Goal: Task Accomplishment & Management: Manage account settings

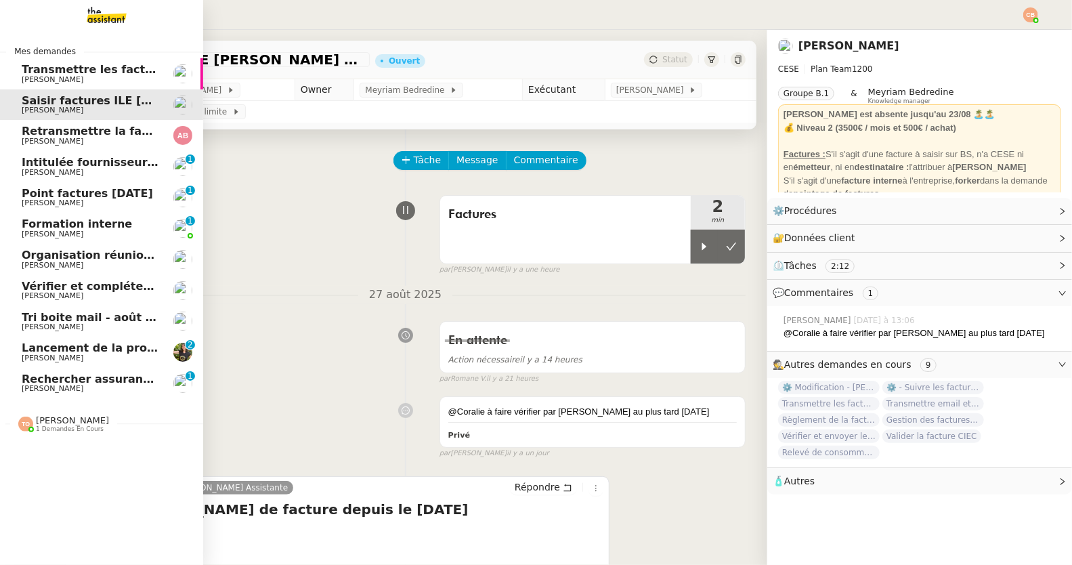
click at [60, 374] on span "Rechercher assurance habitation pour INVESTFR" at bounding box center [171, 378] width 298 height 13
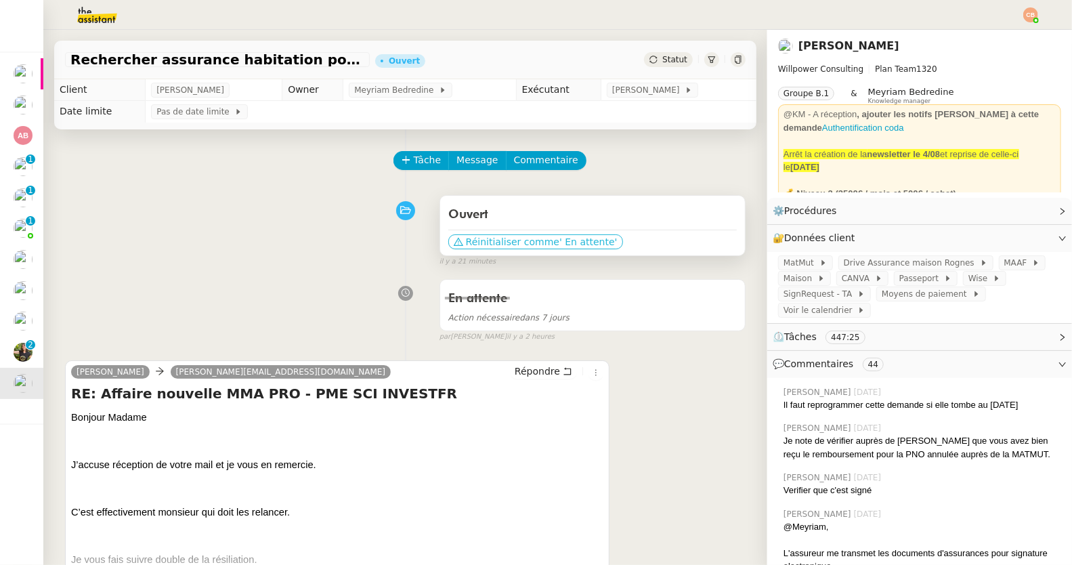
click at [469, 242] on span "Réinitialiser comme" at bounding box center [512, 242] width 93 height 14
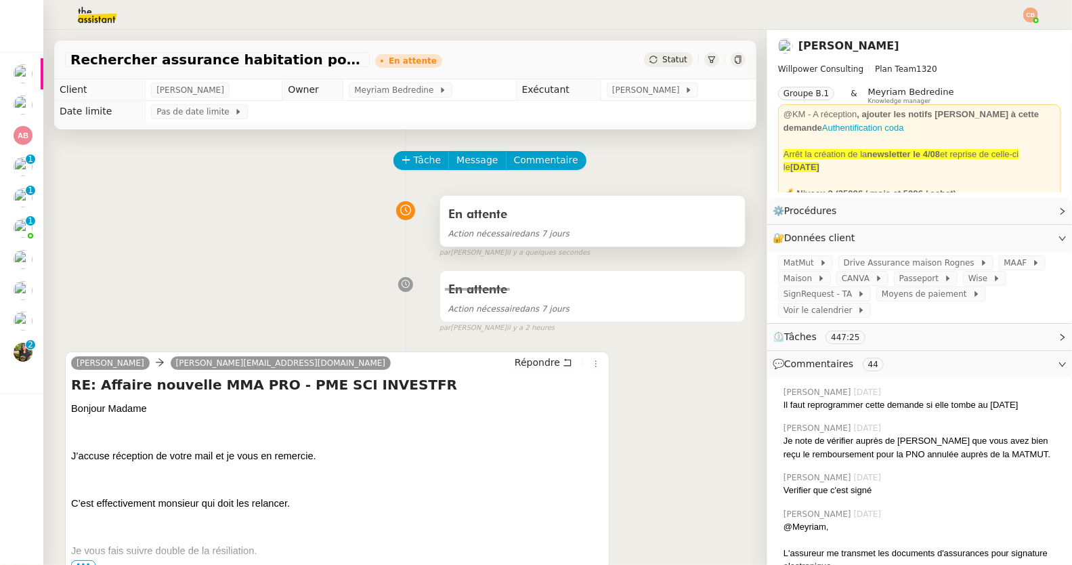
click at [488, 239] on div "Action nécessaire dans 7 jours" at bounding box center [592, 233] width 288 height 16
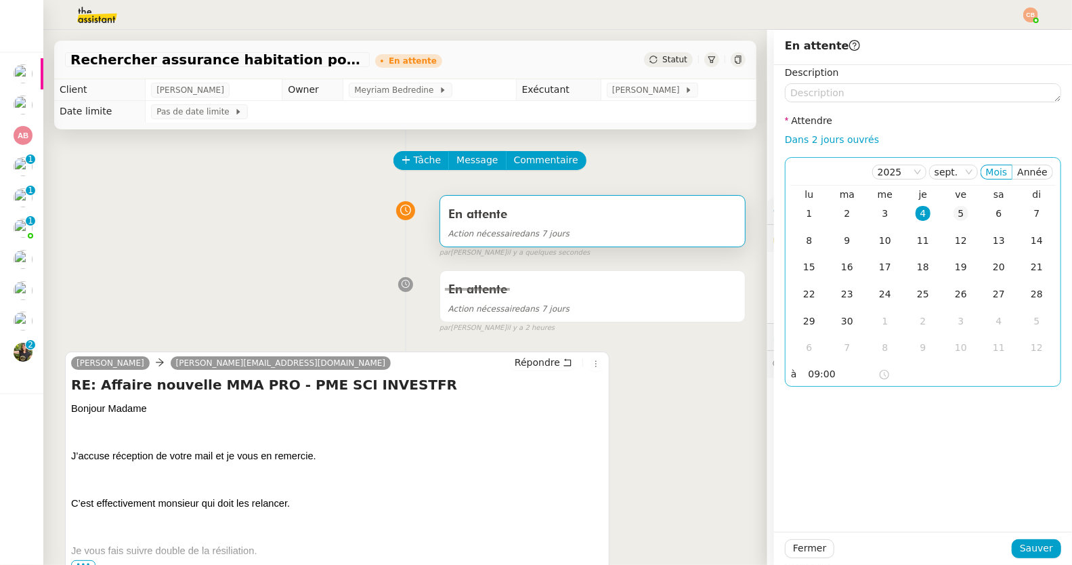
click at [953, 215] on div "5" at bounding box center [960, 213] width 15 height 15
click at [1030, 555] on span "Sauver" at bounding box center [1036, 548] width 33 height 16
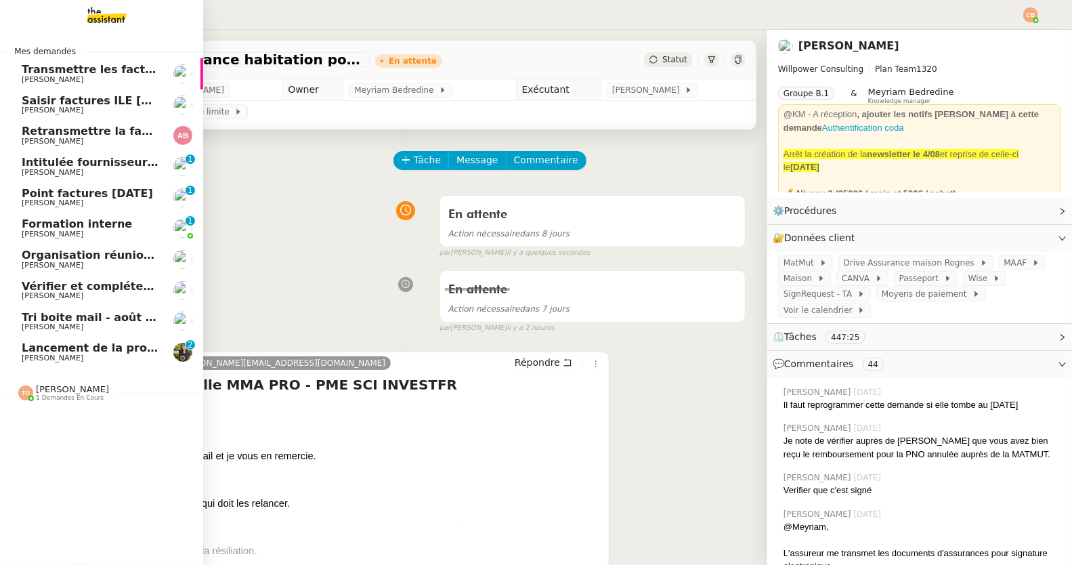
click at [108, 346] on span "Lancement de la procédure prescription" at bounding box center [144, 347] width 245 height 13
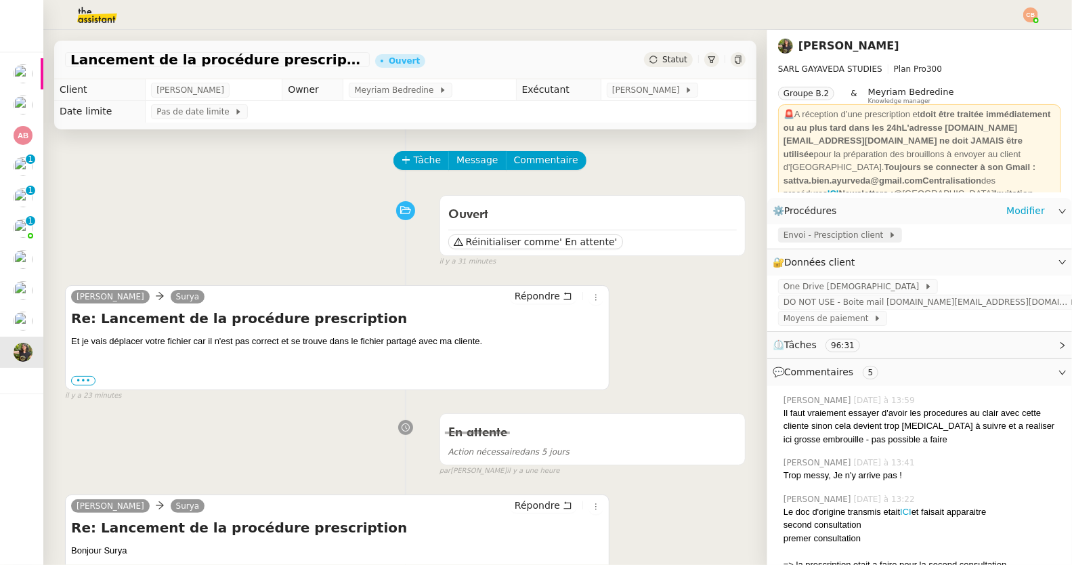
click at [804, 230] on span "Envoi - Presciption client" at bounding box center [835, 235] width 105 height 14
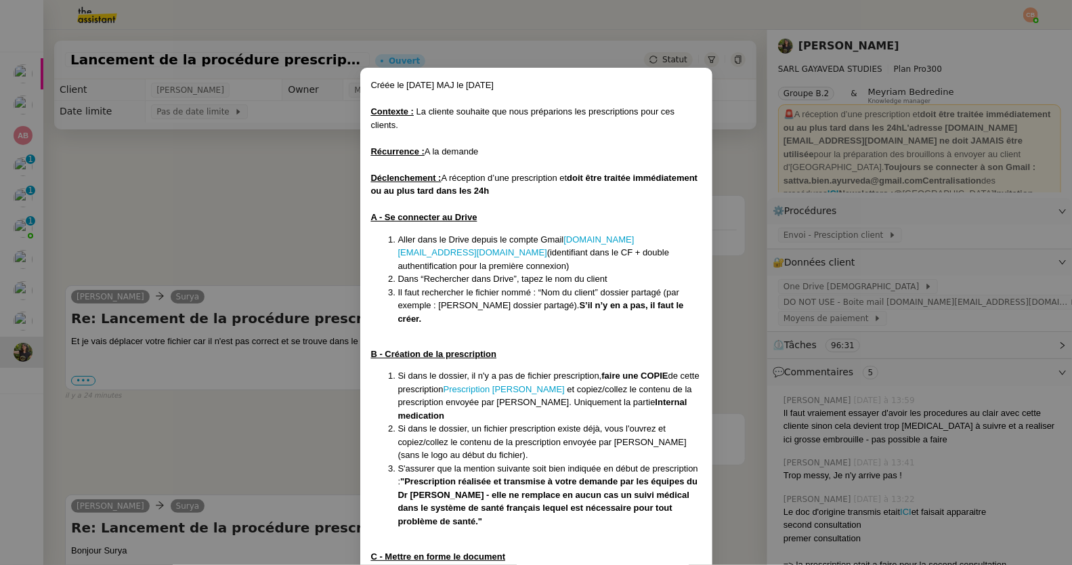
click at [213, 269] on nz-modal-container "Créée le [DATE] MAJ le [DATE] Contexte : La cliente souhaite que nous préparion…" at bounding box center [536, 282] width 1072 height 565
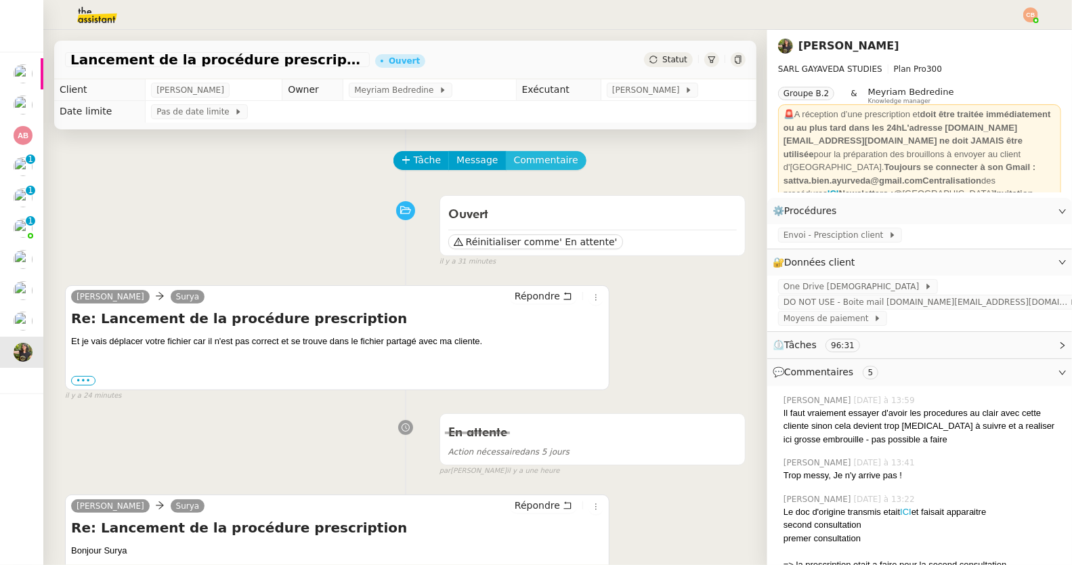
click at [525, 159] on span "Commentaire" at bounding box center [546, 160] width 64 height 16
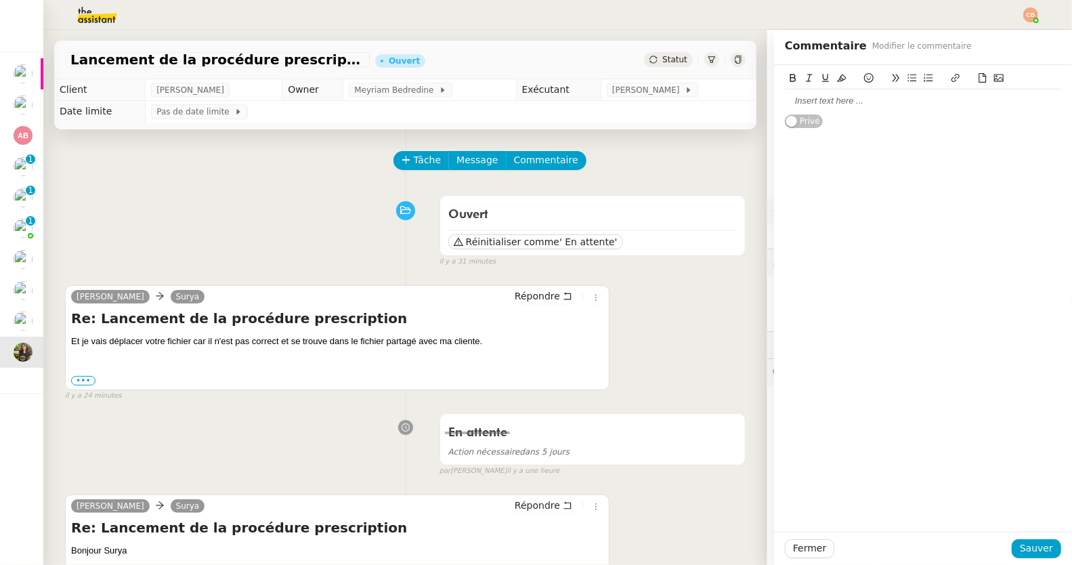
click at [785, 98] on div at bounding box center [923, 101] width 276 height 12
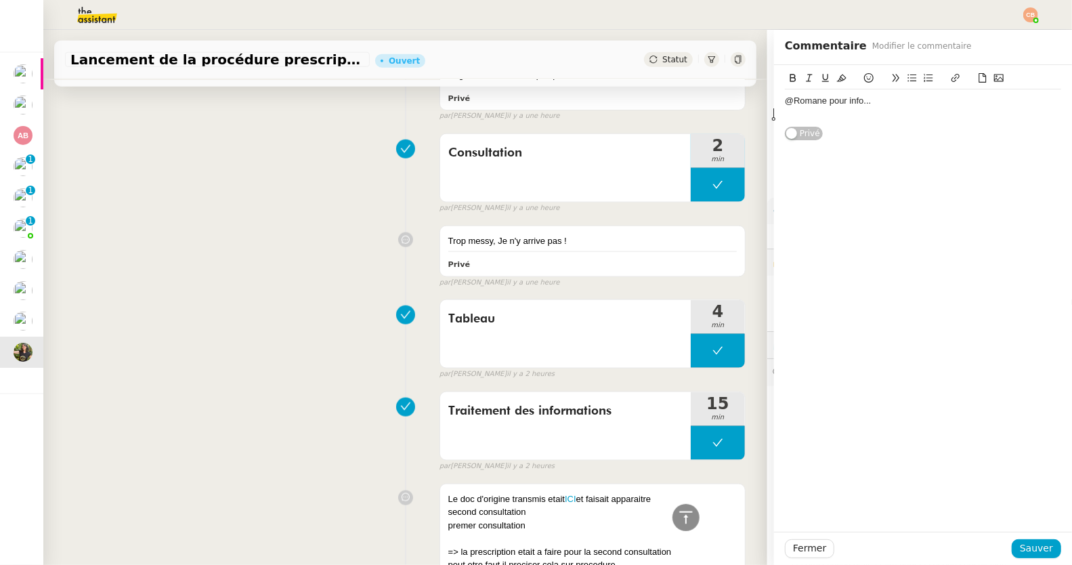
scroll to position [1505, 0]
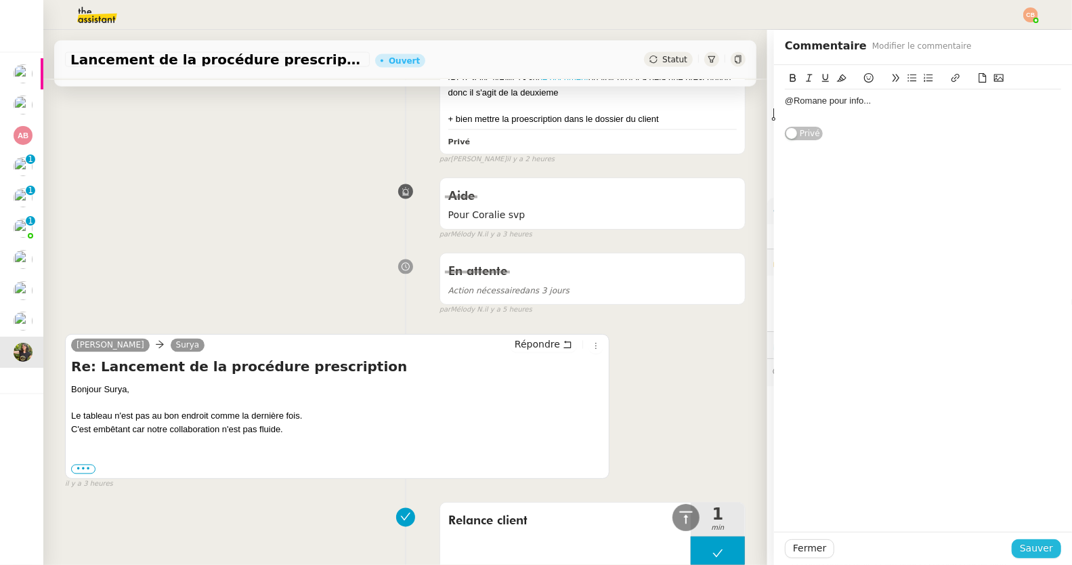
click at [1027, 544] on span "Sauver" at bounding box center [1036, 548] width 33 height 16
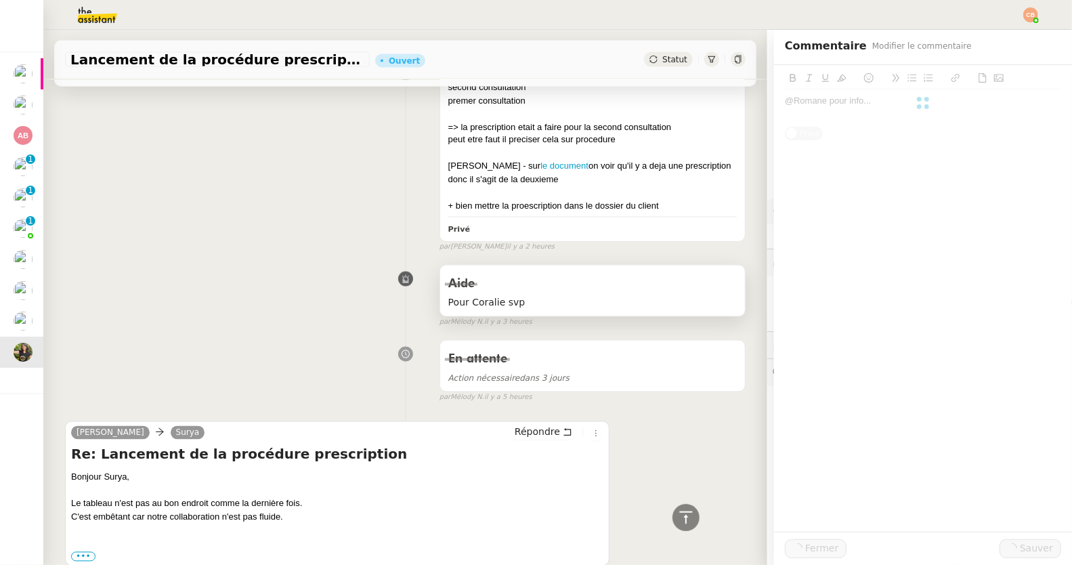
scroll to position [1592, 0]
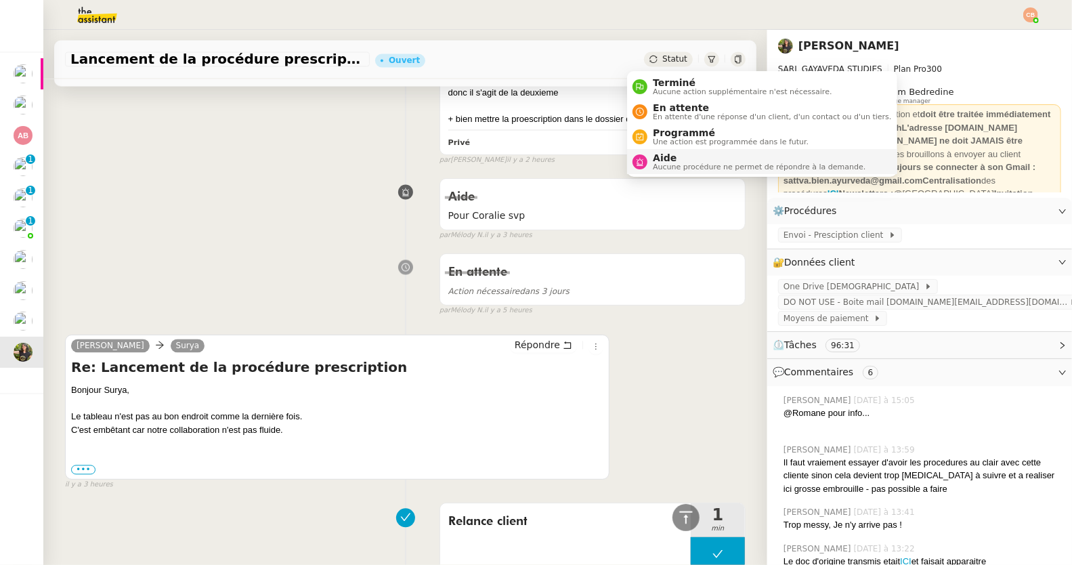
click at [653, 159] on span "Aide" at bounding box center [759, 157] width 213 height 11
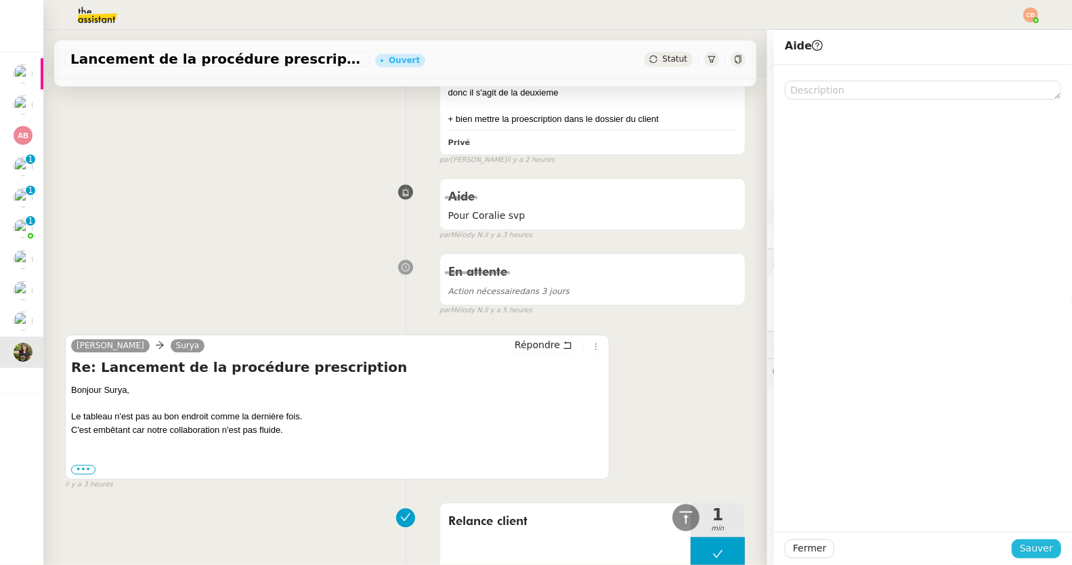
click at [1041, 548] on span "Sauver" at bounding box center [1036, 548] width 33 height 16
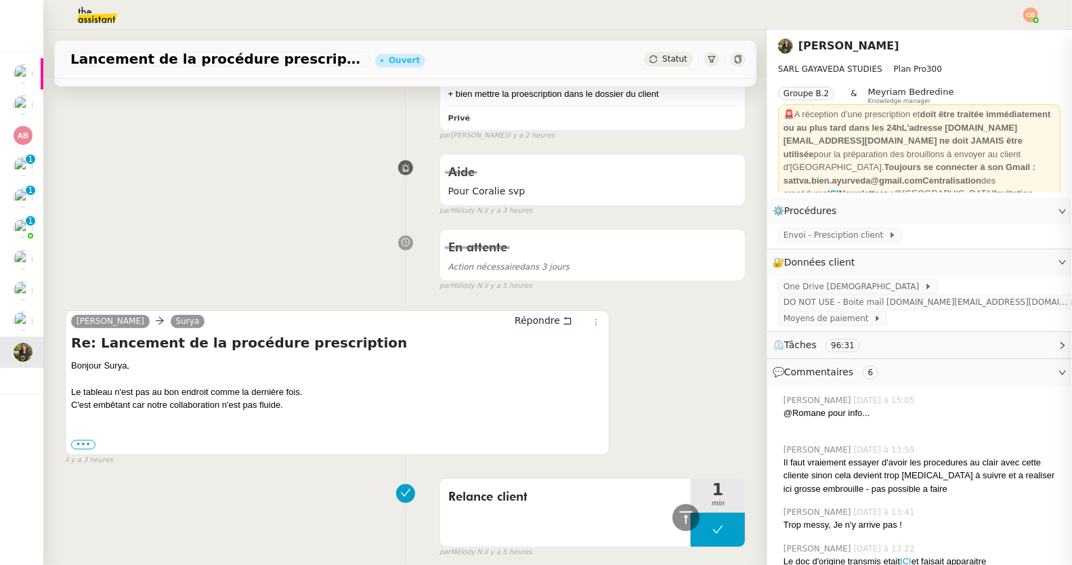
scroll to position [1568, 0]
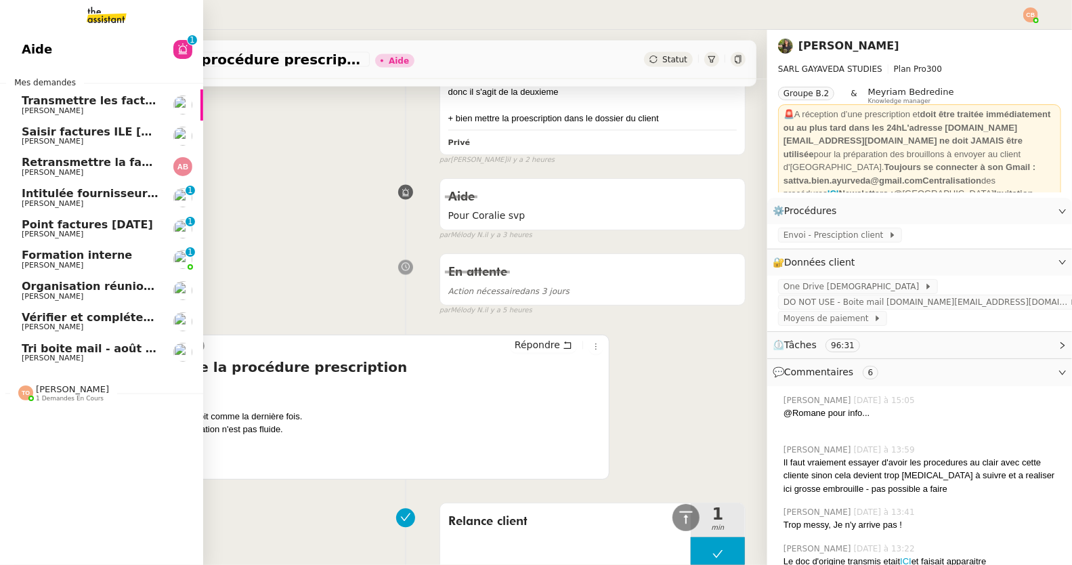
click at [64, 362] on link "Tri boite mail - août 2025 Genevieve Landsmann" at bounding box center [101, 352] width 203 height 31
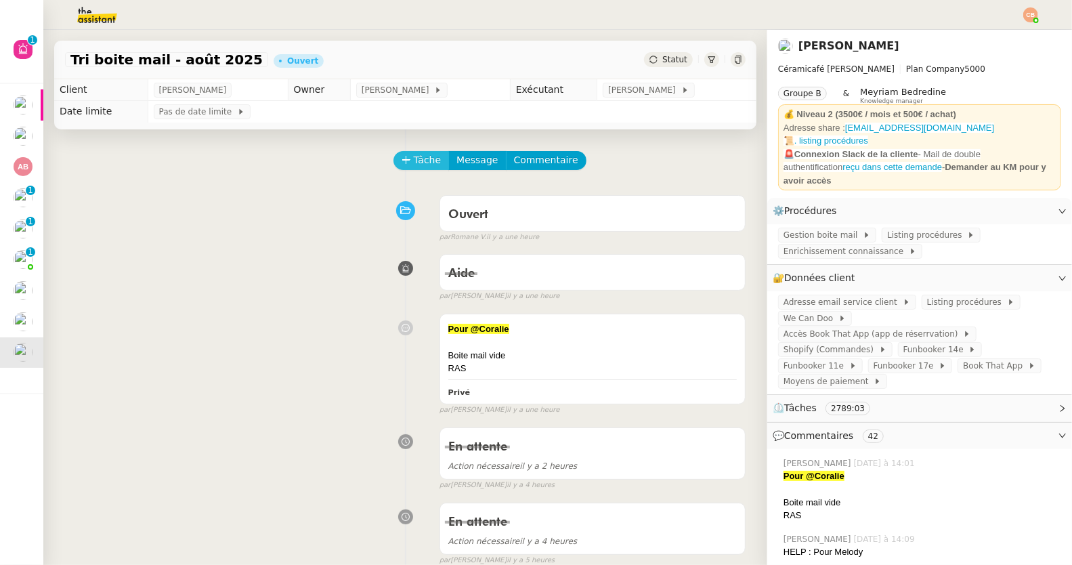
click at [423, 163] on span "Tâche" at bounding box center [428, 160] width 28 height 16
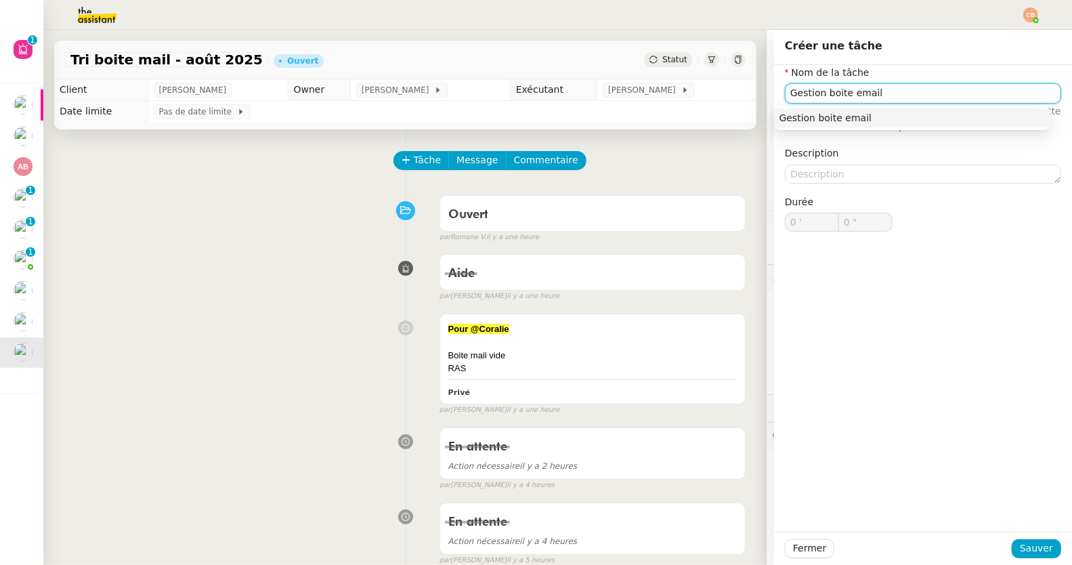
click at [819, 112] on div "Gestion boite email" at bounding box center [911, 118] width 265 height 12
type input "Gestion boite email"
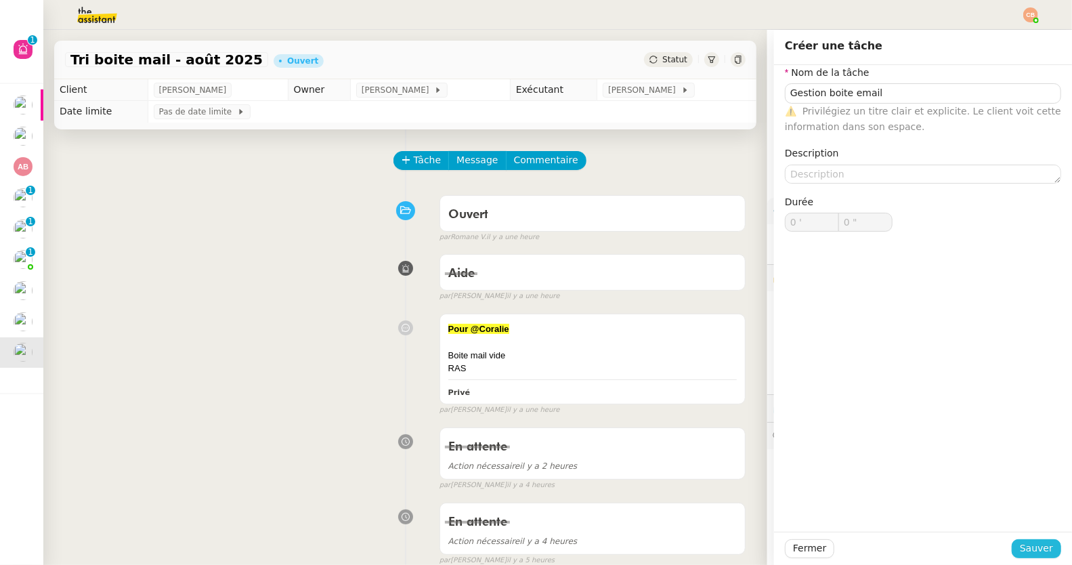
click at [1039, 554] on span "Sauver" at bounding box center [1036, 548] width 33 height 16
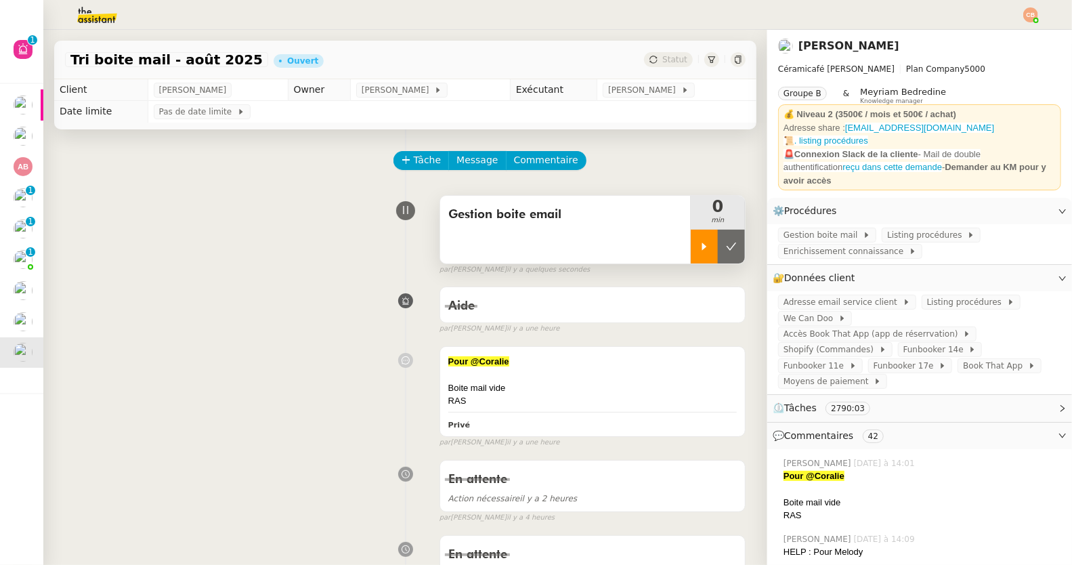
click at [699, 250] on icon at bounding box center [704, 246] width 11 height 11
click at [804, 295] on span "Adresse email service client" at bounding box center [842, 302] width 119 height 14
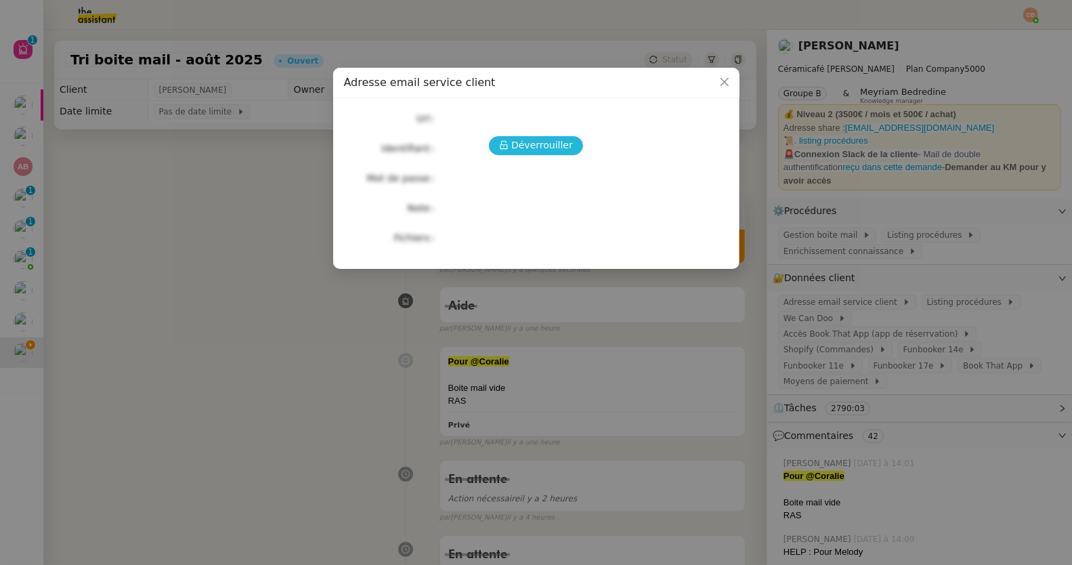
click at [540, 148] on span "Déverrouiller" at bounding box center [542, 145] width 62 height 16
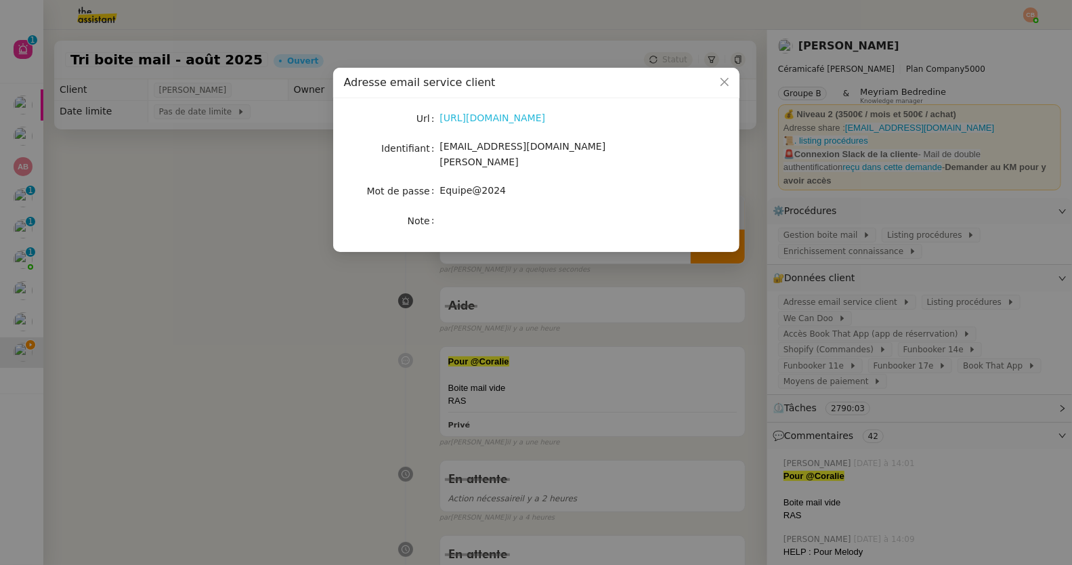
click at [521, 123] on link "https://ex4.mail.ovh.net/owa/#path=/mail" at bounding box center [493, 117] width 106 height 11
click at [250, 177] on nz-modal-container "Adresse email service client Url https://ex4.mail.ovh.net/owa/#path=/mail Ident…" at bounding box center [536, 282] width 1072 height 565
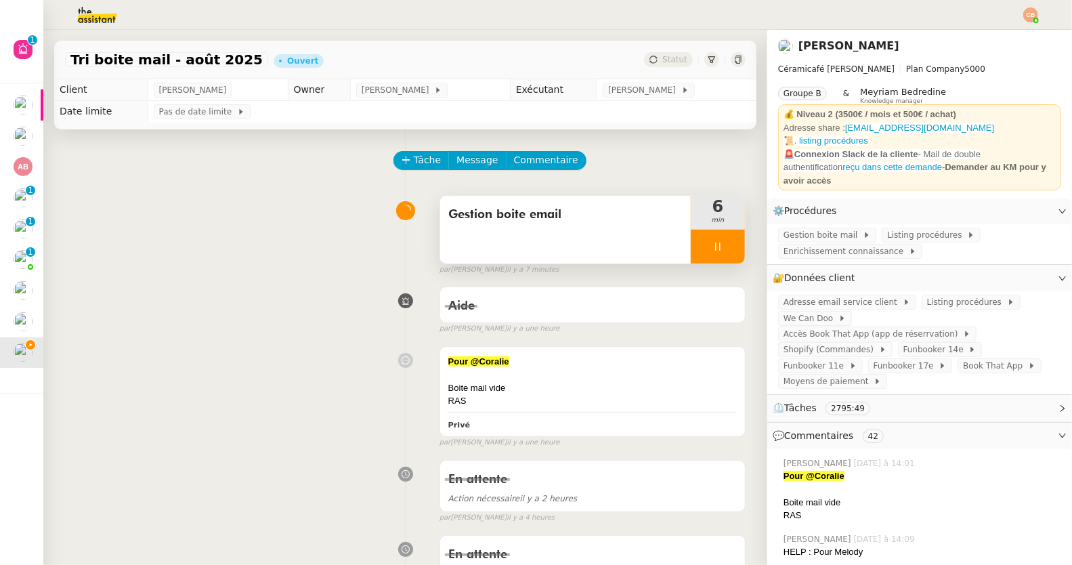
click at [691, 249] on div at bounding box center [718, 247] width 54 height 34
click at [726, 250] on icon at bounding box center [731, 246] width 11 height 11
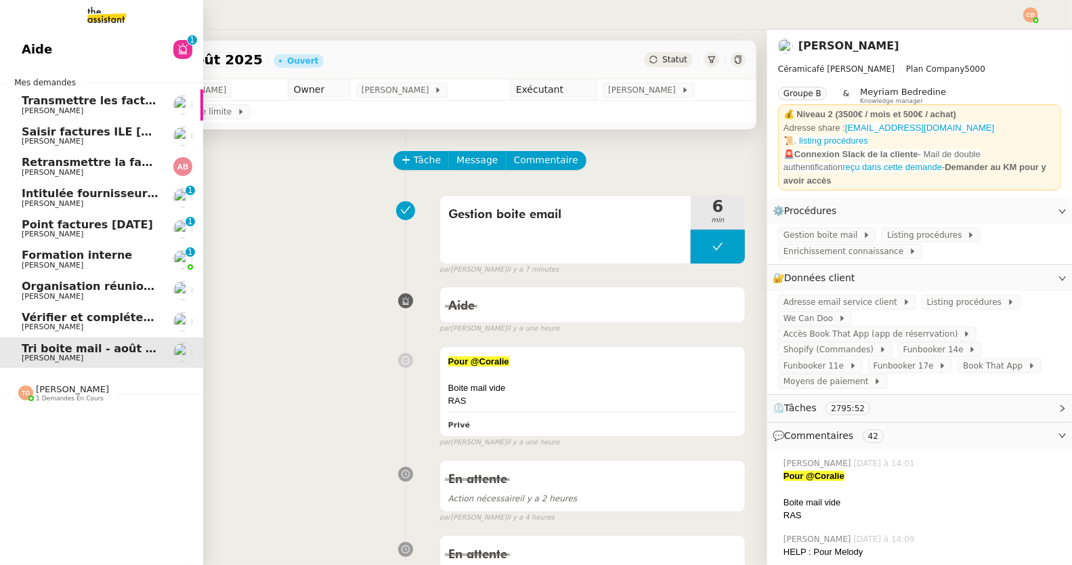
click at [44, 287] on span "Organisation réunion comptable" at bounding box center [121, 286] width 198 height 13
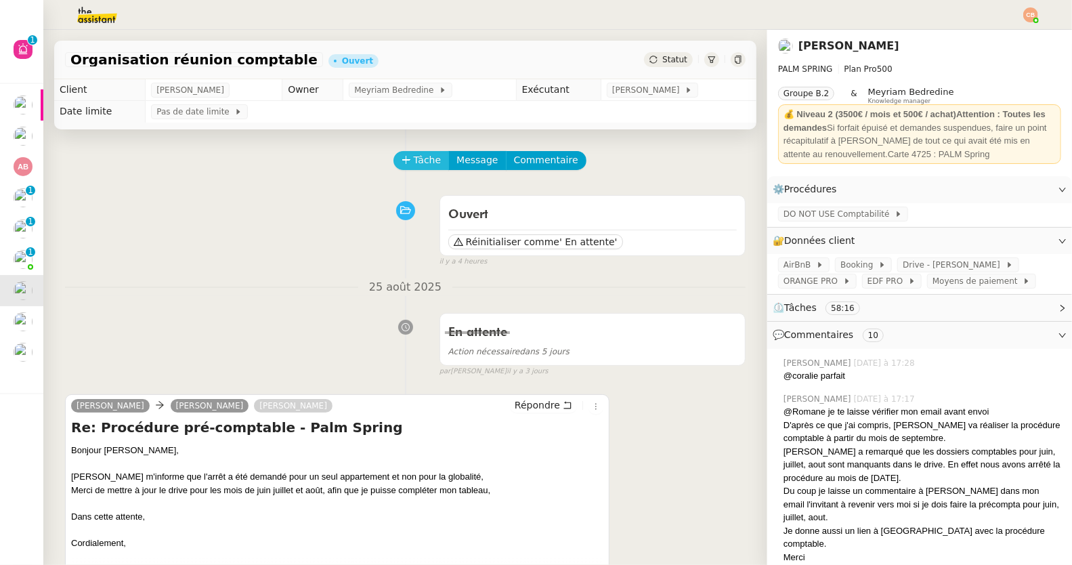
click at [395, 169] on button "Tâche" at bounding box center [421, 160] width 56 height 19
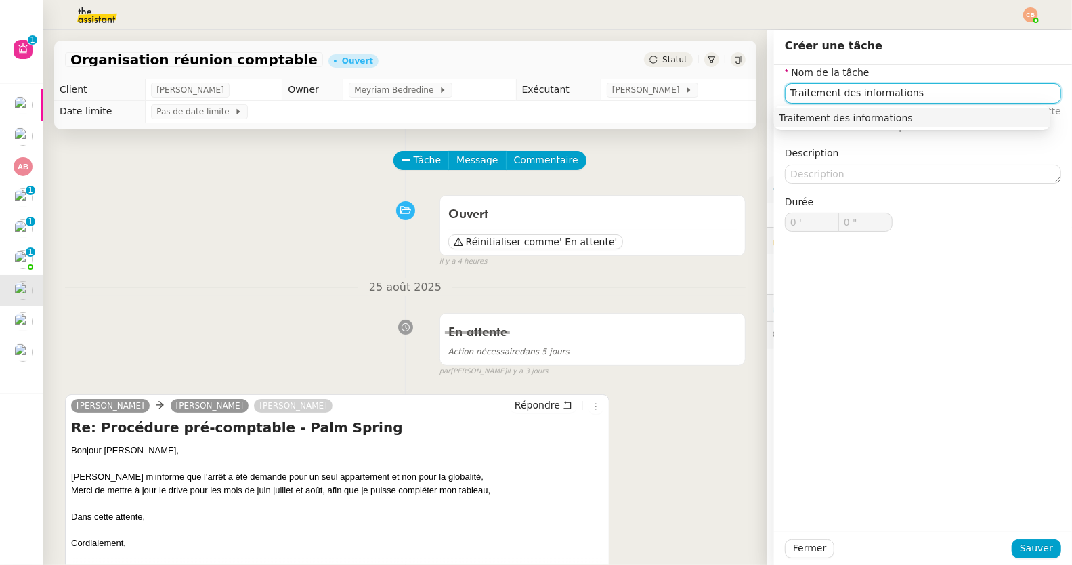
click at [886, 121] on div "Traitement des informations" at bounding box center [911, 118] width 265 height 12
type input "Traitement des informations"
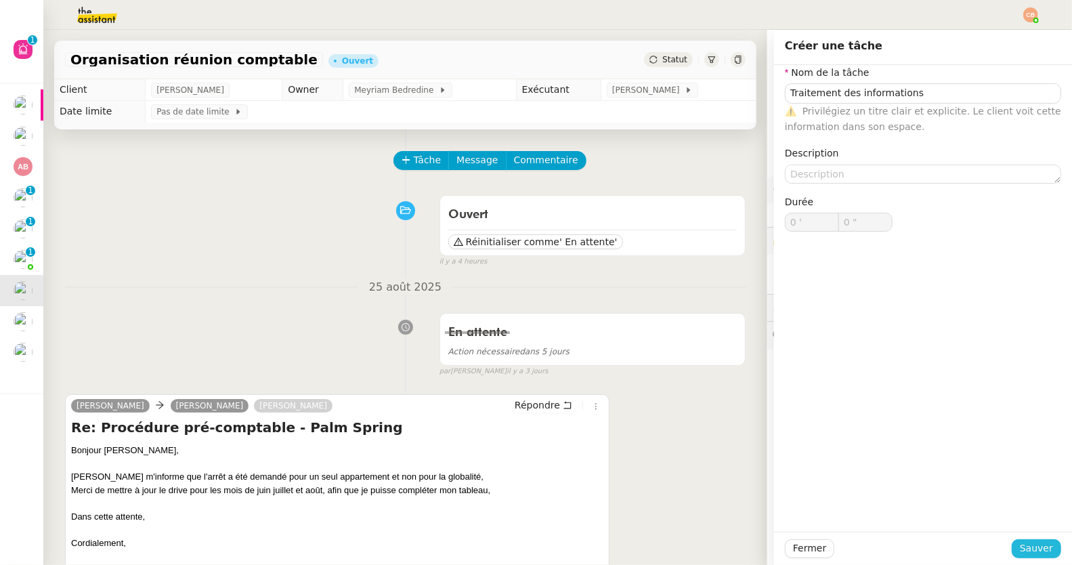
click at [1022, 545] on span "Sauver" at bounding box center [1036, 548] width 33 height 16
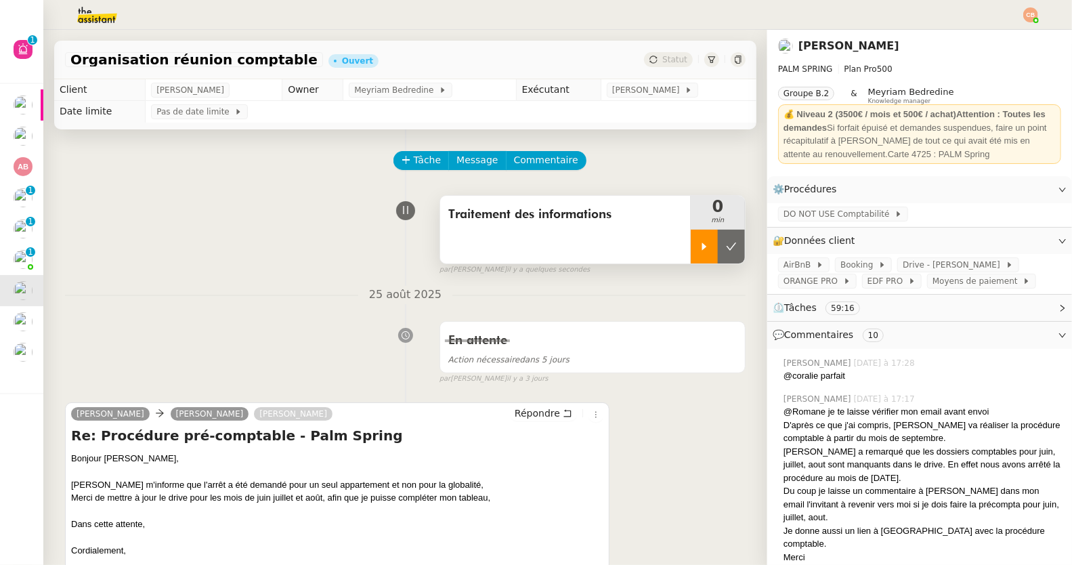
click at [702, 246] on icon at bounding box center [704, 245] width 5 height 7
click at [86, 20] on img at bounding box center [86, 15] width 105 height 30
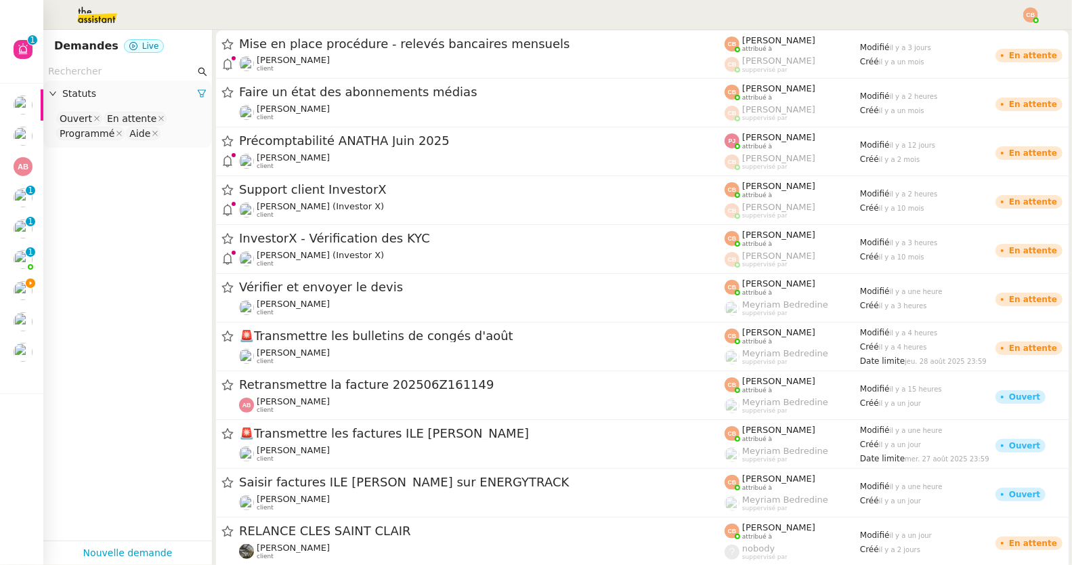
click at [84, 68] on input "text" at bounding box center [121, 72] width 147 height 16
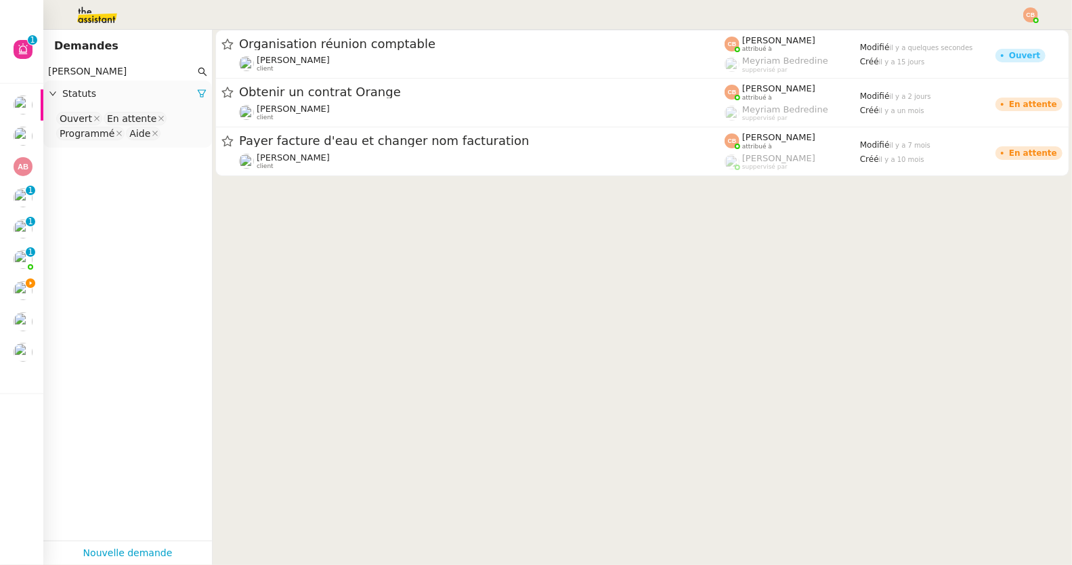
type input "Cindy mouly"
click at [165, 139] on nz-select-top-control "Ouvert En attente Programmé Aide" at bounding box center [127, 126] width 147 height 32
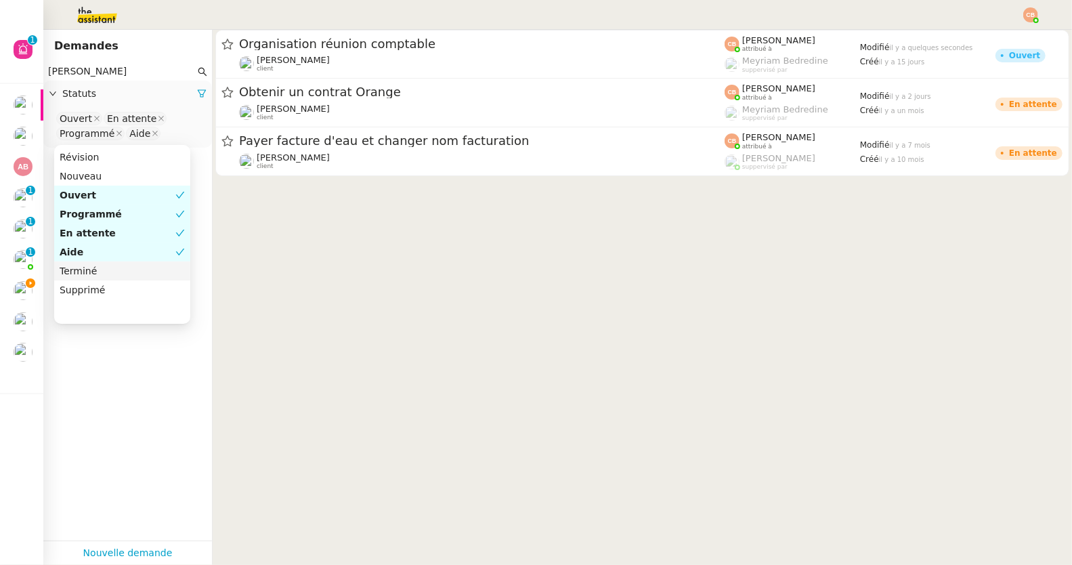
click at [106, 271] on div "Terminé" at bounding box center [122, 271] width 125 height 12
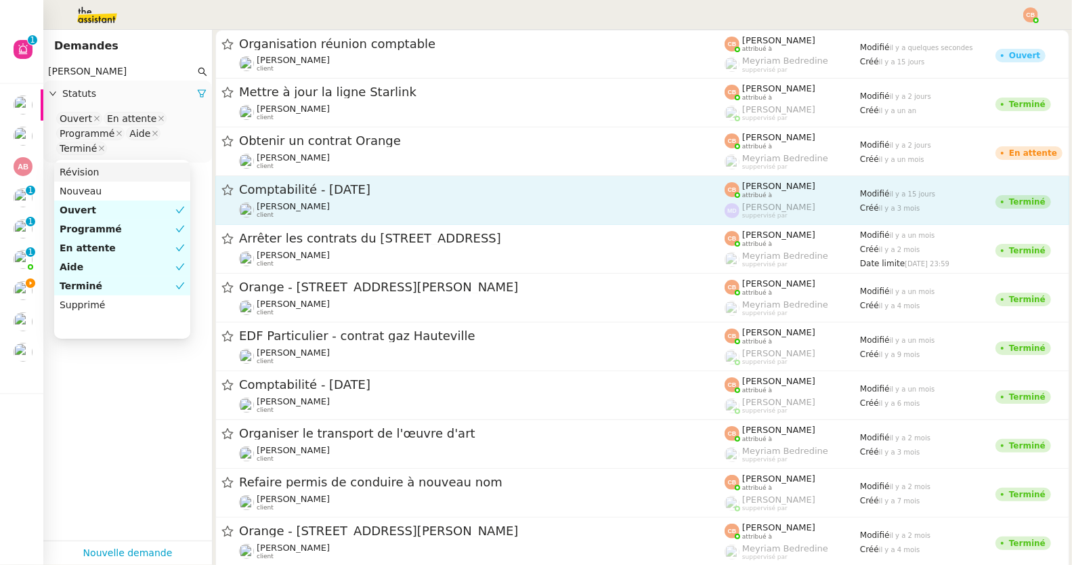
click at [311, 186] on span "Comptabilité - [DATE]" at bounding box center [481, 189] width 485 height 12
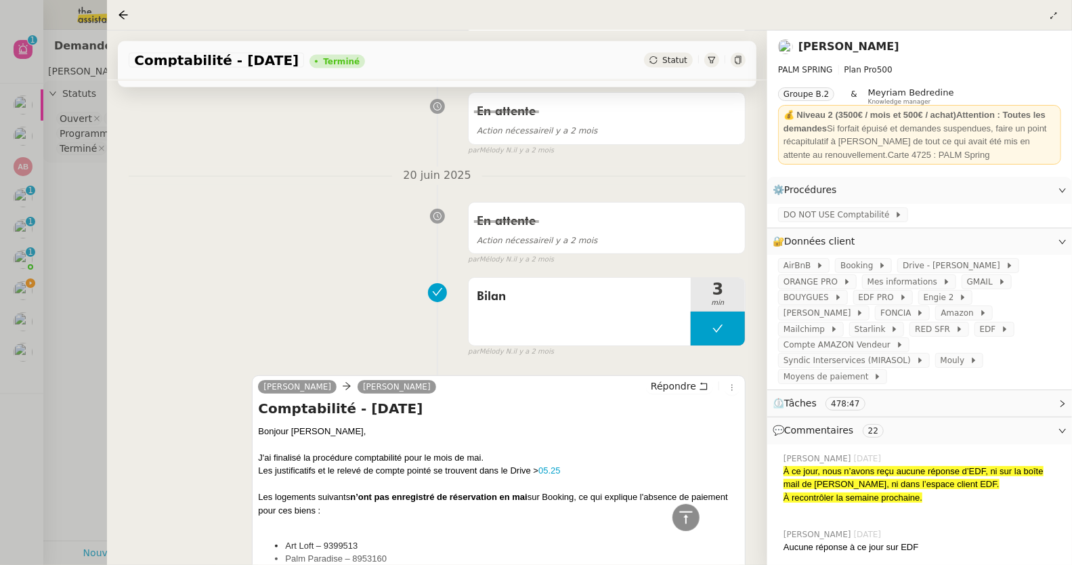
scroll to position [1675, 0]
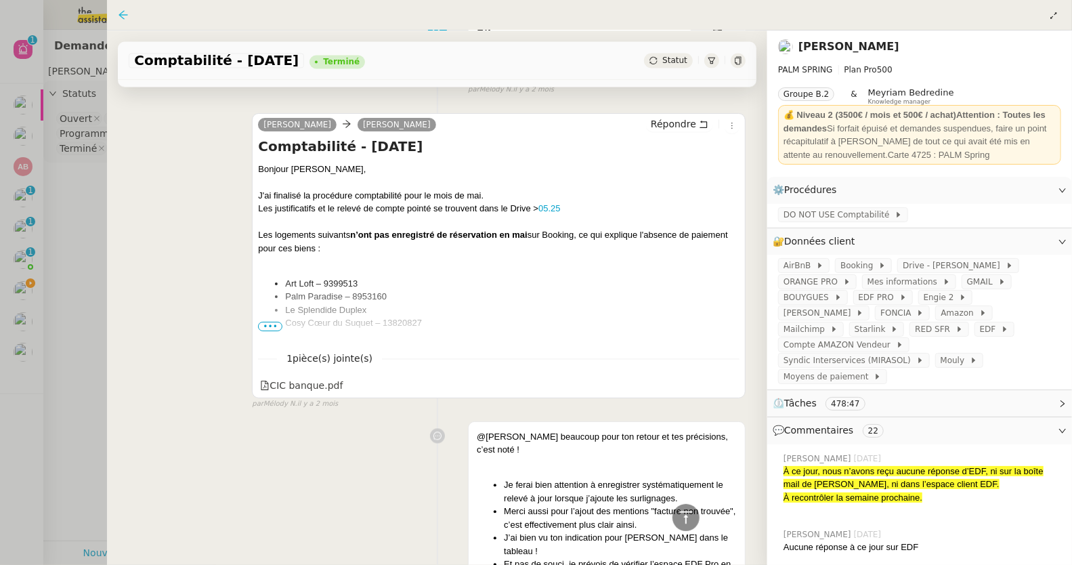
click at [127, 14] on icon at bounding box center [123, 14] width 11 height 11
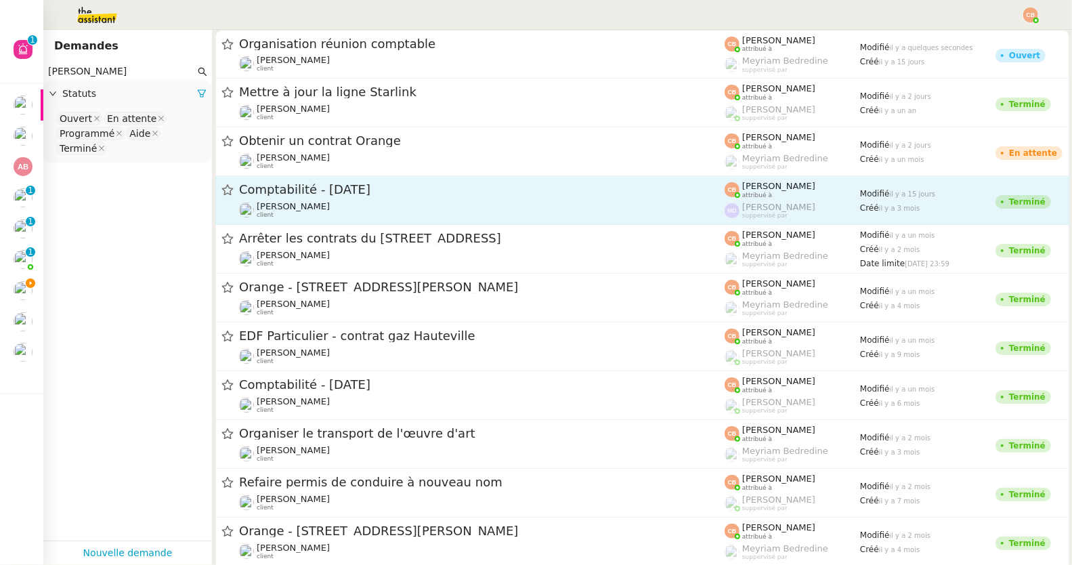
click at [361, 200] on div "Comptabilité - juin 2025 Cindy Mouly-Guez client" at bounding box center [481, 199] width 485 height 37
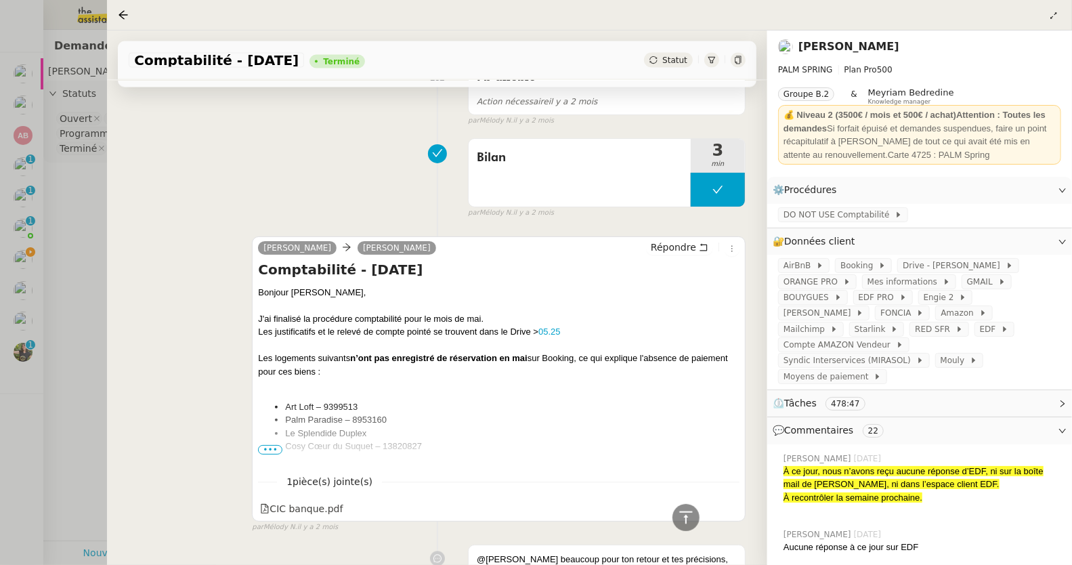
scroll to position [1555, 0]
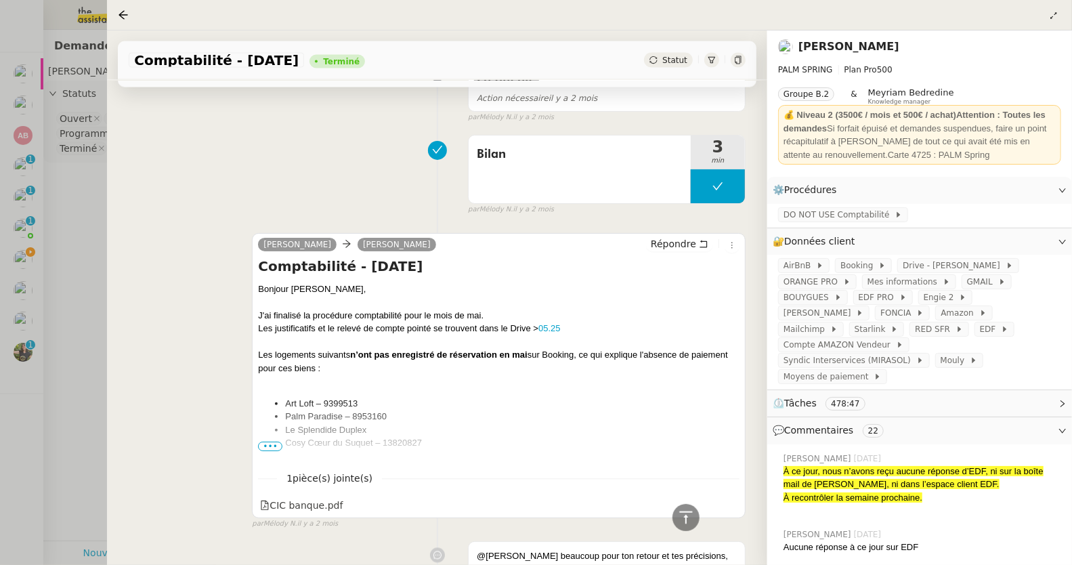
click at [269, 441] on span "•••" at bounding box center [270, 445] width 24 height 9
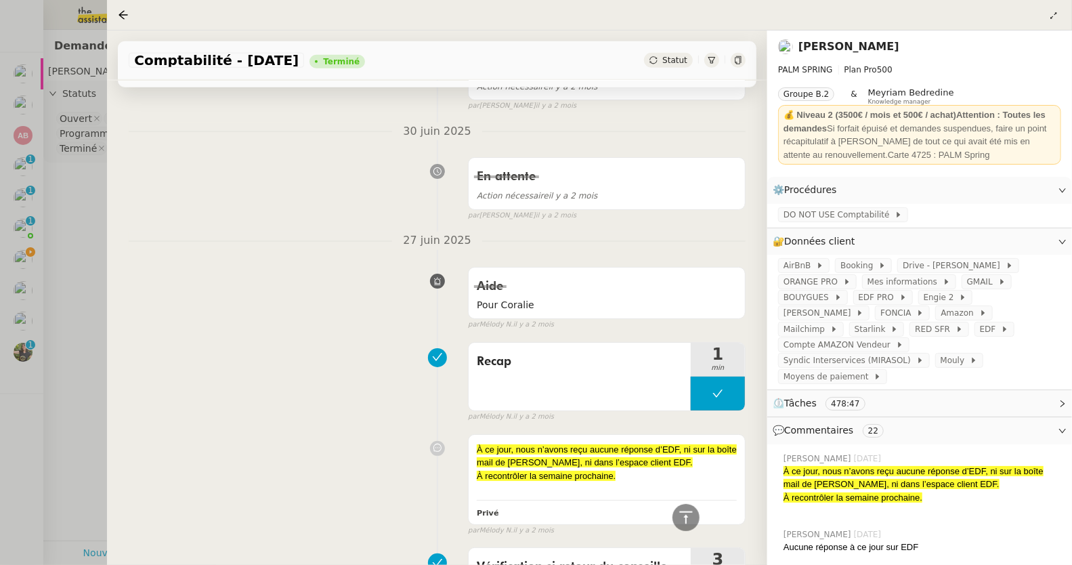
scroll to position [0, 0]
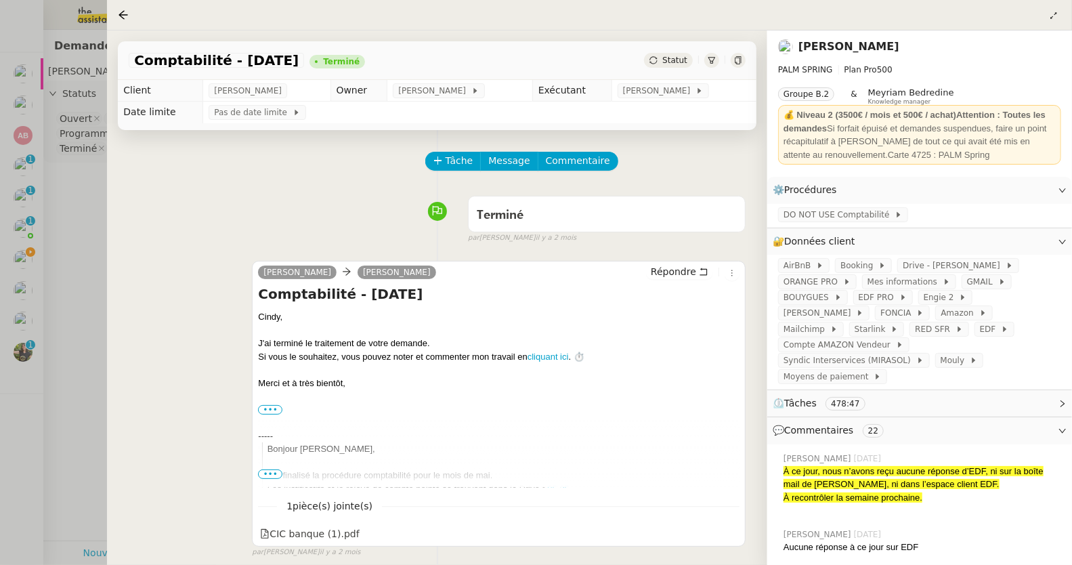
click at [121, 8] on div at bounding box center [126, 15] width 16 height 16
click at [121, 9] on div at bounding box center [123, 15] width 11 height 12
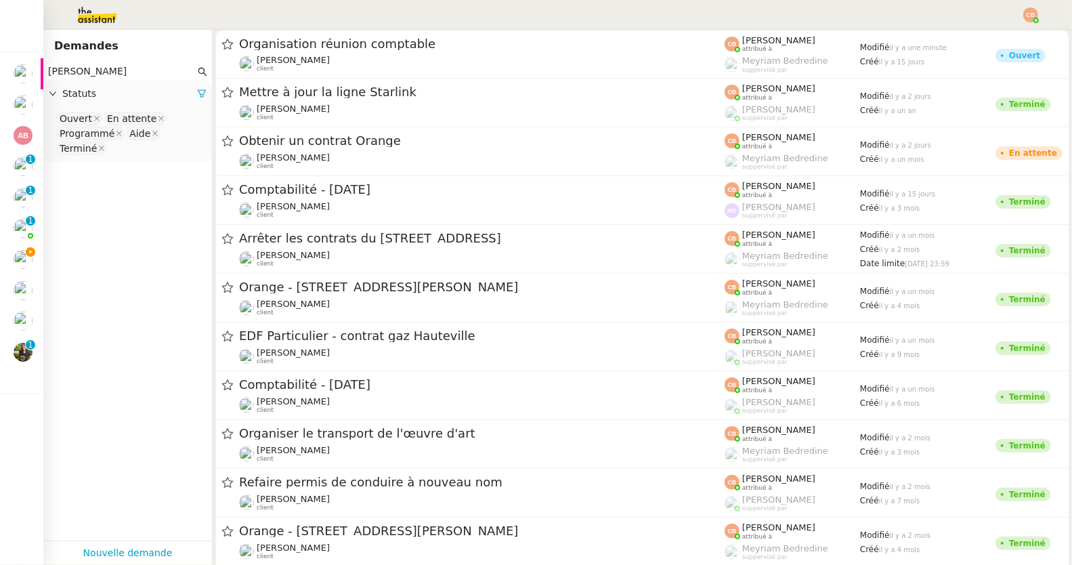
drag, startPoint x: 98, startPoint y: 72, endPoint x: 47, endPoint y: 71, distance: 50.1
click at [48, 71] on input "Cindy mouly" at bounding box center [121, 72] width 147 height 16
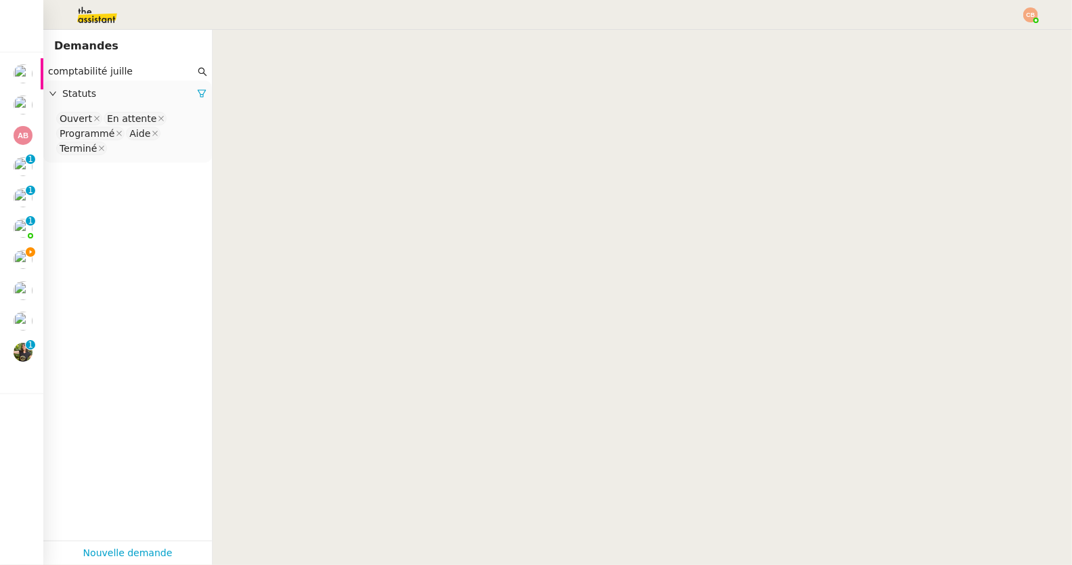
type input "comptabilité juillet"
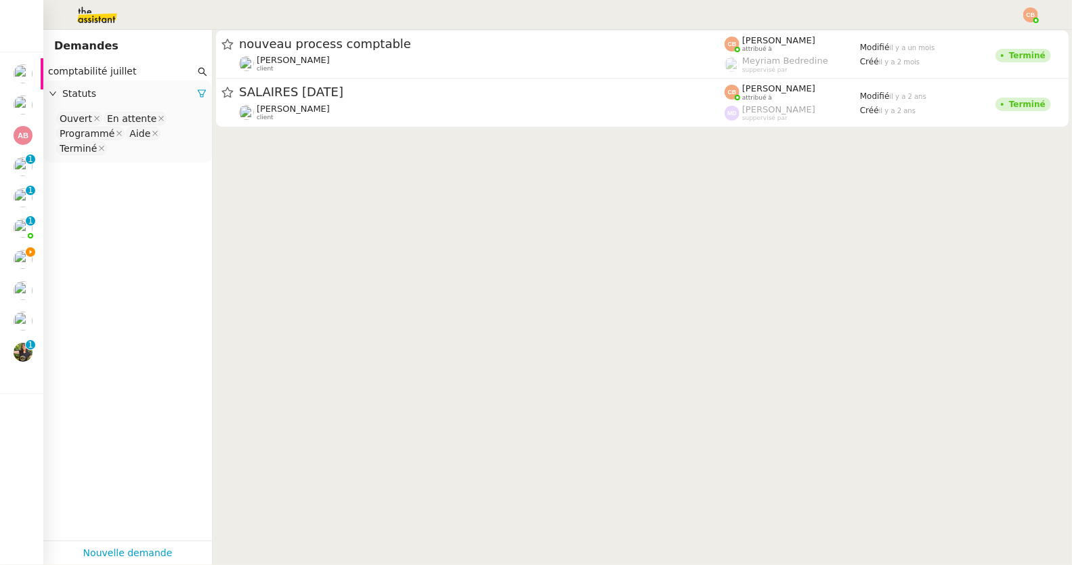
drag, startPoint x: 142, startPoint y: 70, endPoint x: 47, endPoint y: 58, distance: 95.6
click at [47, 58] on div "Demandes comptabilité juillet Statuts Ouvert En attente Programmé Aide Terminé …" at bounding box center [127, 297] width 169 height 535
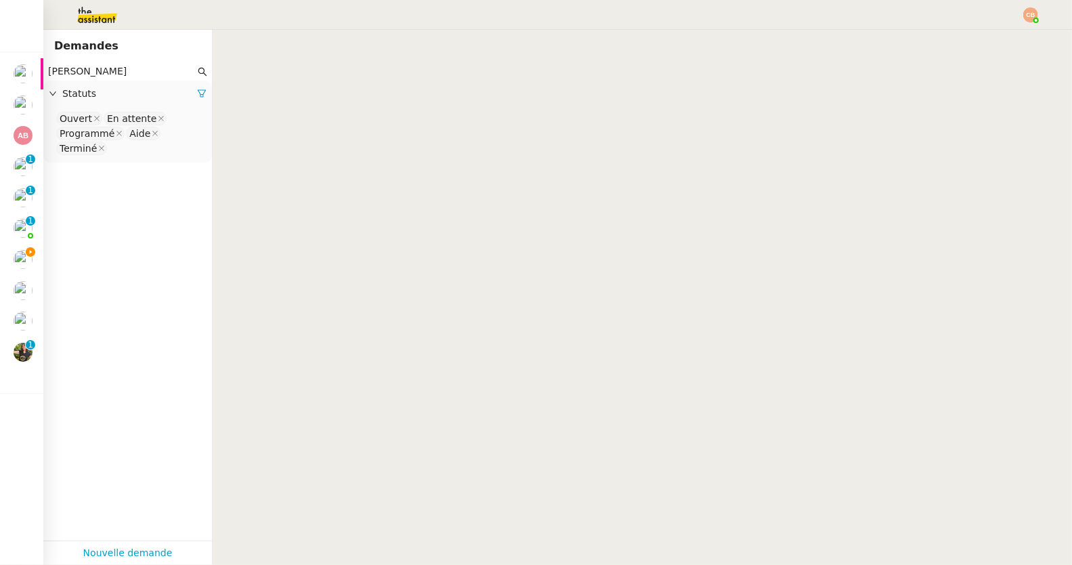
type input "Cindy mouly"
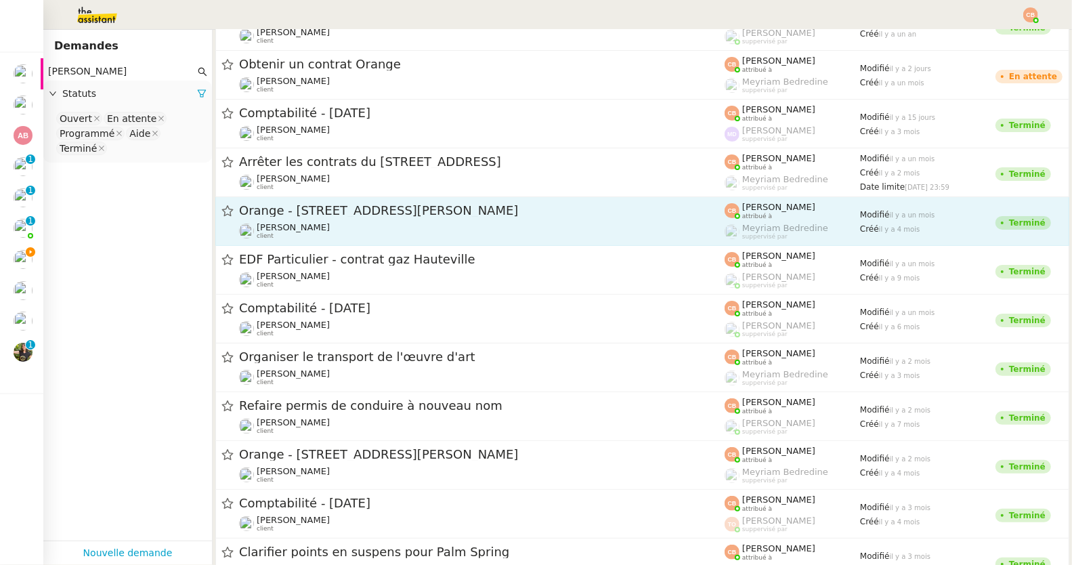
scroll to position [93, 0]
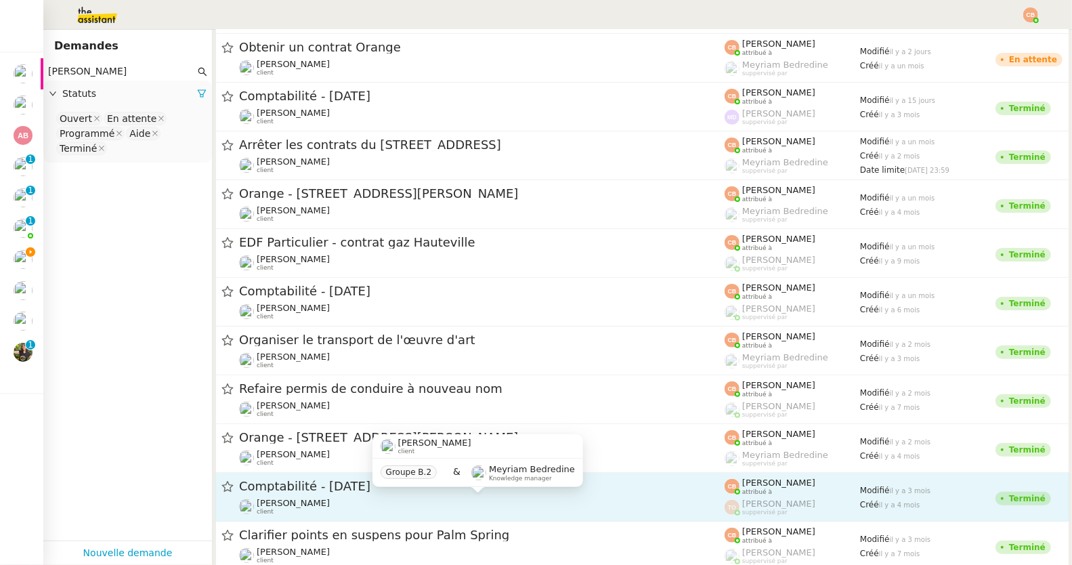
click at [342, 504] on div "Cindy Mouly-Guez client" at bounding box center [481, 507] width 485 height 18
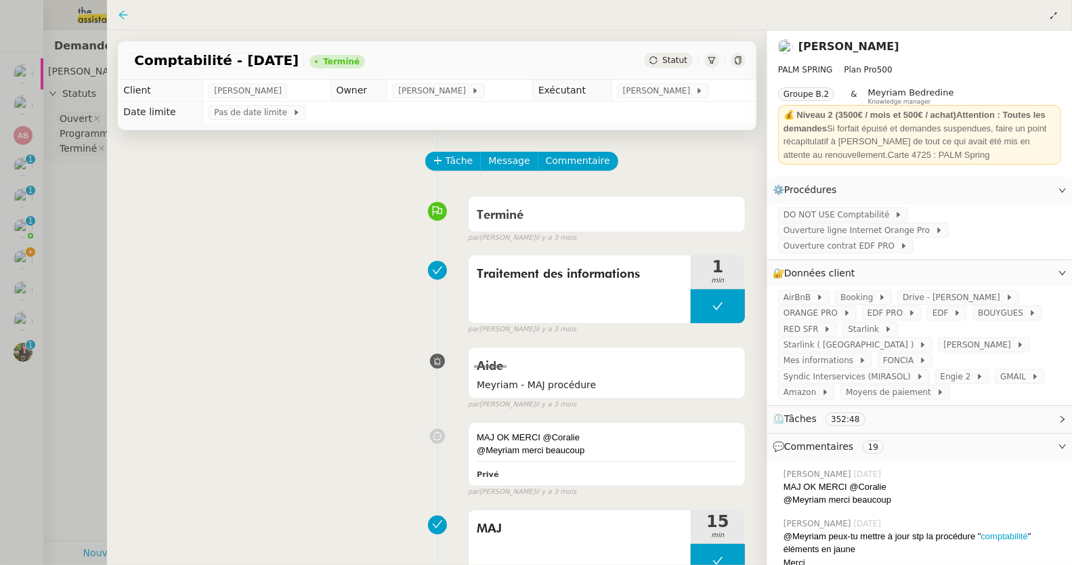
click at [121, 13] on icon at bounding box center [123, 14] width 9 height 9
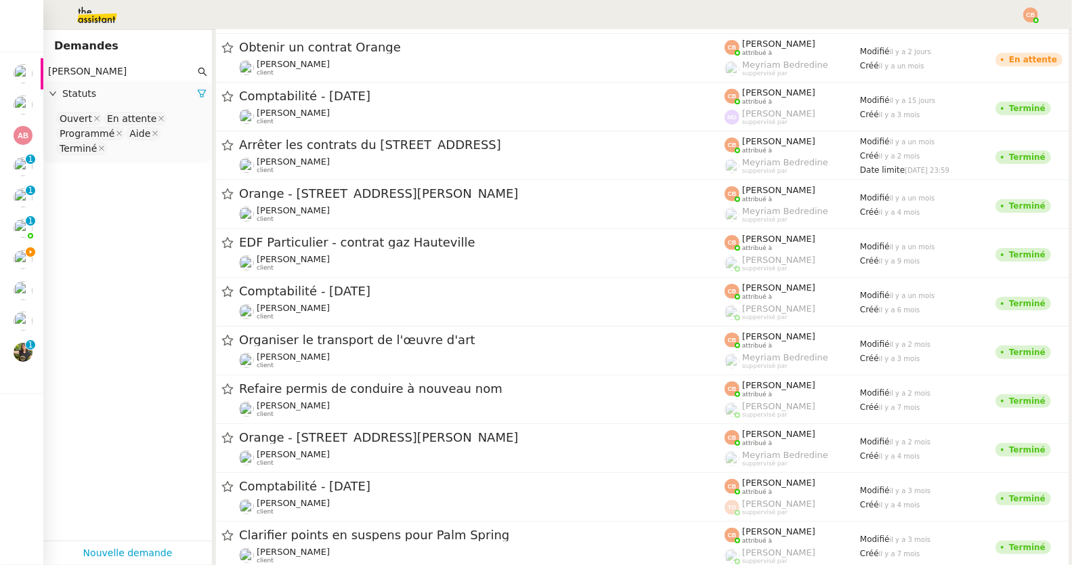
click at [125, 71] on input "Cindy mouly" at bounding box center [121, 72] width 147 height 16
click at [113, 72] on input "Cindy mouly" at bounding box center [121, 72] width 147 height 16
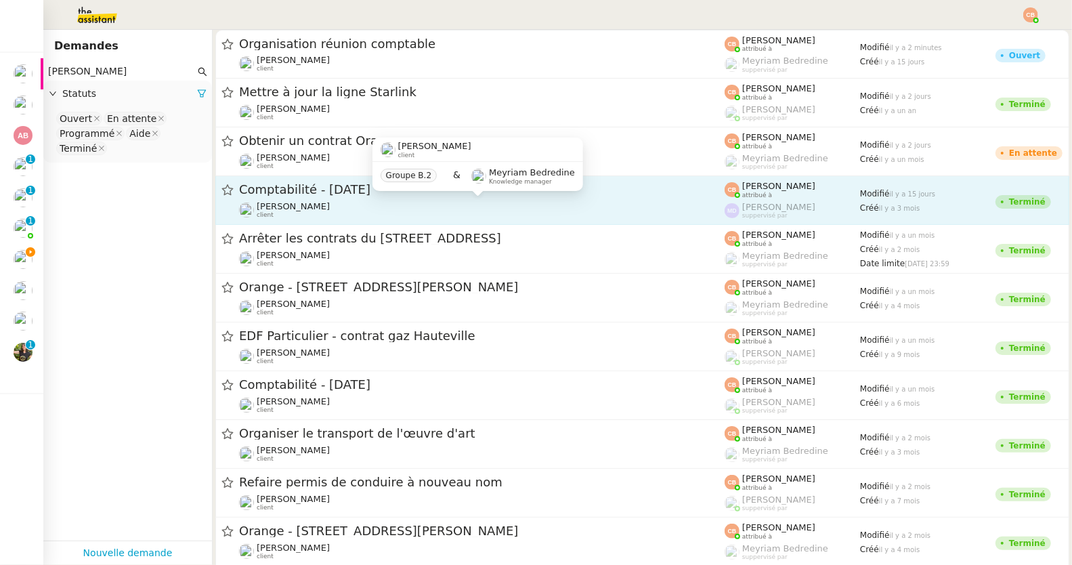
click at [410, 201] on div "Cindy Mouly-Guez client" at bounding box center [481, 210] width 485 height 18
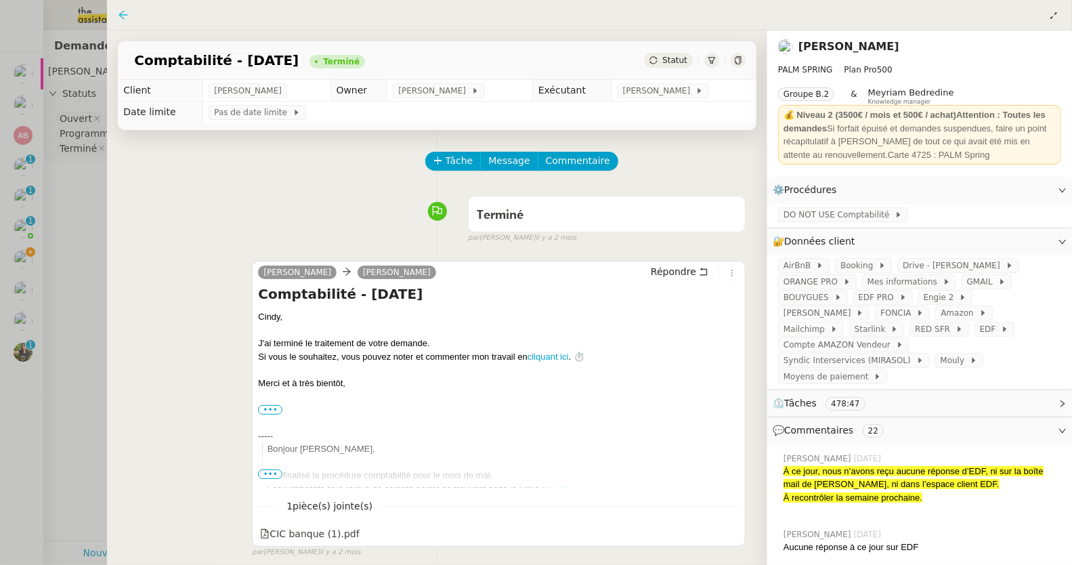
click at [127, 18] on icon at bounding box center [123, 14] width 11 height 11
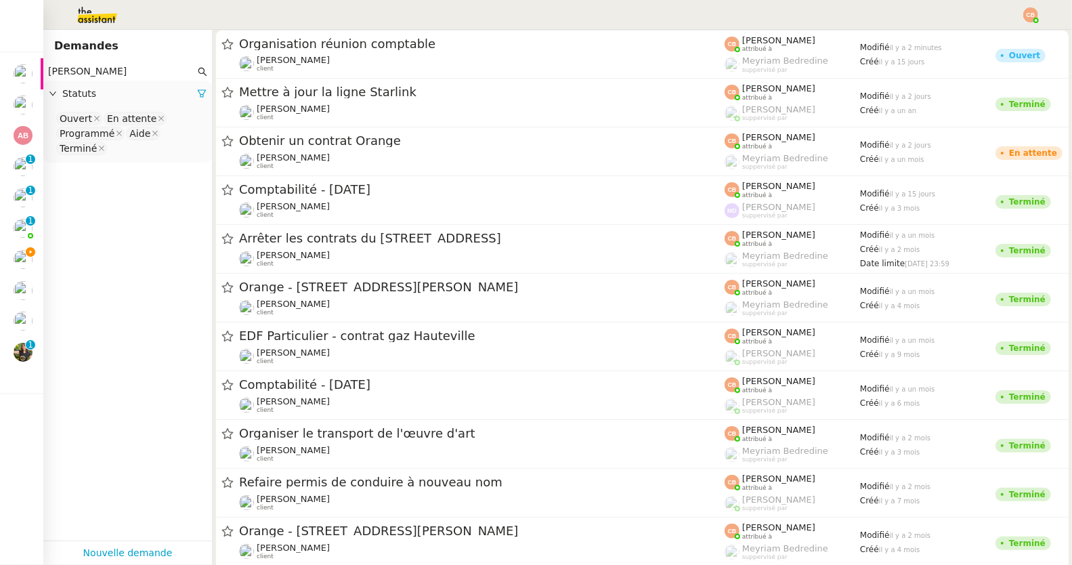
click at [142, 66] on input "Cindy mouly" at bounding box center [121, 72] width 147 height 16
drag, startPoint x: 131, startPoint y: 66, endPoint x: 43, endPoint y: 65, distance: 87.4
click at [43, 65] on div "Cindy mouly Statuts Ouvert En attente Programmé Aide Terminé" at bounding box center [127, 112] width 169 height 100
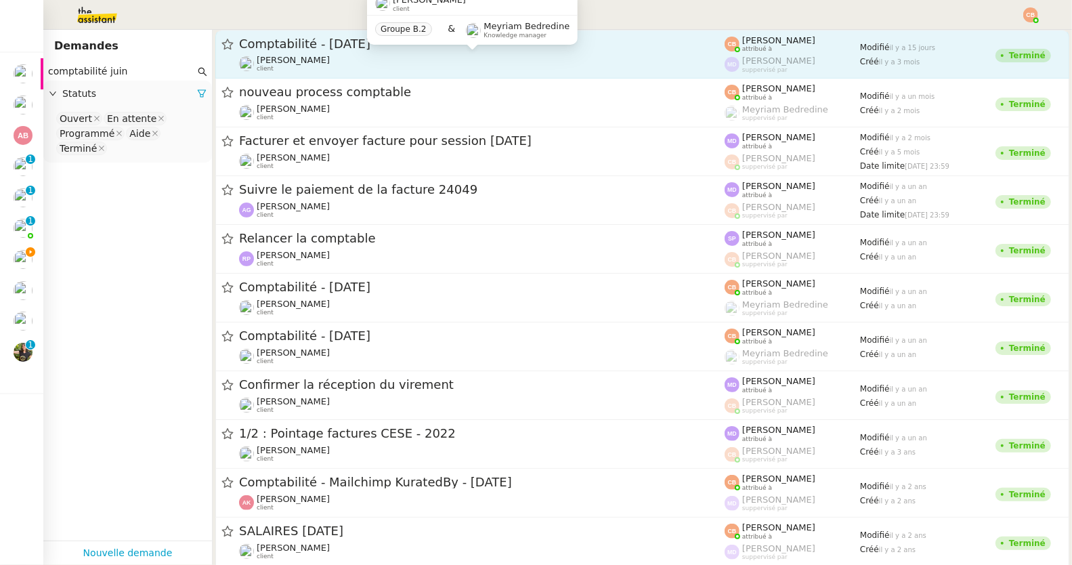
type input "comptabilité juin"
click at [345, 65] on div "Cindy Mouly-Guez client" at bounding box center [481, 64] width 485 height 18
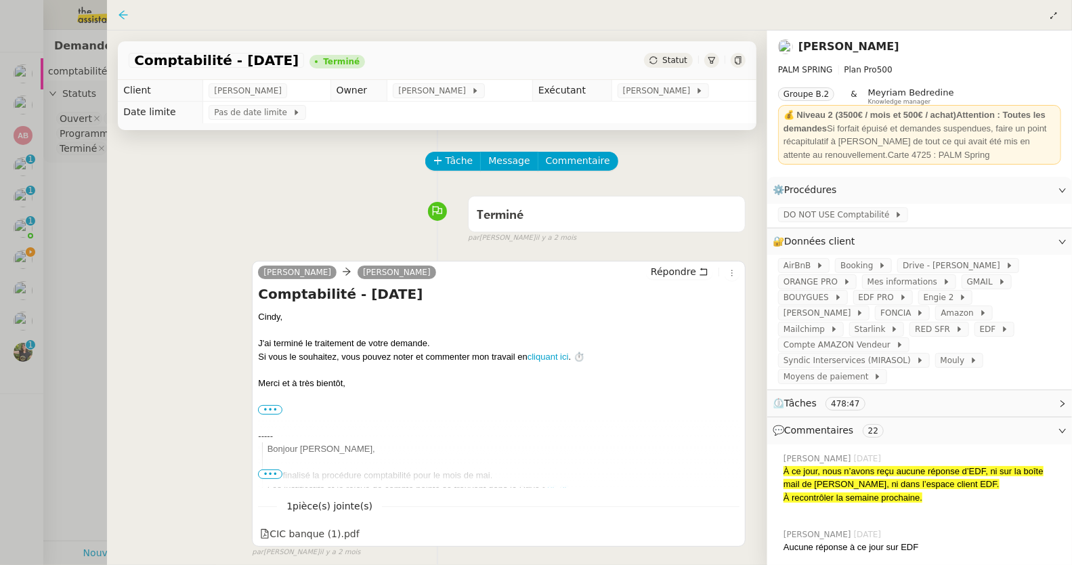
click at [125, 13] on icon at bounding box center [123, 14] width 11 height 11
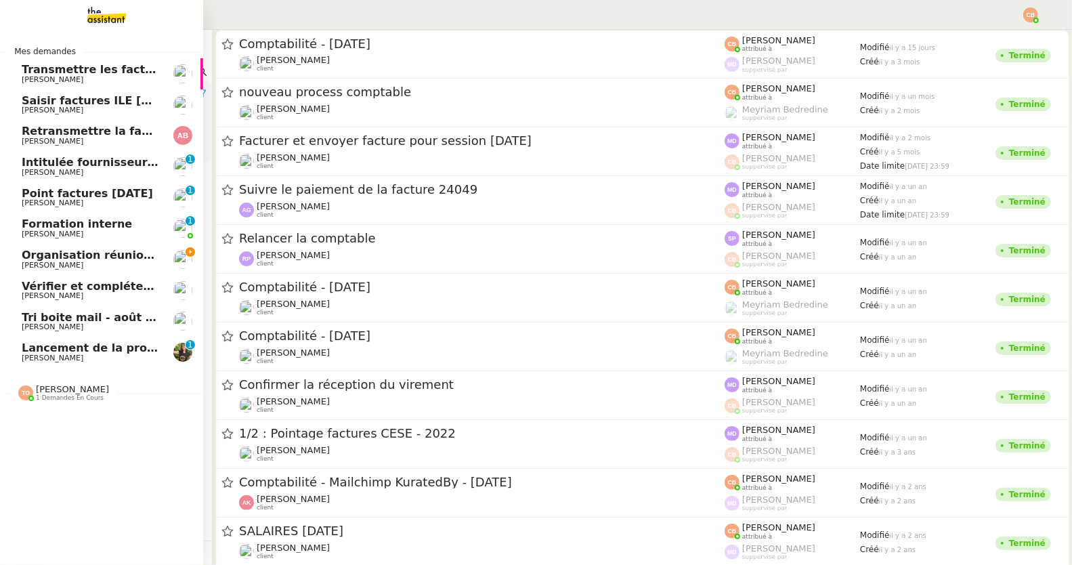
click at [45, 261] on span "[PERSON_NAME]" at bounding box center [53, 265] width 62 height 9
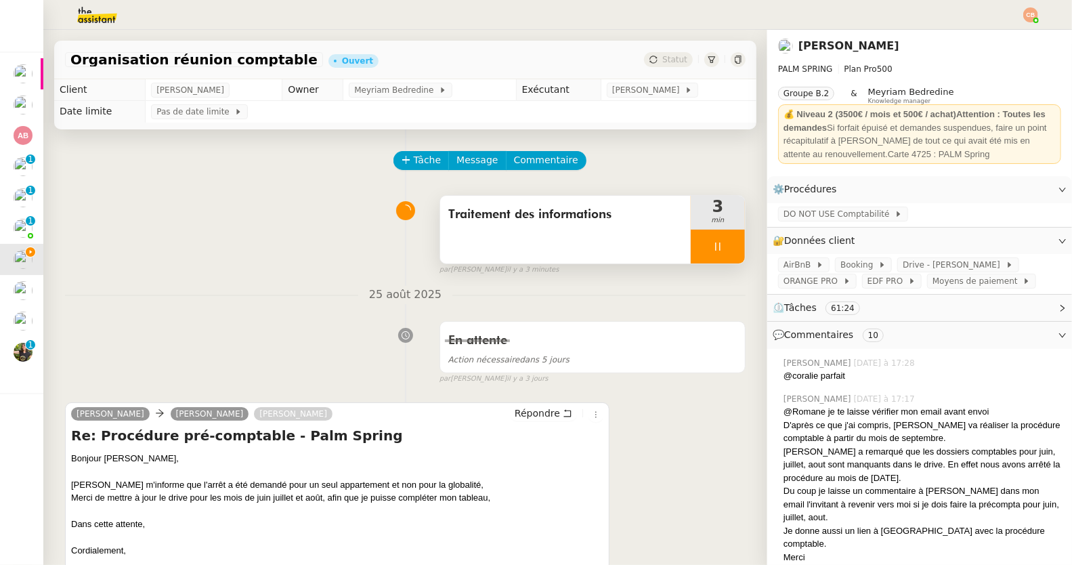
click at [714, 250] on div at bounding box center [718, 247] width 54 height 34
click at [1006, 236] on link "Modifier" at bounding box center [1025, 241] width 39 height 16
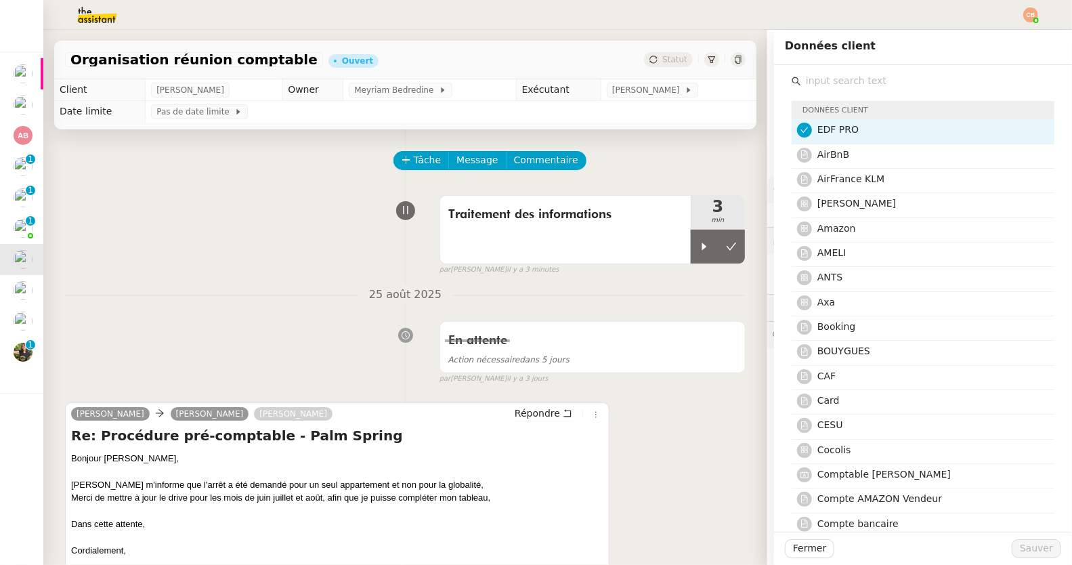
click at [838, 84] on input "text" at bounding box center [927, 81] width 253 height 18
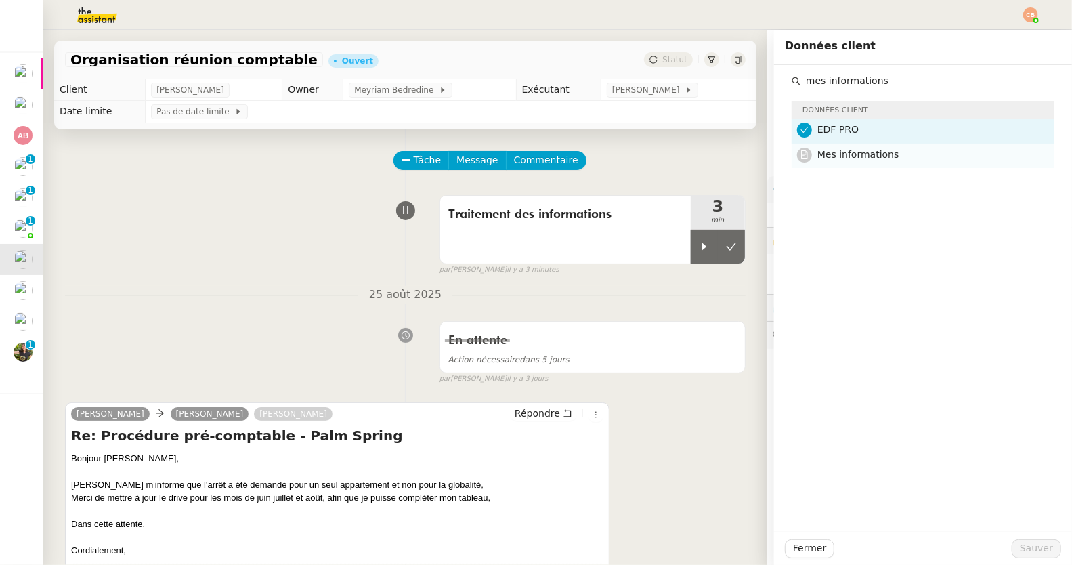
type input "mes informations"
click at [875, 153] on span "Mes informations" at bounding box center [858, 154] width 82 height 11
click at [1033, 546] on span "Sauver" at bounding box center [1036, 548] width 33 height 16
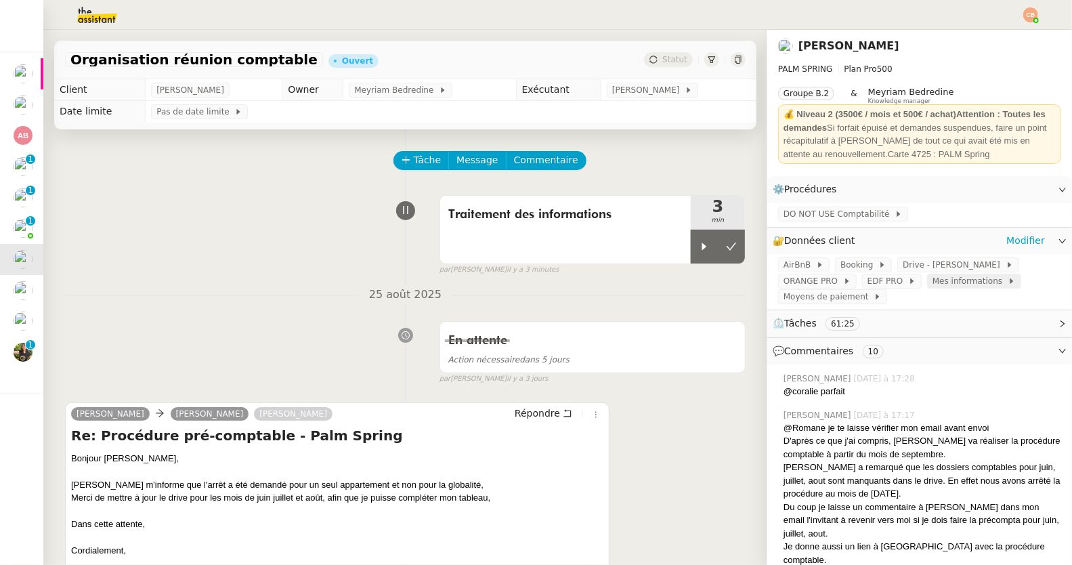
click at [932, 280] on span "Mes informations" at bounding box center [969, 281] width 75 height 14
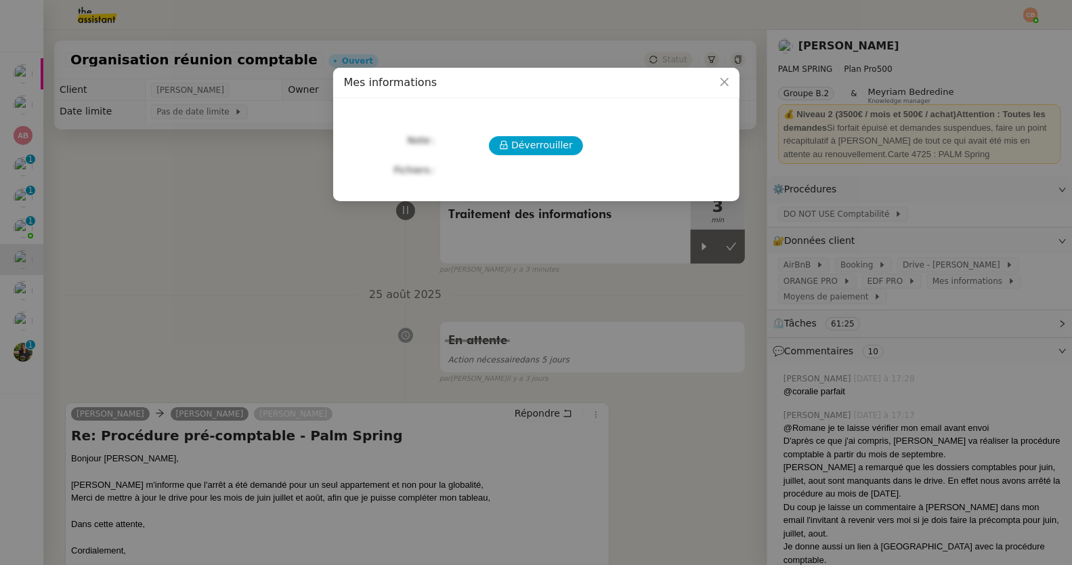
click at [507, 135] on div "Déverrouiller Note Fichiers Upload" at bounding box center [536, 144] width 385 height 70
click at [509, 137] on button "Déverrouiller" at bounding box center [536, 145] width 94 height 19
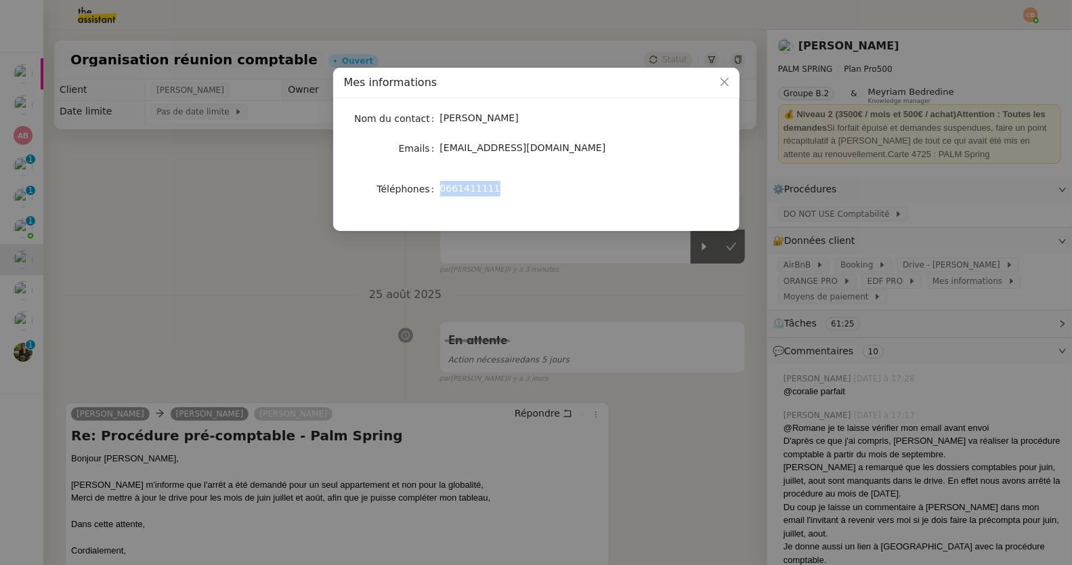
drag, startPoint x: 441, startPoint y: 190, endPoint x: 496, endPoint y: 188, distance: 54.2
click at [496, 188] on span "0661411111" at bounding box center [470, 188] width 60 height 11
copy span "0661411111"
click at [245, 202] on nz-modal-container "Mes informations Nom du contact Cindy Mouly Emails moulycindy@gmail.com Télépho…" at bounding box center [536, 282] width 1072 height 565
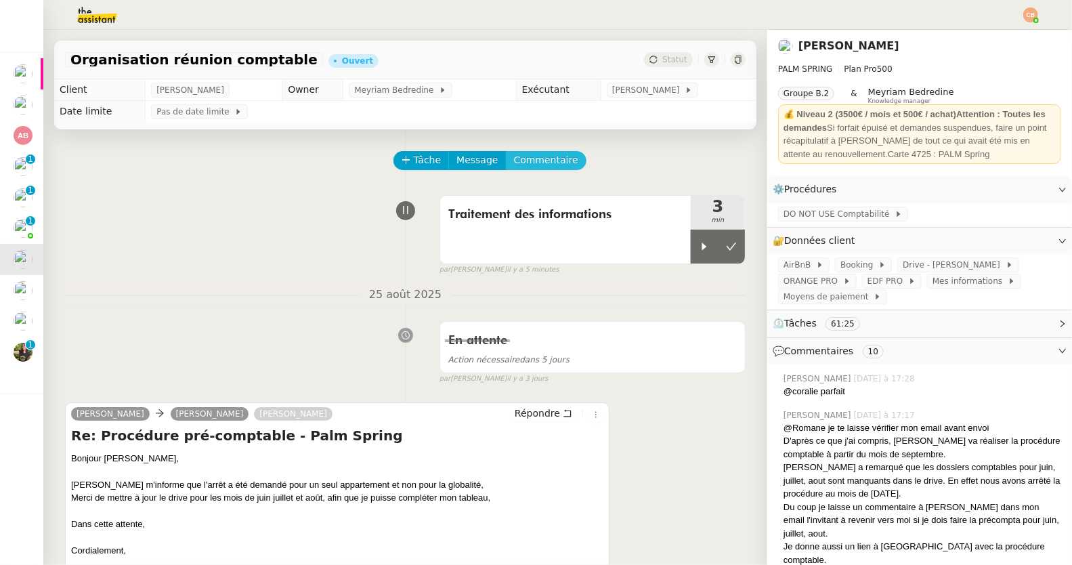
click at [525, 165] on span "Commentaire" at bounding box center [546, 160] width 64 height 16
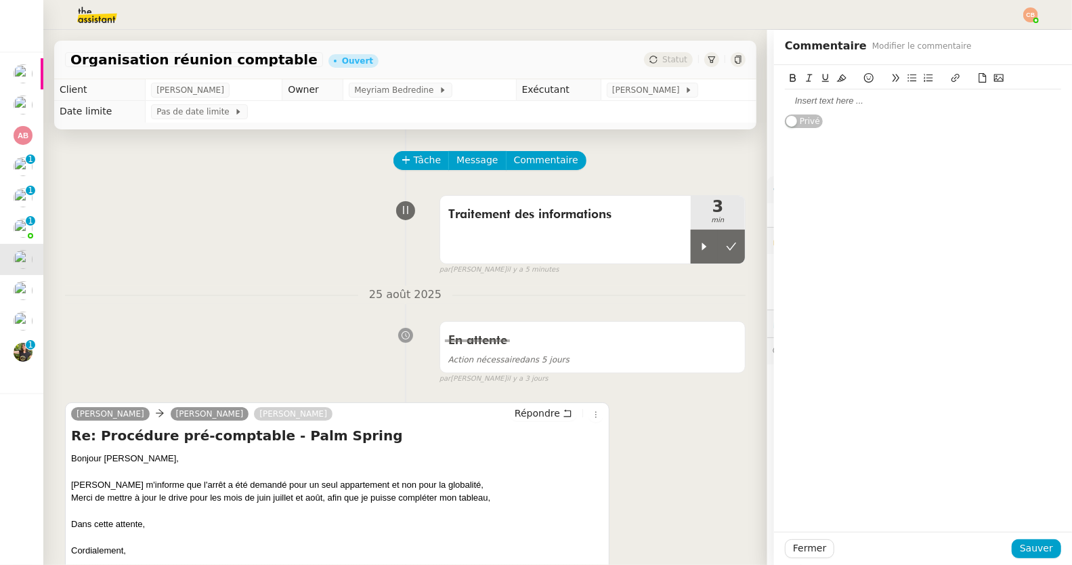
click at [755, 100] on div "Client Cindy Mouly-Guez Owner Meyriam Bedredine Exécutant Coralie Bordas Date l…" at bounding box center [405, 100] width 724 height 43
click at [785, 101] on div at bounding box center [923, 101] width 276 height 12
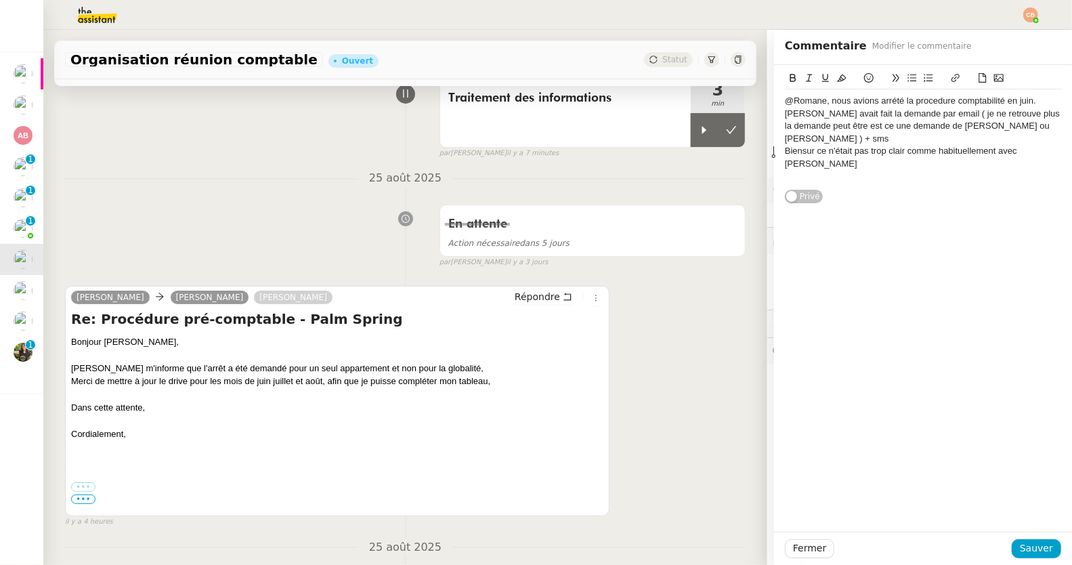
scroll to position [123, 0]
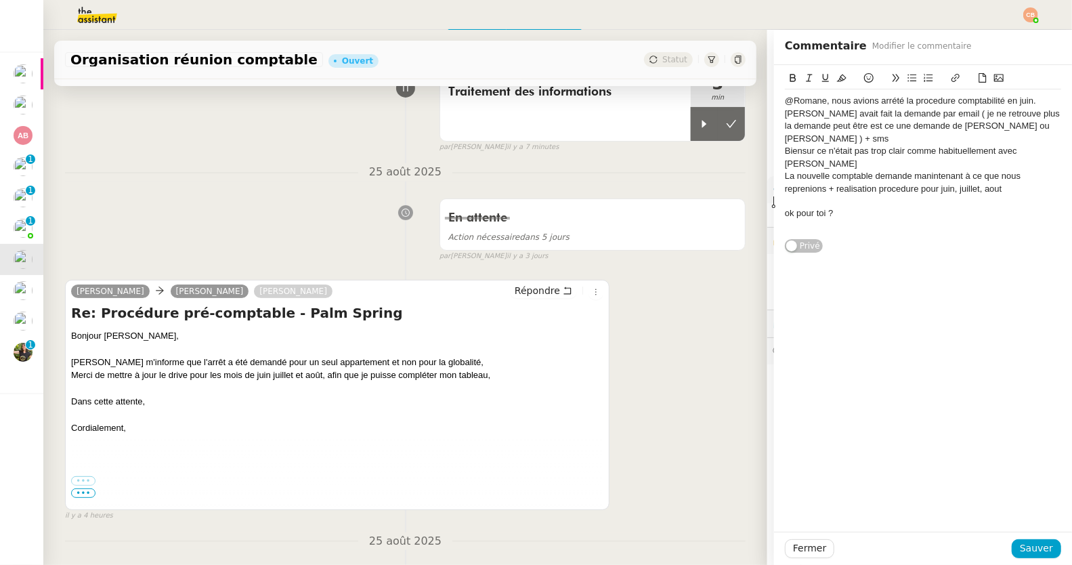
click at [978, 77] on icon at bounding box center [982, 77] width 9 height 9
click at [1023, 542] on span "Sauver" at bounding box center [1036, 548] width 33 height 16
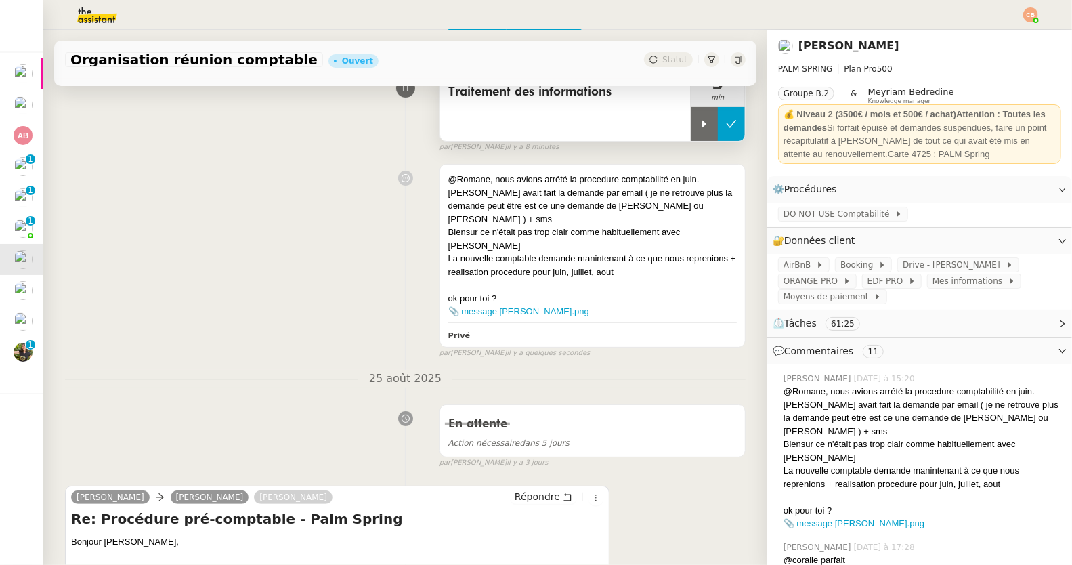
click at [718, 134] on button at bounding box center [731, 124] width 27 height 34
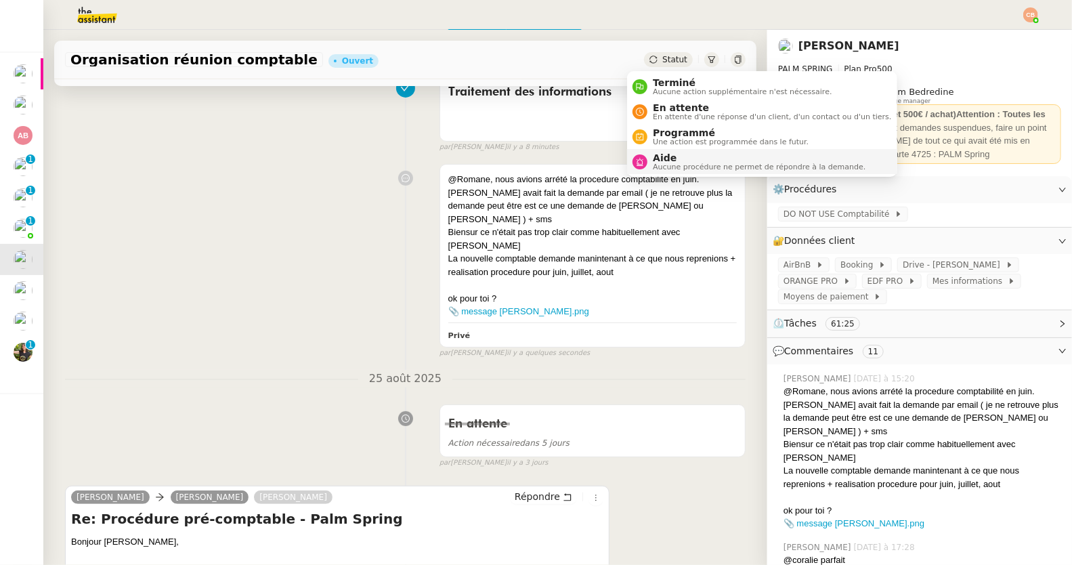
click at [649, 155] on div "Aide Aucune procédure ne permet de répondre à la demande." at bounding box center [756, 161] width 218 height 18
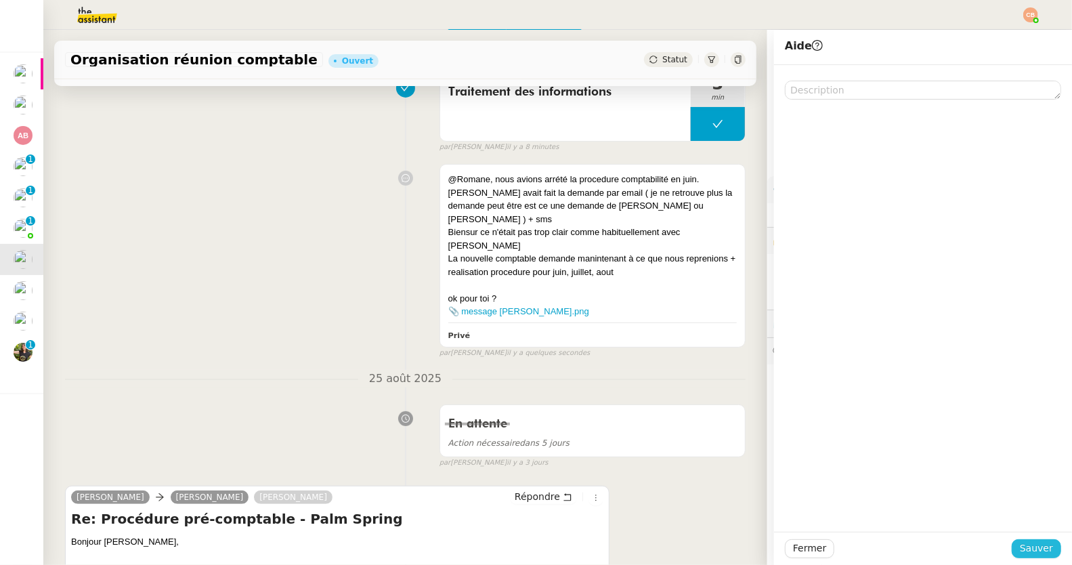
click at [1012, 542] on button "Sauver" at bounding box center [1036, 548] width 49 height 19
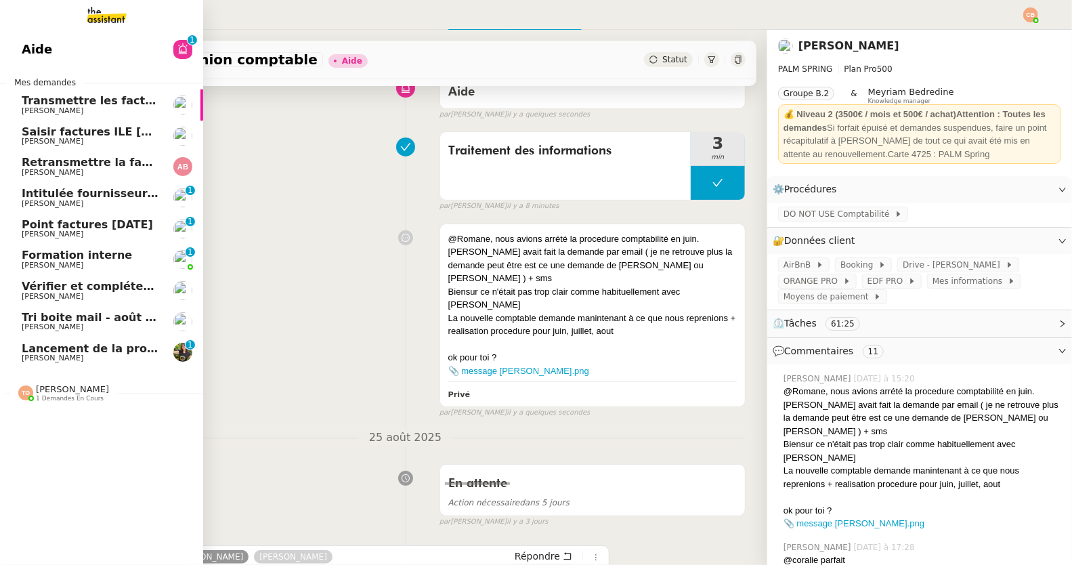
click at [30, 346] on span "Lancement de la procédure prescription" at bounding box center [144, 348] width 245 height 13
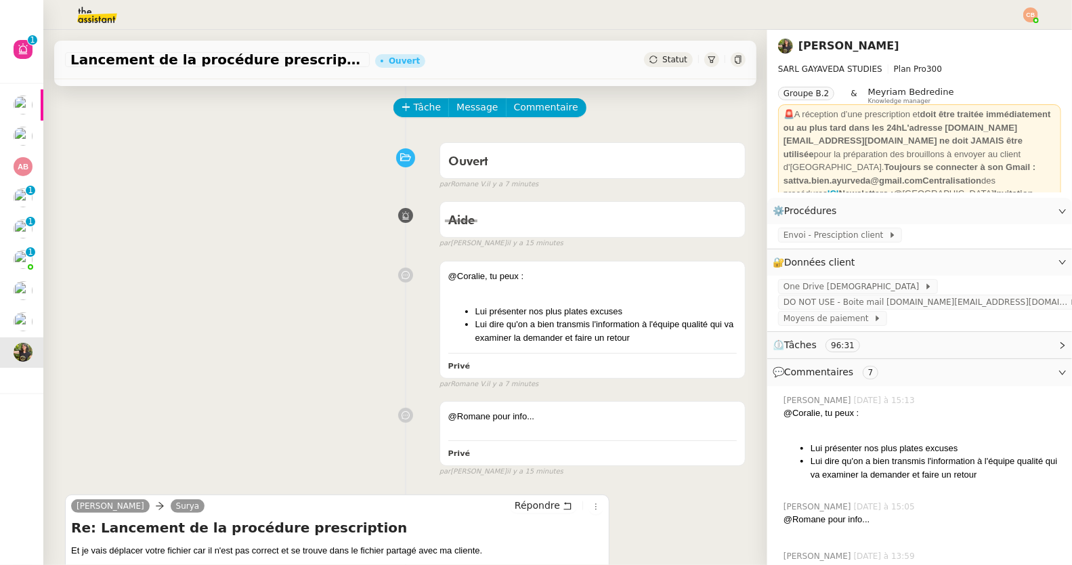
scroll to position [276, 0]
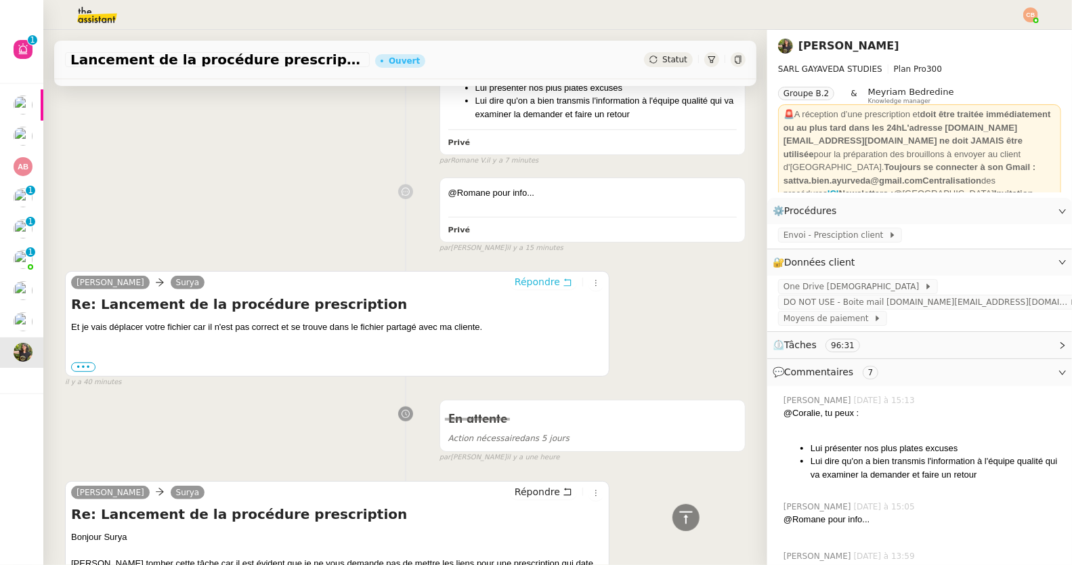
click at [515, 281] on span "Répondre" at bounding box center [537, 282] width 45 height 14
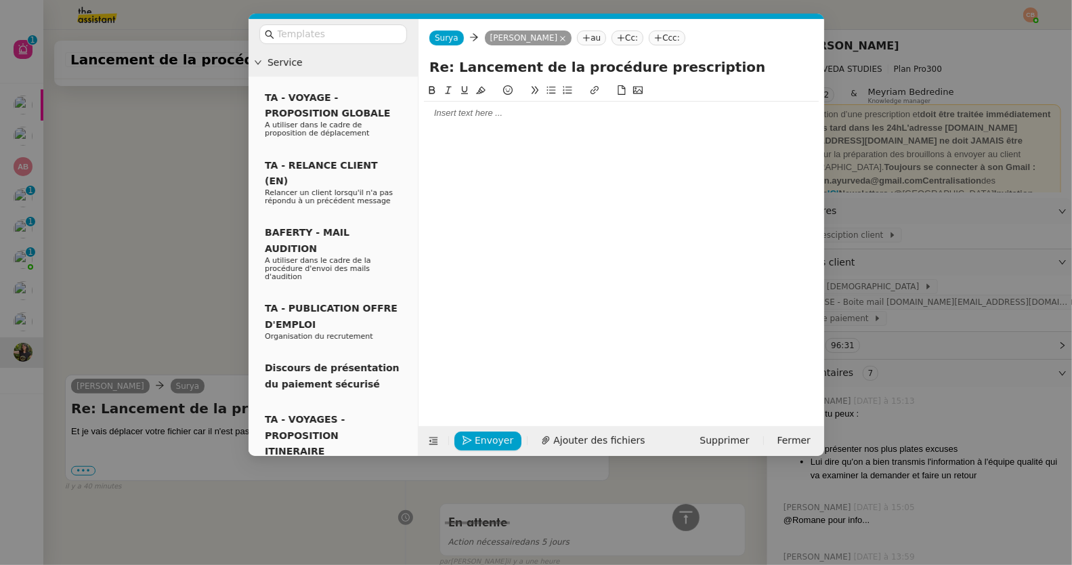
scroll to position [379, 0]
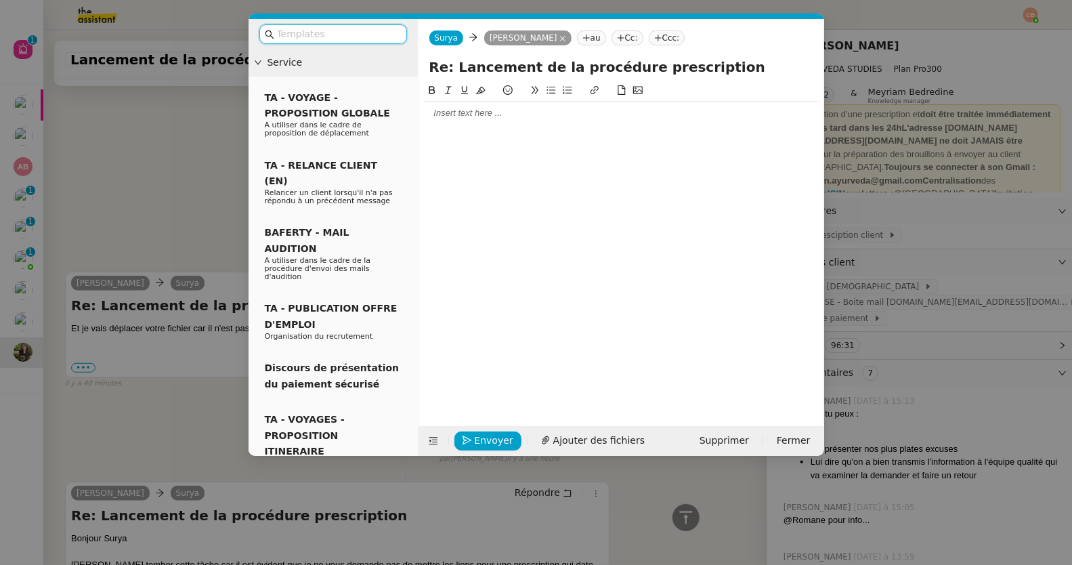
click at [439, 117] on div at bounding box center [621, 113] width 395 height 12
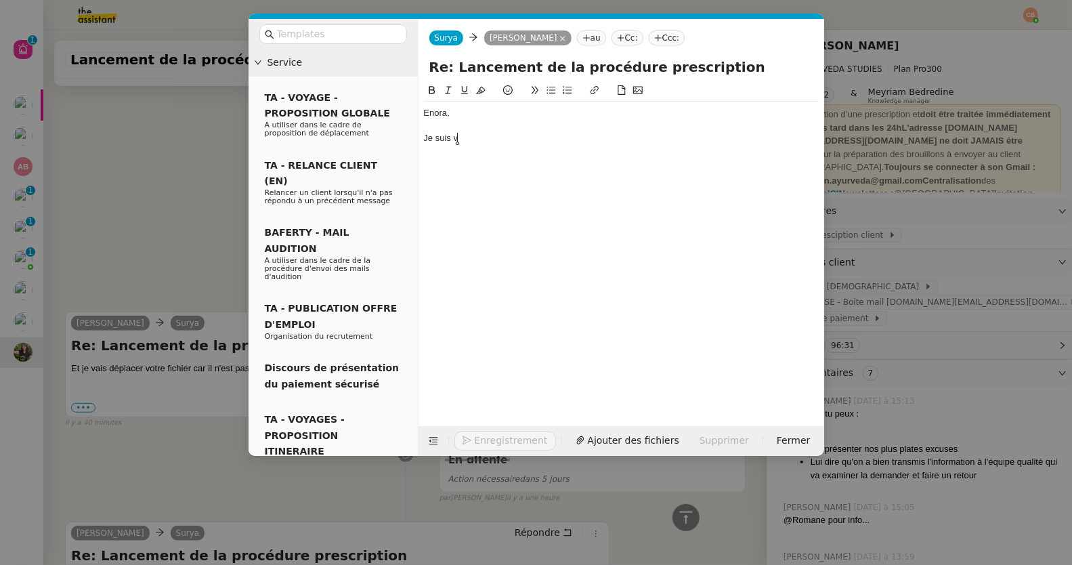
scroll to position [418, 0]
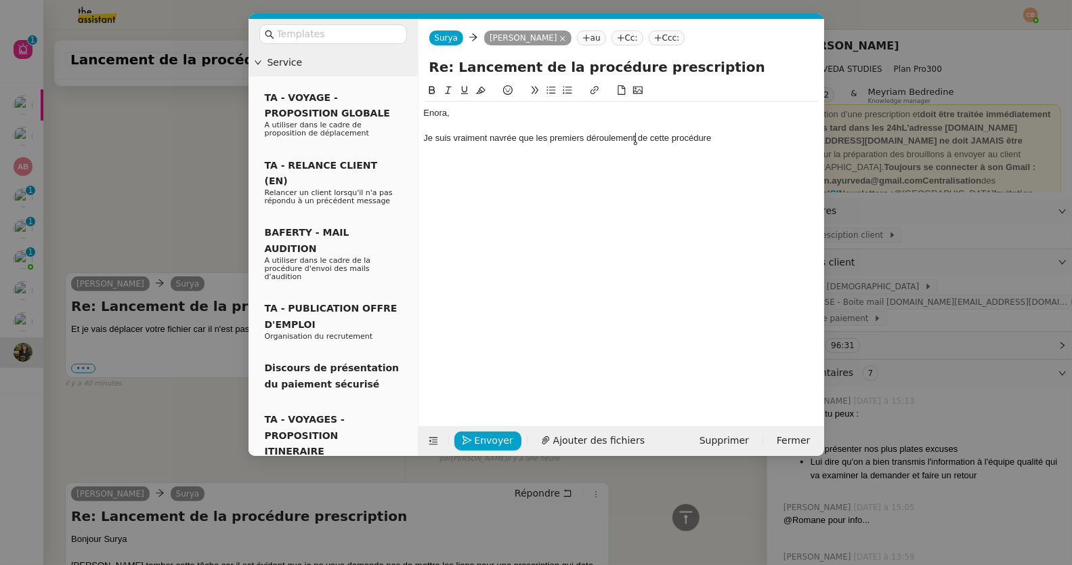
click at [636, 139] on div "Je suis vraiment navrée que les premiers déroulement de cette procédure" at bounding box center [621, 138] width 395 height 12
click at [720, 142] on div "Je suis vraiment navrée que les premiers déroulements de cette procédure" at bounding box center [621, 138] width 395 height 12
click at [122, 222] on nz-modal-container "Service TA - VOYAGE - PROPOSITION GLOBALE A utiliser dans le cadre de propositi…" at bounding box center [536, 282] width 1072 height 565
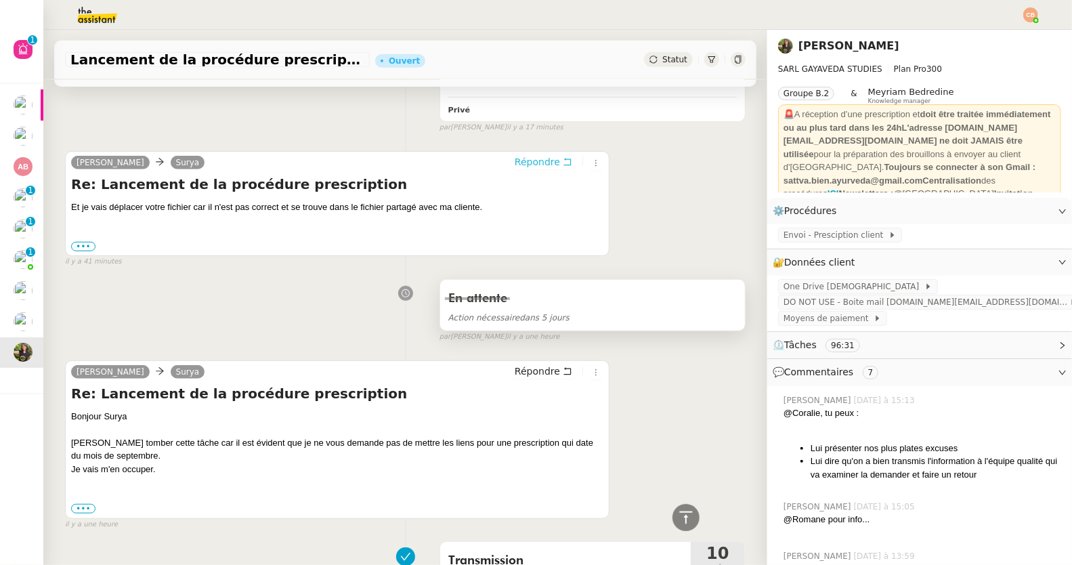
scroll to position [0, 0]
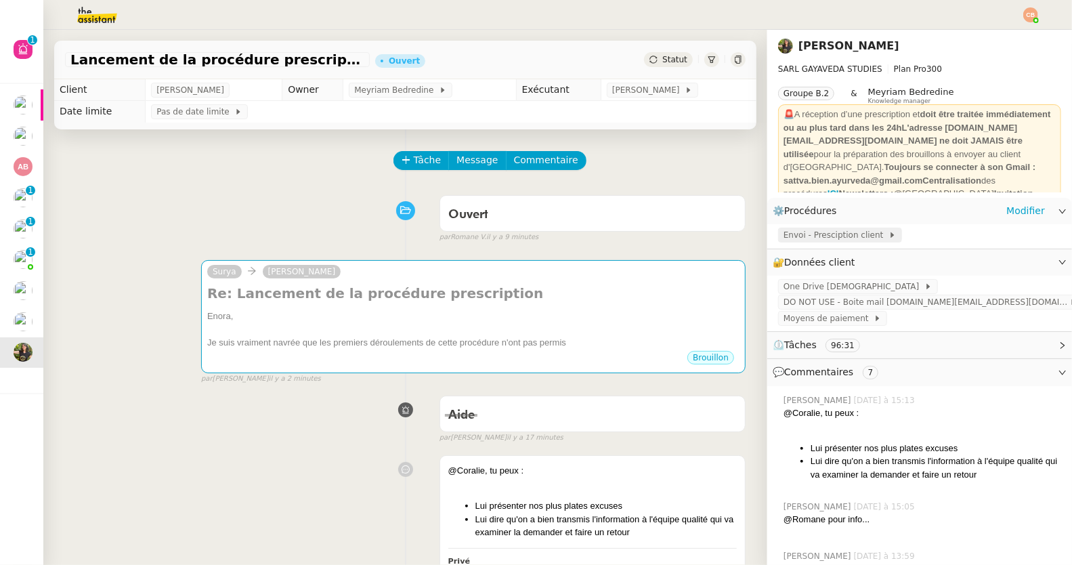
click at [783, 231] on span "Envoi - Presciption client" at bounding box center [835, 235] width 105 height 14
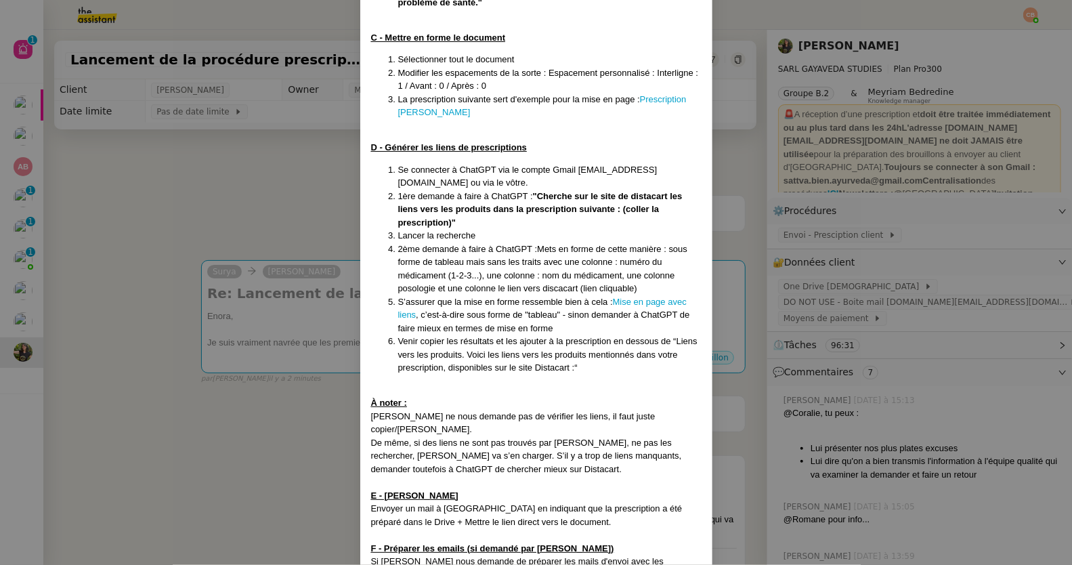
scroll to position [522, 0]
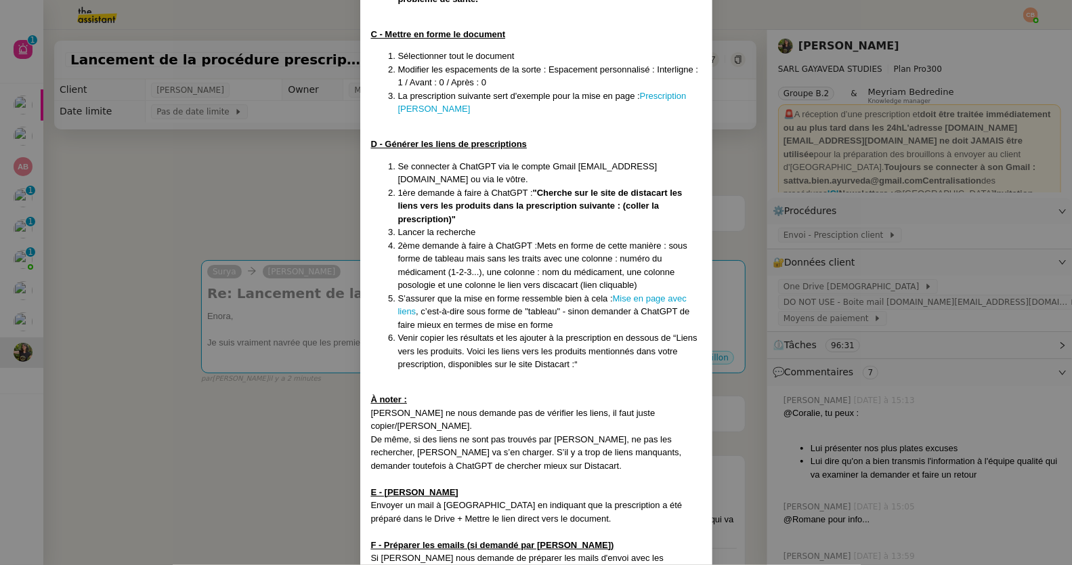
click at [272, 221] on nz-modal-container "Créée le [DATE] MAJ le [DATE] Contexte : La cliente souhaite que nous préparion…" at bounding box center [536, 282] width 1072 height 565
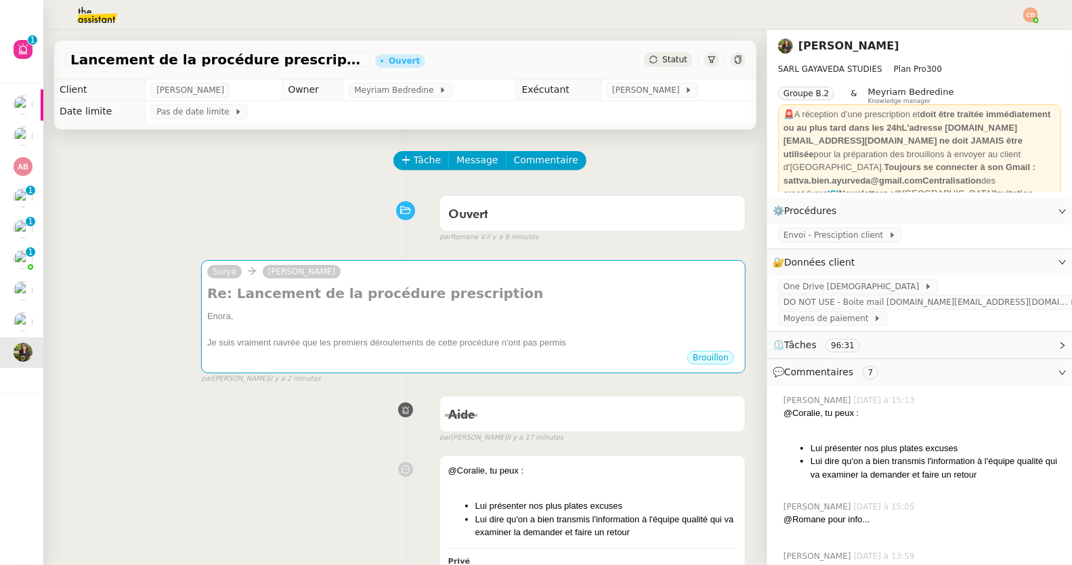
scroll to position [454, 0]
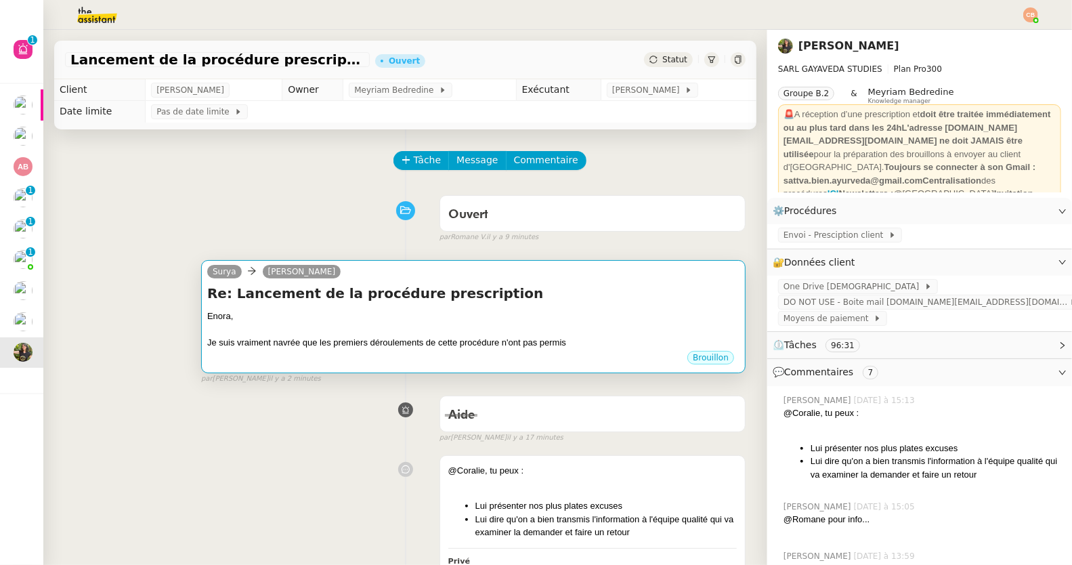
click at [297, 313] on div "Enora," at bounding box center [473, 316] width 532 height 14
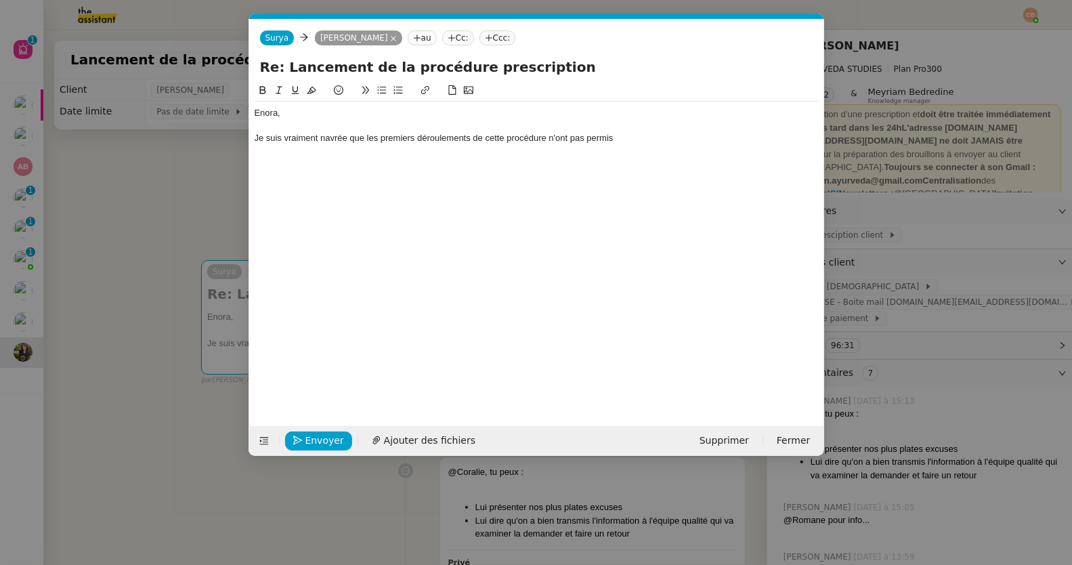
scroll to position [0, 28]
drag, startPoint x: 618, startPoint y: 140, endPoint x: 549, endPoint y: 138, distance: 69.1
click at [549, 138] on div "Je suis vraiment navrée que les premiers déroulements de cette procédure n'ont …" at bounding box center [537, 138] width 564 height 12
drag, startPoint x: 349, startPoint y: 139, endPoint x: 642, endPoint y: 146, distance: 292.6
click at [642, 146] on div "[PERSON_NAME], Je suis vraiment navrée que les premiers déroulements de cette p…" at bounding box center [537, 126] width 564 height 48
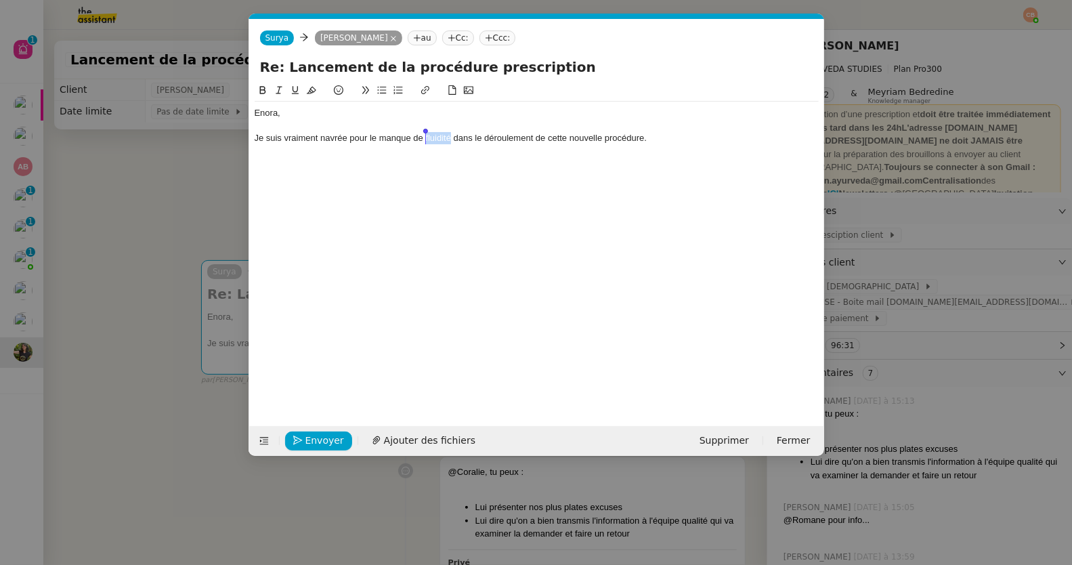
drag, startPoint x: 451, startPoint y: 139, endPoint x: 425, endPoint y: 141, distance: 26.4
click at [425, 141] on div "Je suis vraiment navrée pour le manque de fluidité dans le déroulement de cette…" at bounding box center [537, 138] width 564 height 12
click at [209, 160] on nz-modal-container "Service TA - VOYAGE - PROPOSITION GLOBALE A utiliser dans le cadre de propositi…" at bounding box center [536, 282] width 1072 height 565
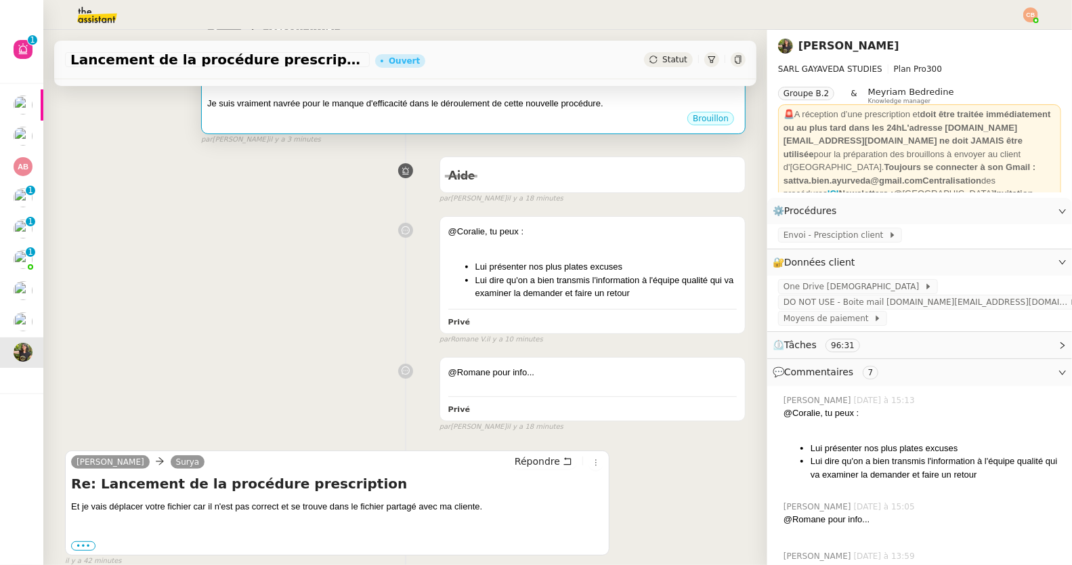
scroll to position [246, 0]
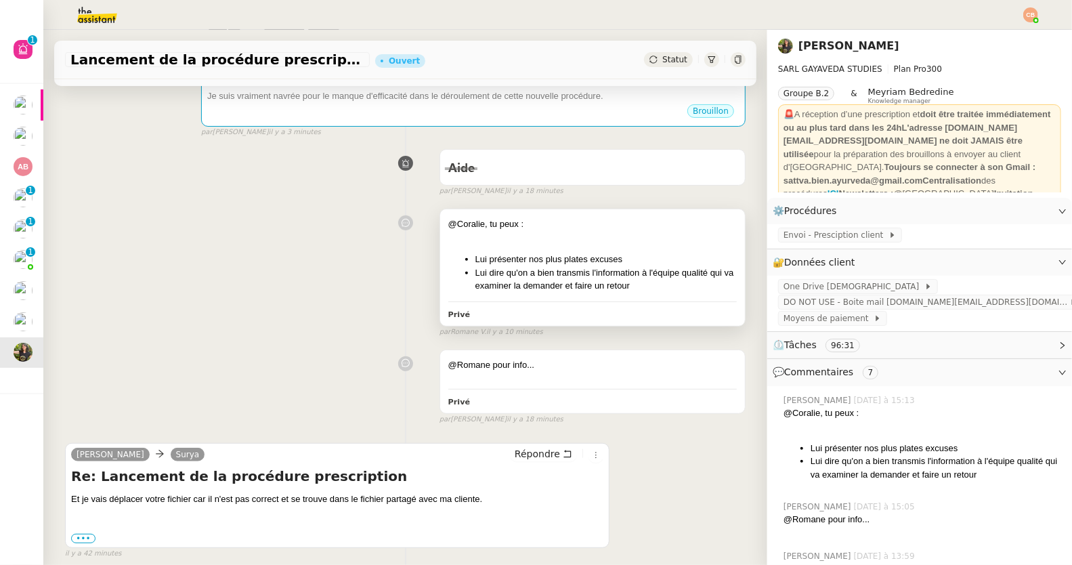
click at [535, 231] on div at bounding box center [592, 238] width 288 height 14
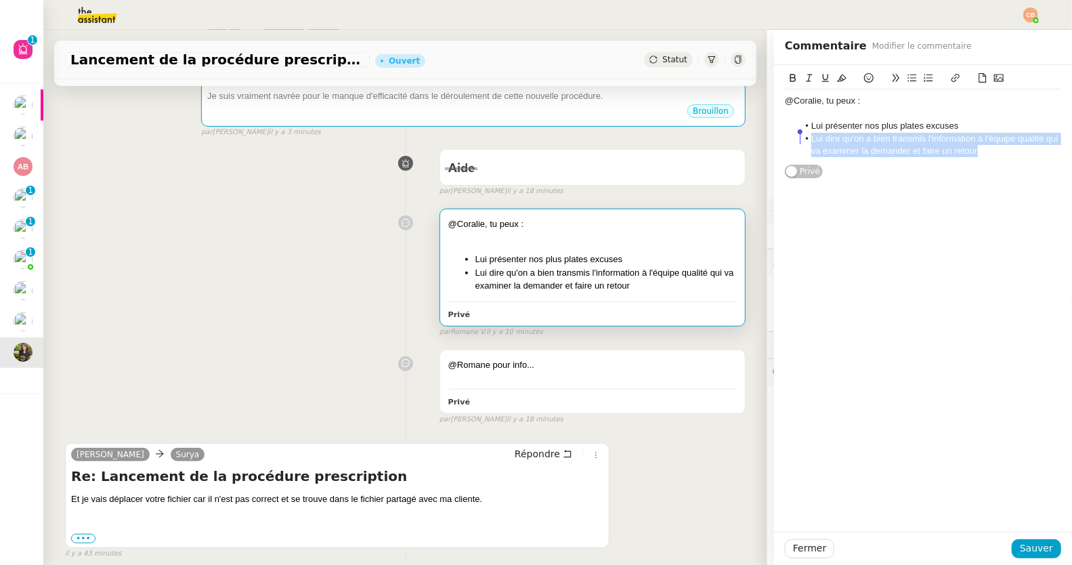
drag, startPoint x: 976, startPoint y: 153, endPoint x: 798, endPoint y: 137, distance: 178.1
click at [798, 137] on li "Lui dire qu'on a bien transmis l'information à l'équipe qualité qui va examiner…" at bounding box center [929, 145] width 263 height 25
copy li "Lui dire qu'on a bien transmis l'information à l'équipe qualité qui va examiner…"
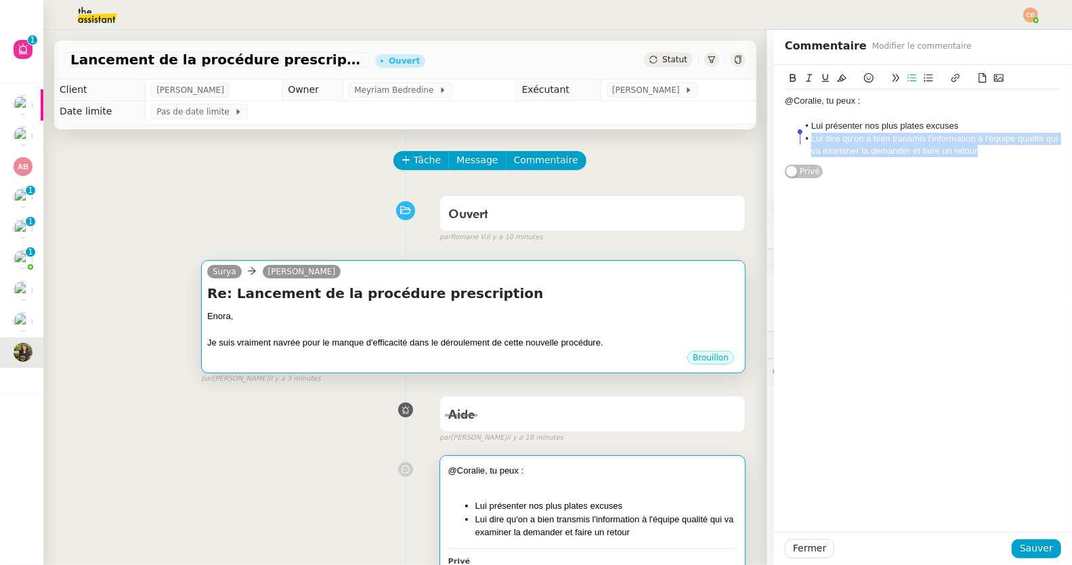
click at [545, 293] on h4 "Re: Lancement de la procédure prescription" at bounding box center [473, 293] width 532 height 19
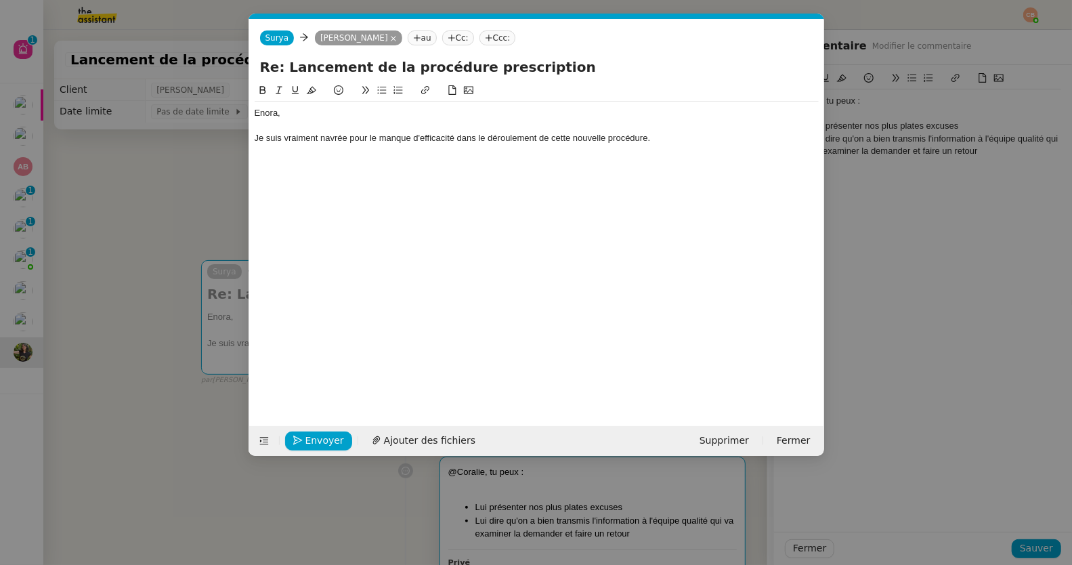
scroll to position [0, 28]
click at [675, 138] on div "Je suis vraiment navrée pour le manque d'efficacité dans le déroulement de cett…" at bounding box center [537, 138] width 564 height 12
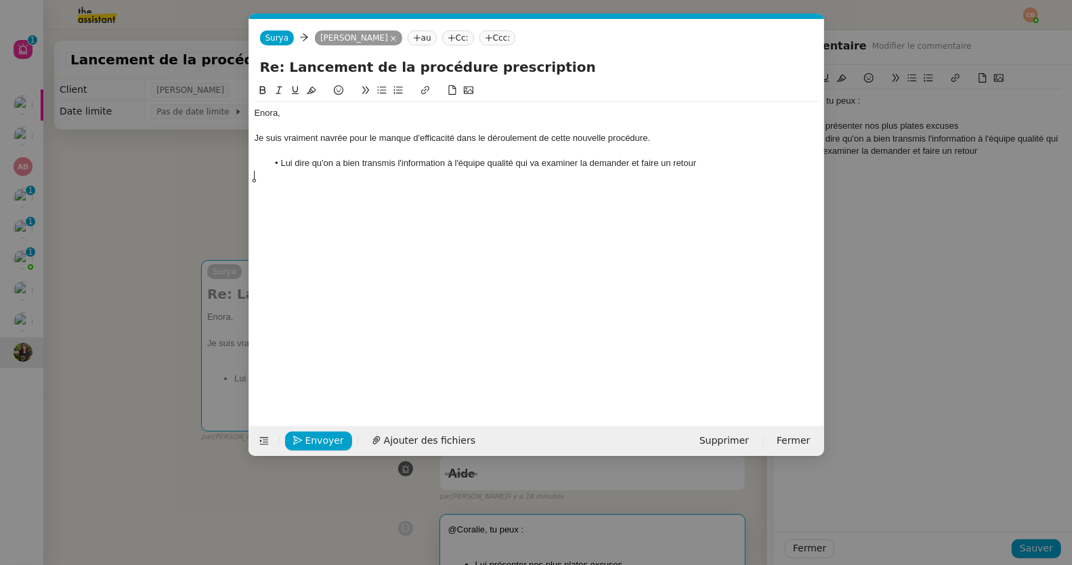
click at [280, 162] on li "Lui dire qu'on a bien transmis l'information à l'équipe qualité qui va examiner…" at bounding box center [542, 163] width 551 height 12
drag, startPoint x: 558, startPoint y: 163, endPoint x: 395, endPoint y: 162, distance: 162.5
click at [395, 162] on div "J'ai bien transmis vos commentaire Lui dire qu'on a bien transmis l'information…" at bounding box center [537, 163] width 564 height 12
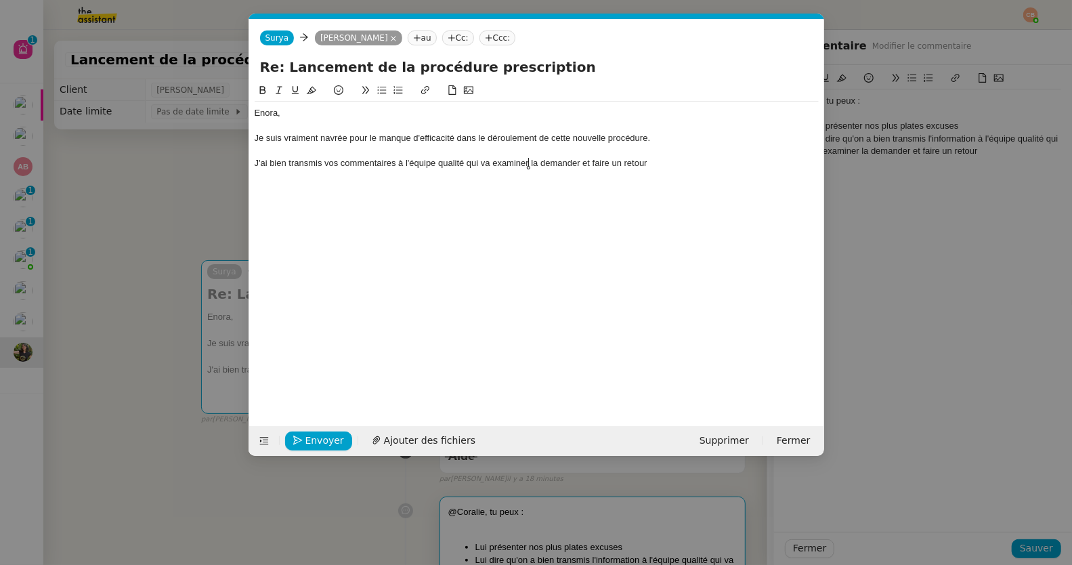
click at [527, 162] on div "J'ai bien transmis vos commentaires à l'équipe qualité qui va examiner la deman…" at bounding box center [537, 163] width 564 height 12
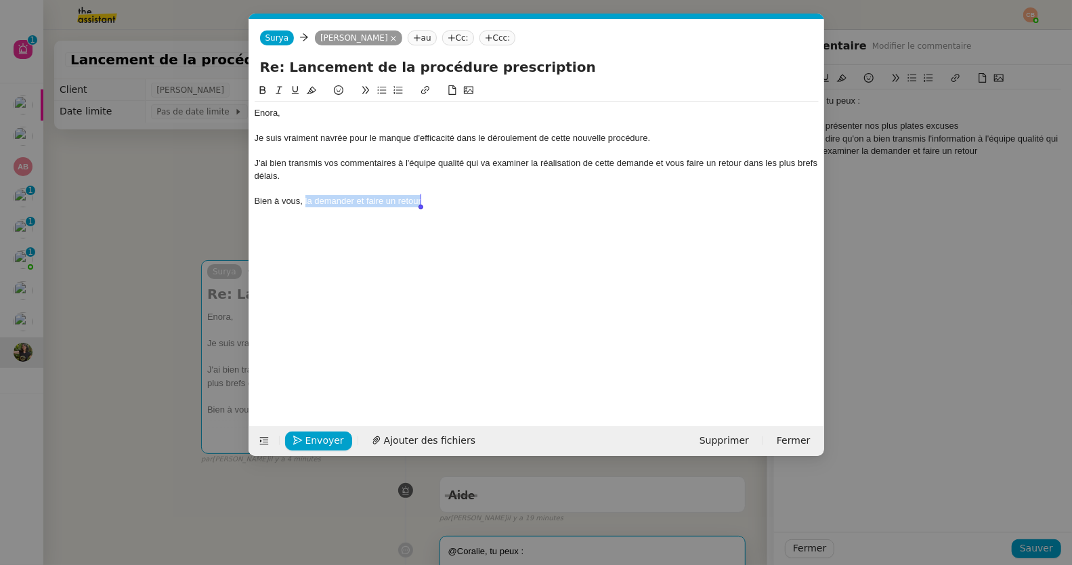
drag, startPoint x: 305, startPoint y: 201, endPoint x: 448, endPoint y: 196, distance: 143.0
click at [448, 196] on div "Bien à vous, la demander et faire un retour" at bounding box center [537, 201] width 564 height 12
drag, startPoint x: 456, startPoint y: 138, endPoint x: 425, endPoint y: 137, distance: 30.5
click at [425, 137] on div "Je suis vraiment navrée pour le manque d'efficacité dans le déroulement de cett…" at bounding box center [537, 138] width 564 height 12
click at [439, 137] on div "Je suis vraiment navrée pour le manque de fuildité dans le déroulement de cette…" at bounding box center [537, 138] width 564 height 12
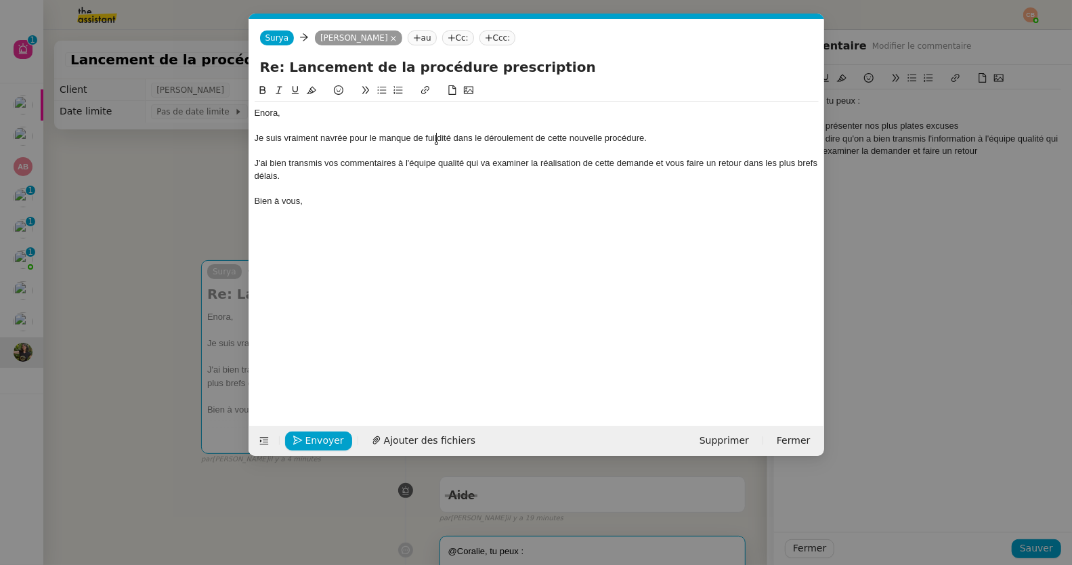
click at [0, 0] on lt-span "fluidité" at bounding box center [0, 0] width 0 height 0
click at [162, 190] on nz-modal-container "Service TA - VOYAGE - PROPOSITION GLOBALE A utiliser dans le cadre de propositi…" at bounding box center [536, 282] width 1072 height 565
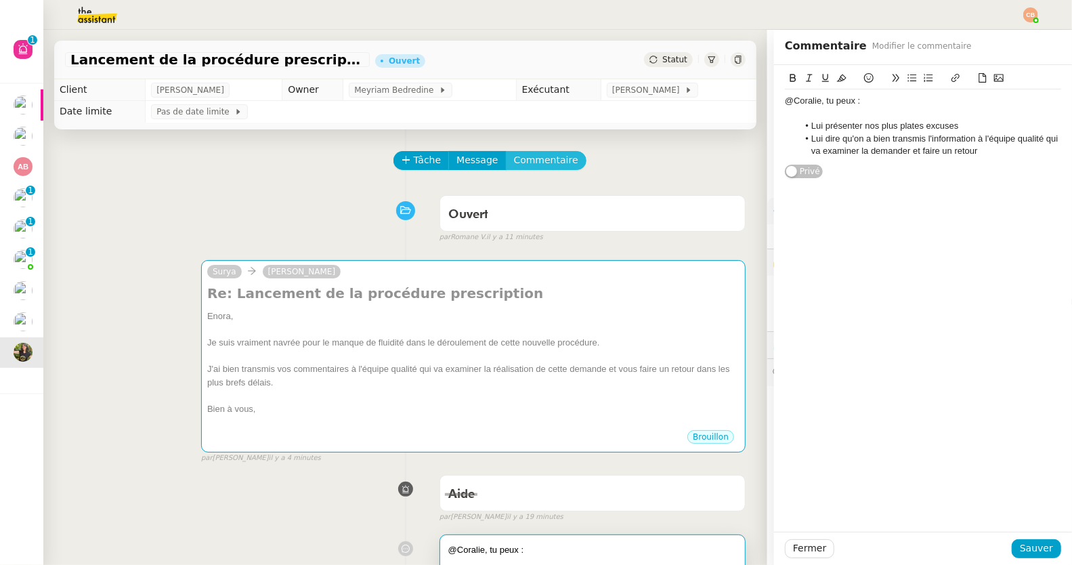
click at [536, 155] on span "Commentaire" at bounding box center [546, 160] width 64 height 16
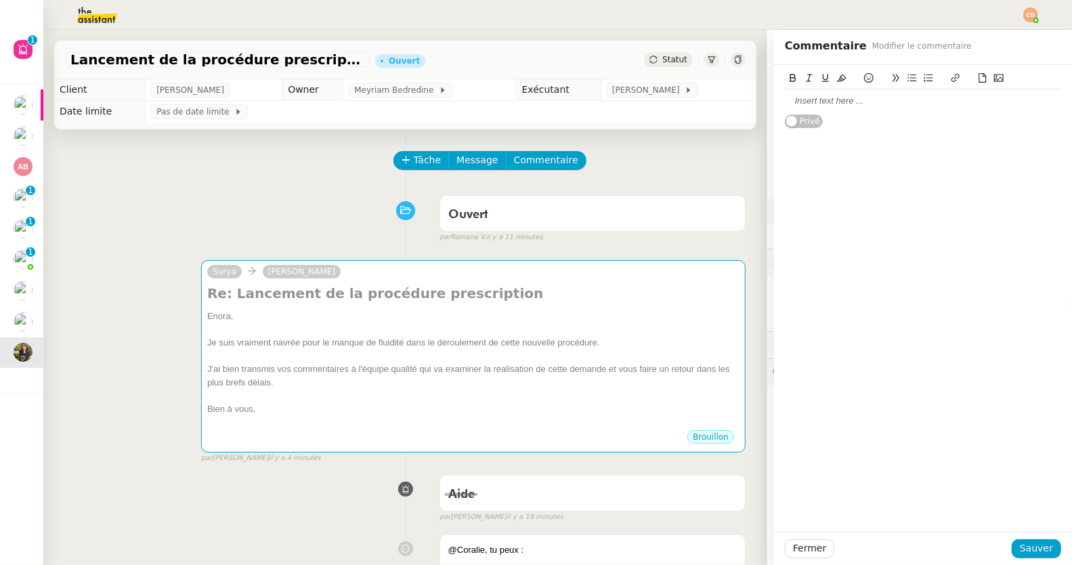
click at [851, 98] on div at bounding box center [923, 101] width 276 height 12
click at [884, 125] on div "Désolée mais instructions trop brouillons de la cliente pour pouvoir realiser c…" at bounding box center [923, 120] width 276 height 25
click at [0, 0] on lt-span "façon" at bounding box center [0, 0] width 0 height 0
click at [852, 125] on div "Désolée mais instructions trop brouillons de la cliente pour pouvoir realiser c…" at bounding box center [923, 120] width 276 height 25
click at [0, 0] on lt-span "proc é dure" at bounding box center [0, 0] width 0 height 0
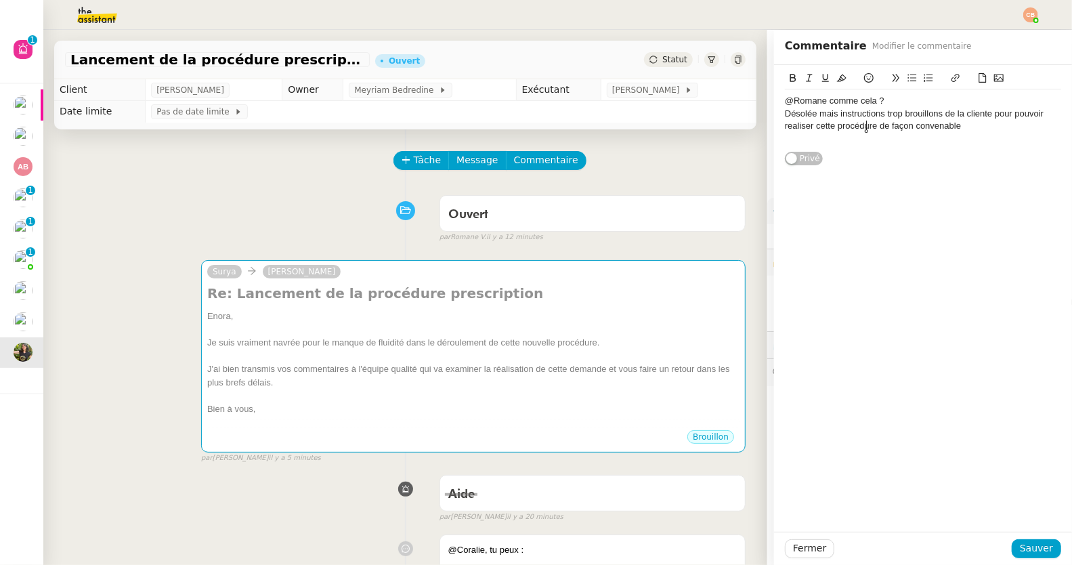
click at [931, 112] on div "Désolée mais instructions trop brouillons de la cliente pour pouvoir realiser c…" at bounding box center [923, 120] width 276 height 25
click at [794, 125] on div "Désolée mais instructions trop brouillon de la cliente pour pouvoir realiser ce…" at bounding box center [923, 120] width 276 height 25
click at [0, 0] on lt-span "réaliser" at bounding box center [0, 0] width 0 height 0
click at [970, 122] on div "Désolée mais instructions trop brouillon de la cliente pour pouvoir réaliser ce…" at bounding box center [923, 120] width 276 height 25
click at [1020, 548] on span "Sauver" at bounding box center [1036, 548] width 33 height 16
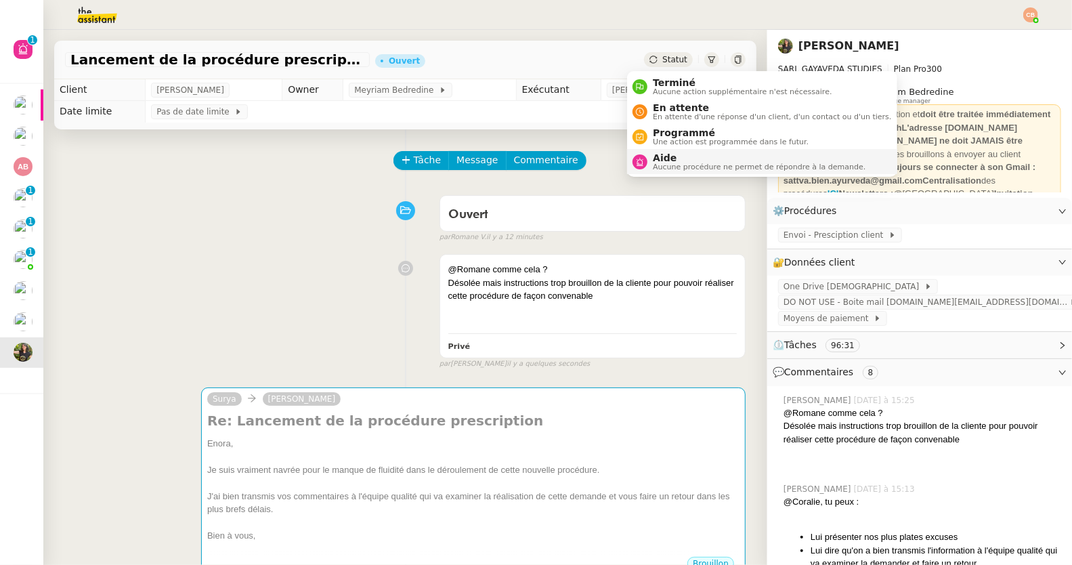
click at [666, 163] on span "Aucune procédure ne permet de répondre à la demande." at bounding box center [759, 166] width 213 height 7
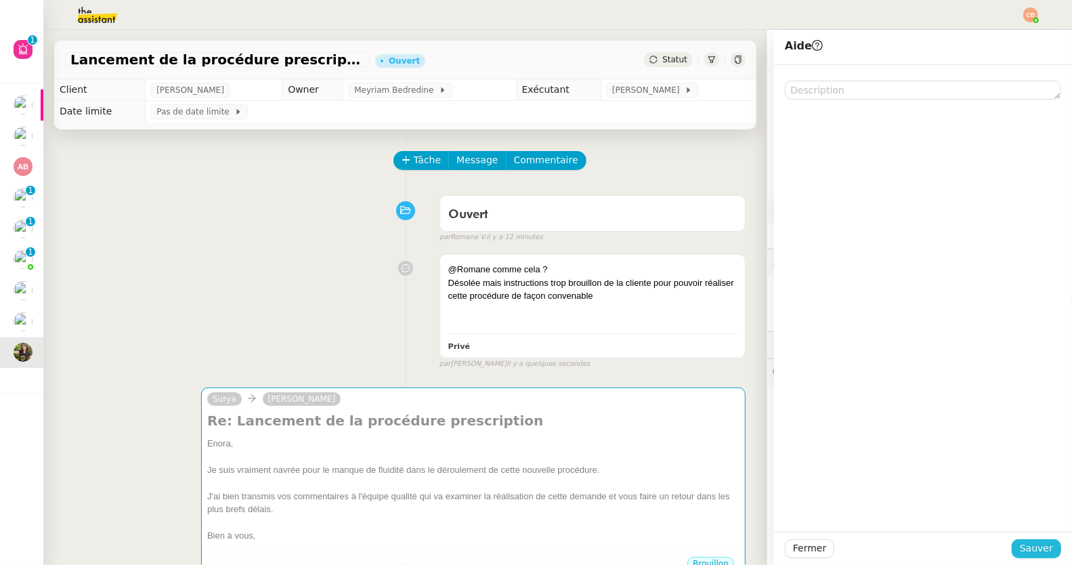
click at [1020, 542] on span "Sauver" at bounding box center [1036, 548] width 33 height 16
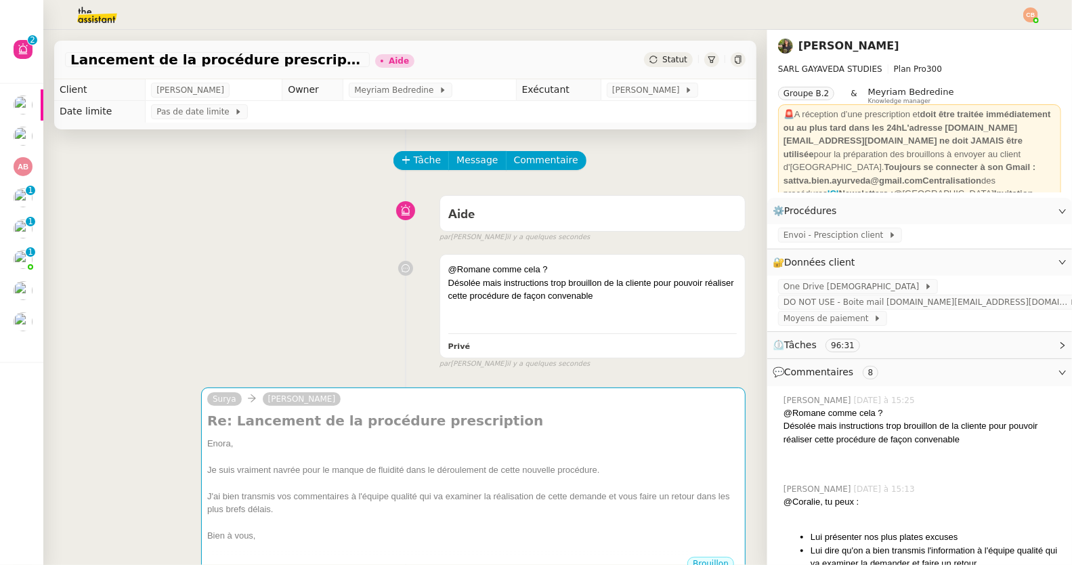
scroll to position [229, 0]
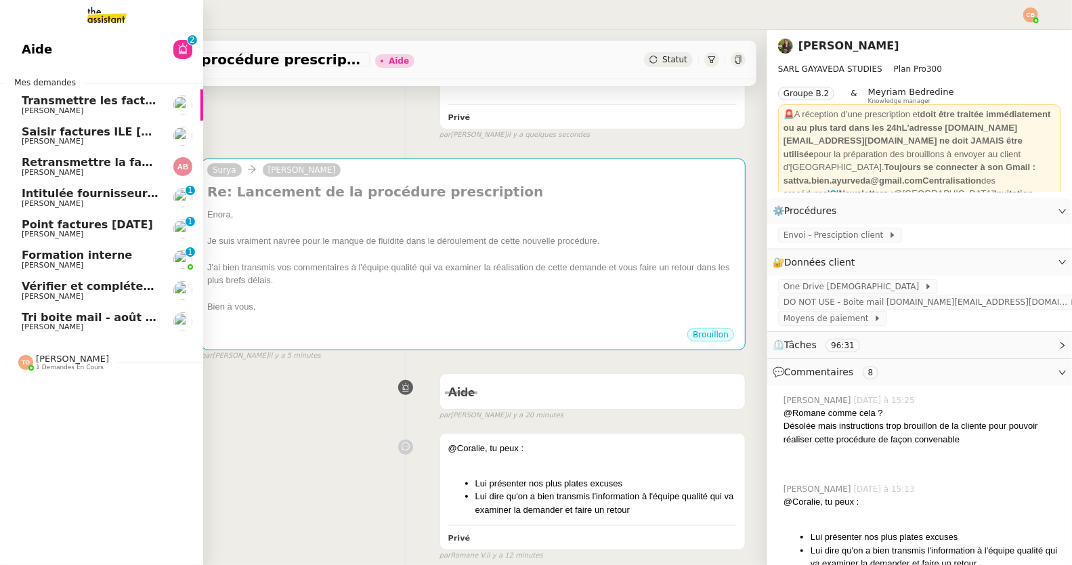
click at [60, 169] on span "[PERSON_NAME]" at bounding box center [53, 172] width 62 height 9
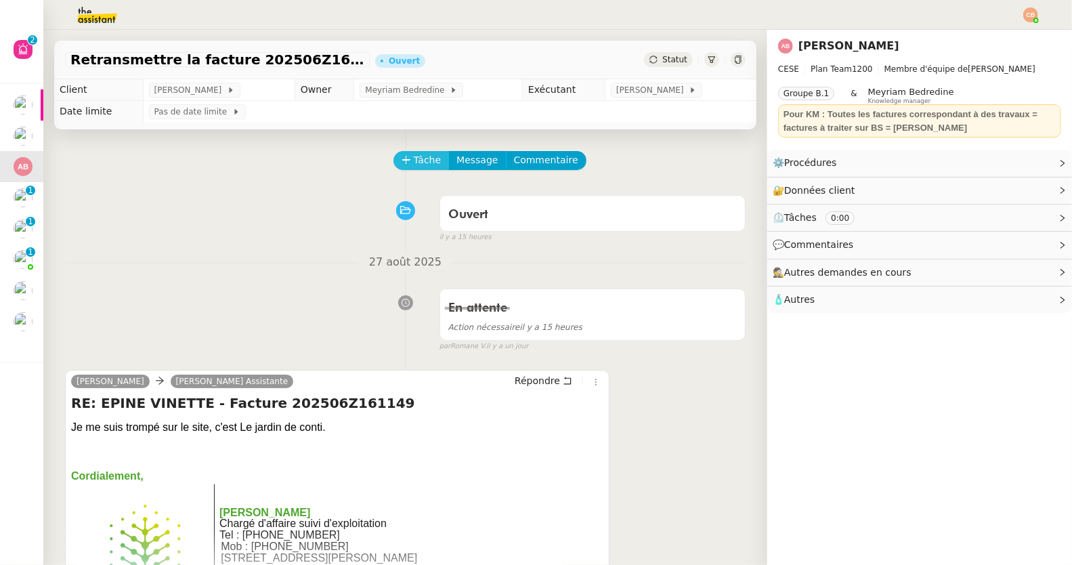
click at [414, 160] on span "Tâche" at bounding box center [428, 160] width 28 height 16
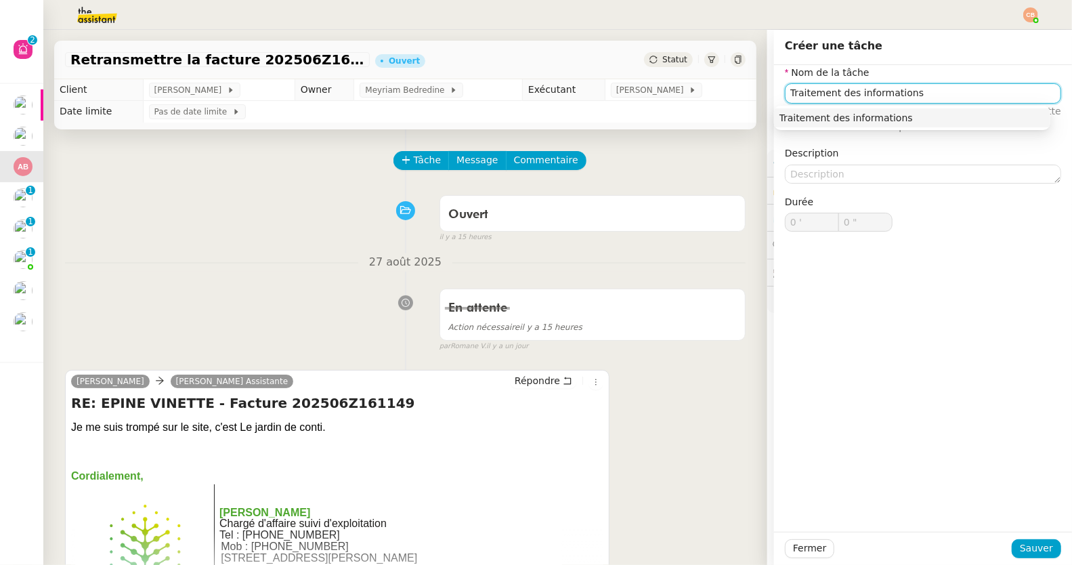
click at [823, 124] on nz-auto-option "Traitement des informations" at bounding box center [912, 117] width 276 height 19
type input "Traitement des informations"
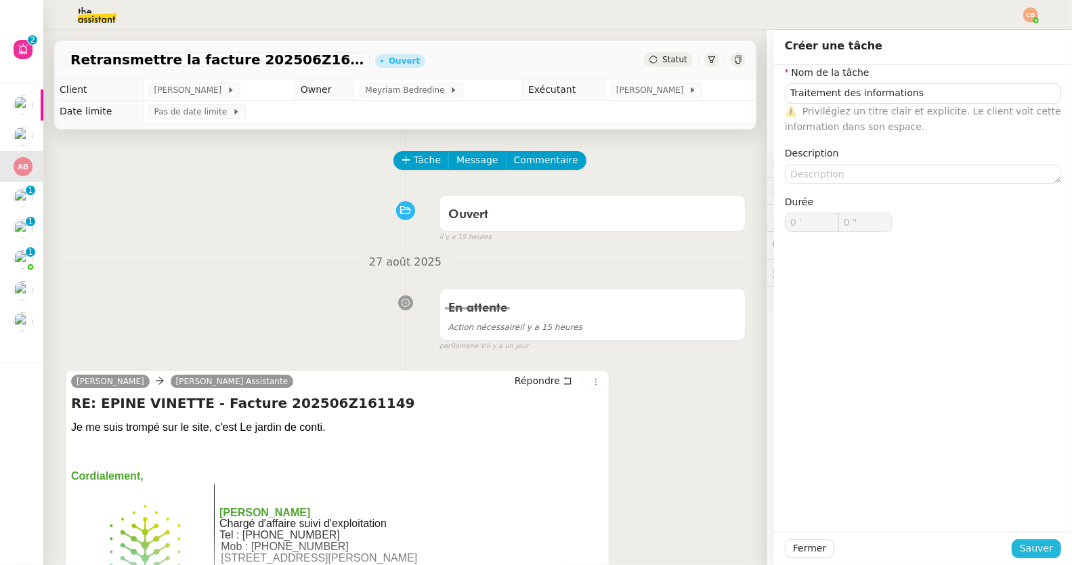
click at [1029, 550] on span "Sauver" at bounding box center [1036, 548] width 33 height 16
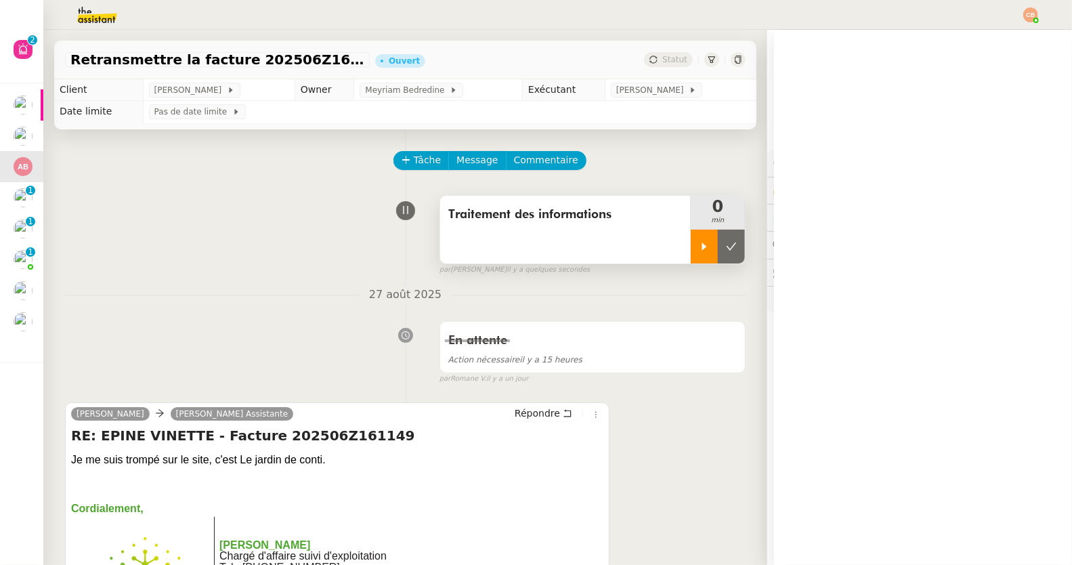
click at [695, 256] on div at bounding box center [704, 247] width 27 height 34
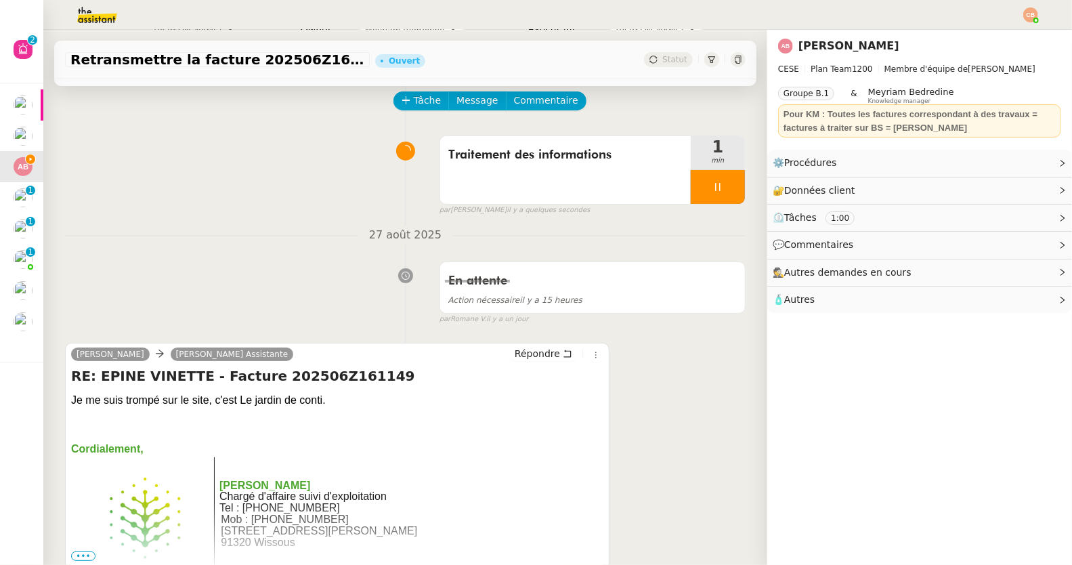
scroll to position [70, 0]
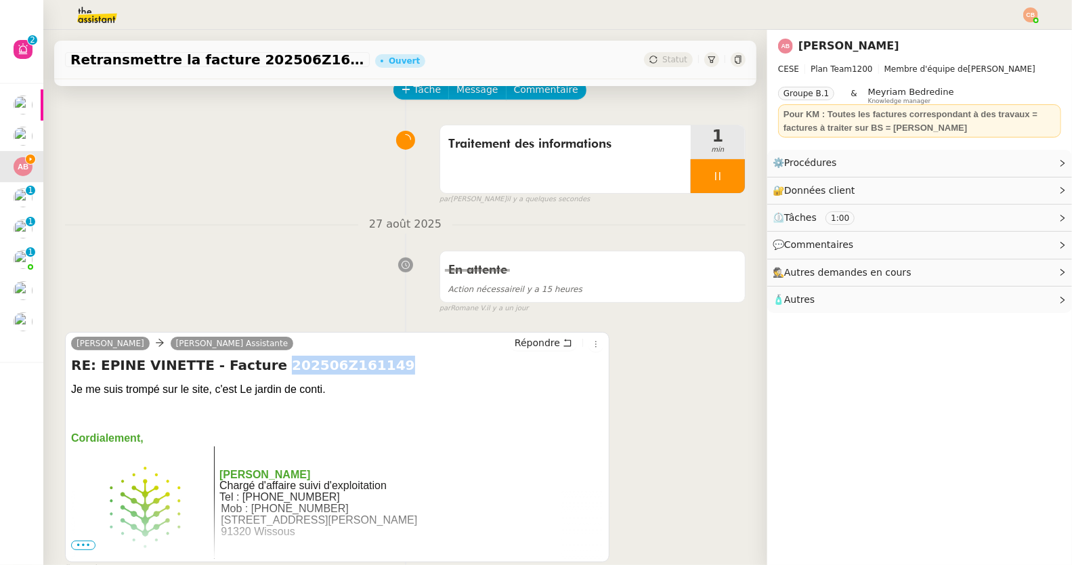
drag, startPoint x: 254, startPoint y: 364, endPoint x: 375, endPoint y: 365, distance: 121.2
click at [375, 365] on h4 "RE: EPINE VINETTE - Facture 202506Z161149" at bounding box center [337, 364] width 532 height 19
copy h4 "202506Z161149"
click at [113, 19] on img at bounding box center [86, 15] width 105 height 30
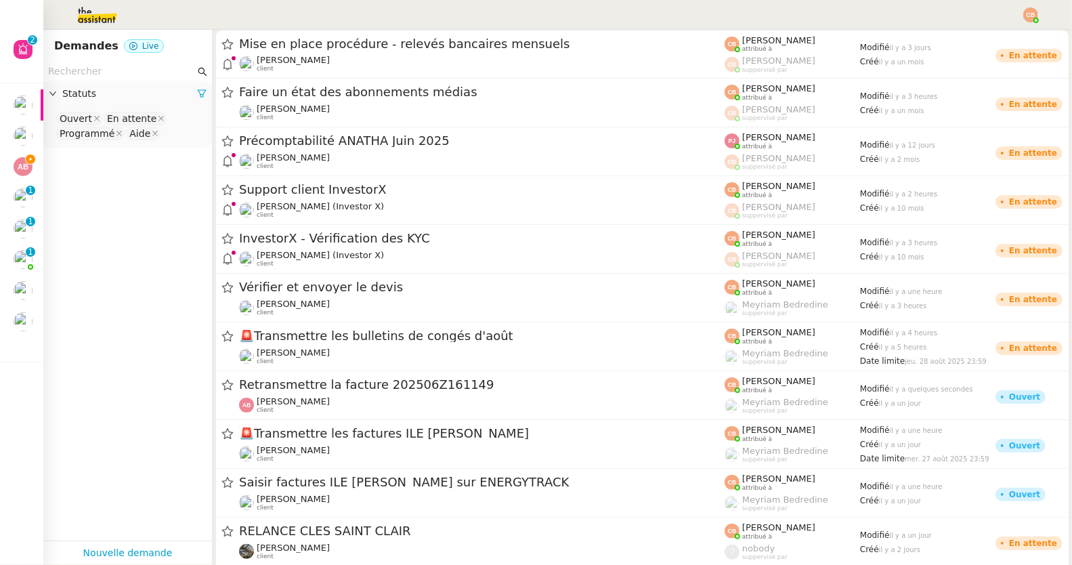
click at [91, 77] on input "text" at bounding box center [121, 72] width 147 height 16
paste input "202506Z161149"
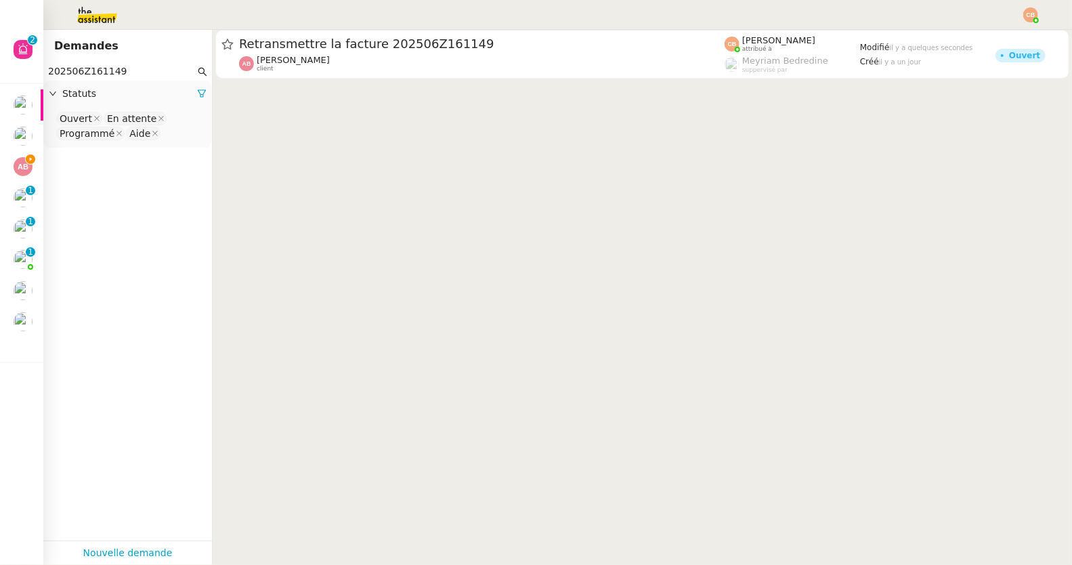
type input "202506Z161149"
click at [164, 131] on nz-select-top-control "Ouvert En attente Programmé Aide" at bounding box center [127, 126] width 147 height 32
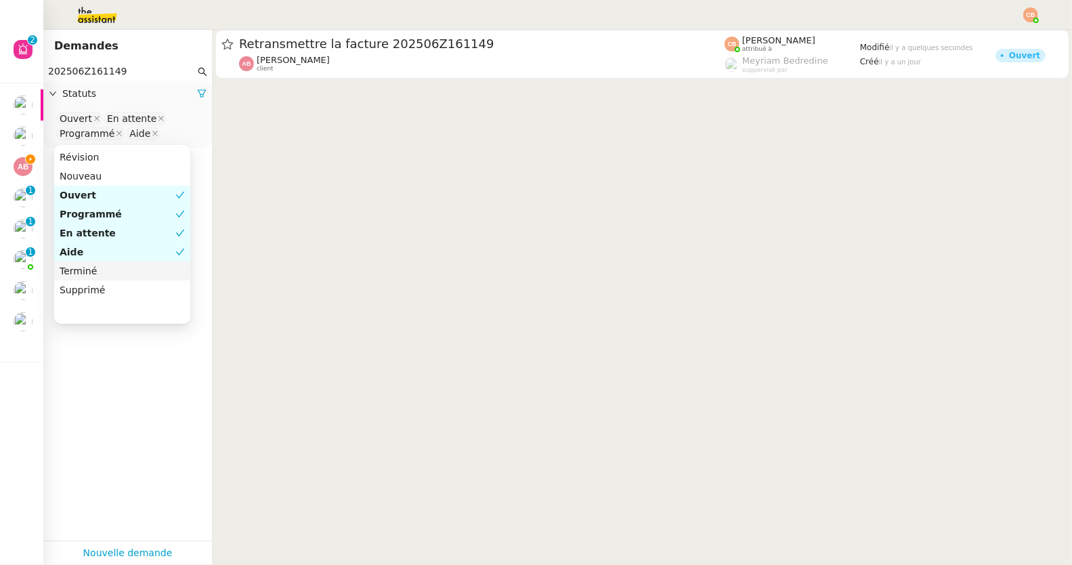
click at [105, 266] on div "Terminé" at bounding box center [122, 271] width 125 height 12
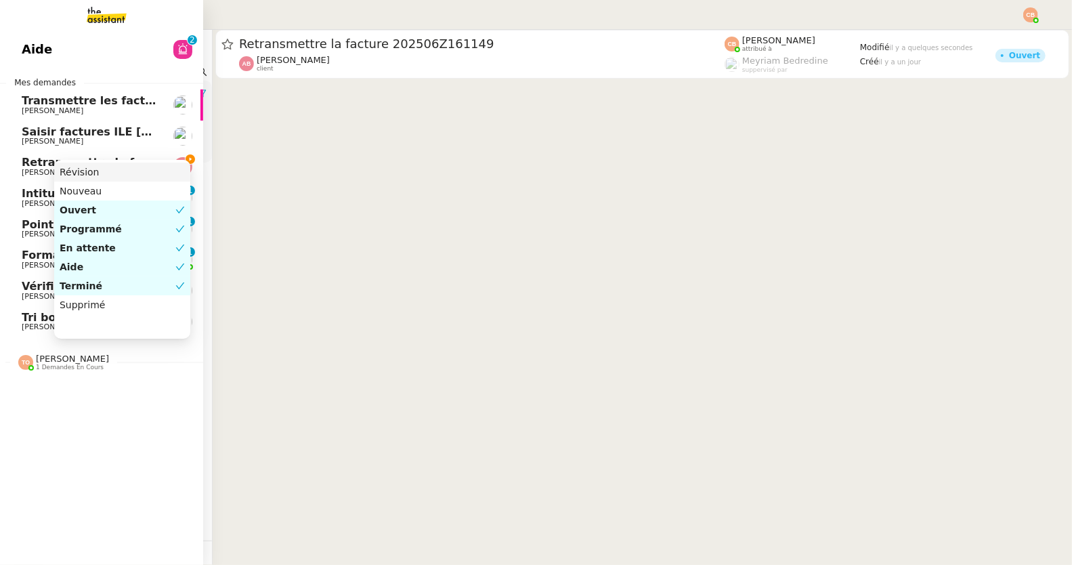
click at [47, 160] on span "Retransmettre la facture 202506Z161149" at bounding box center [149, 162] width 254 height 13
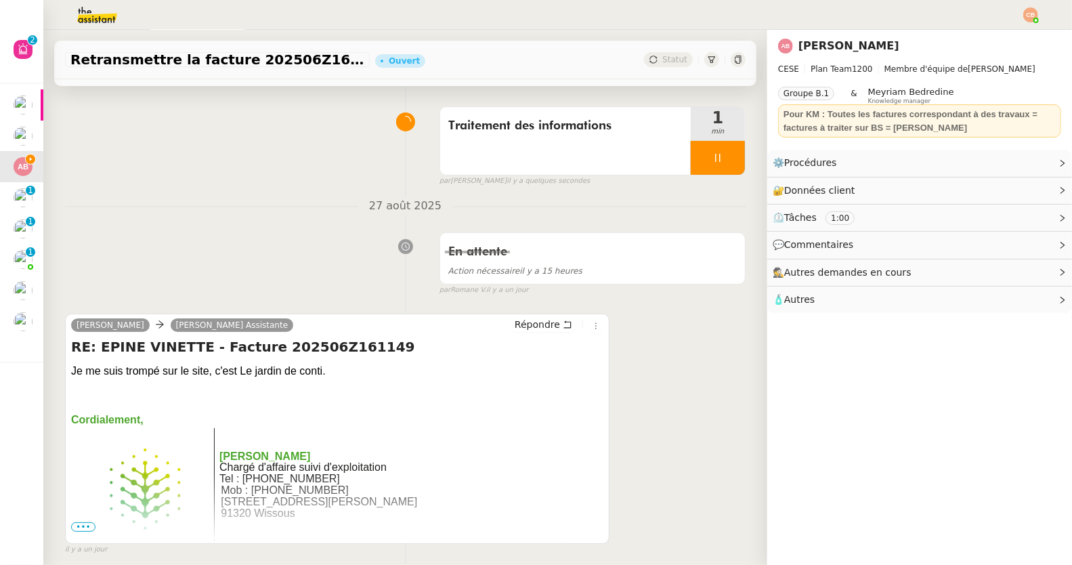
scroll to position [91, 0]
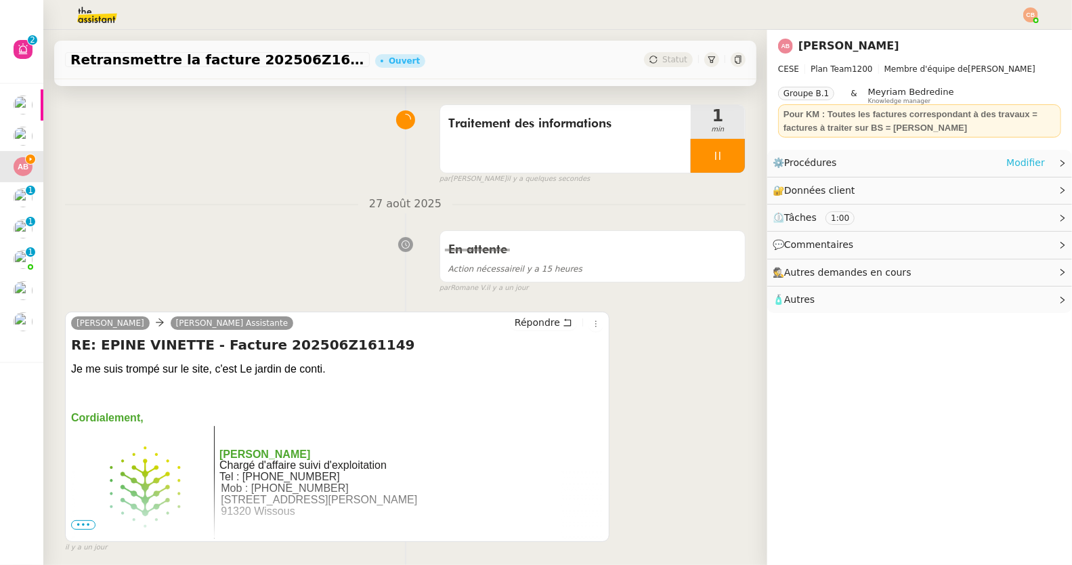
click at [1006, 163] on link "Modifier" at bounding box center [1025, 163] width 39 height 16
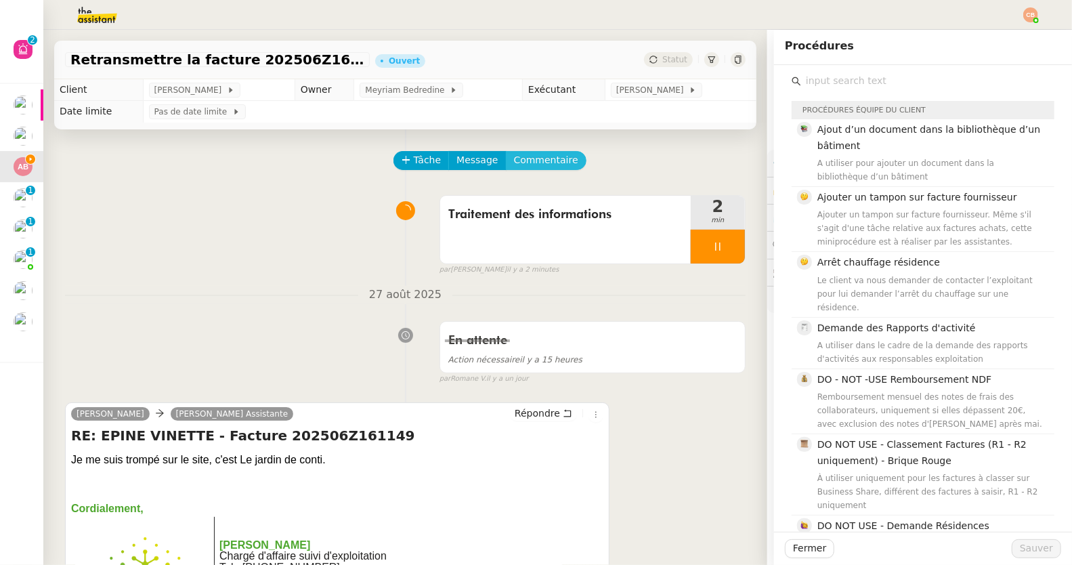
click at [530, 155] on span "Commentaire" at bounding box center [546, 160] width 64 height 16
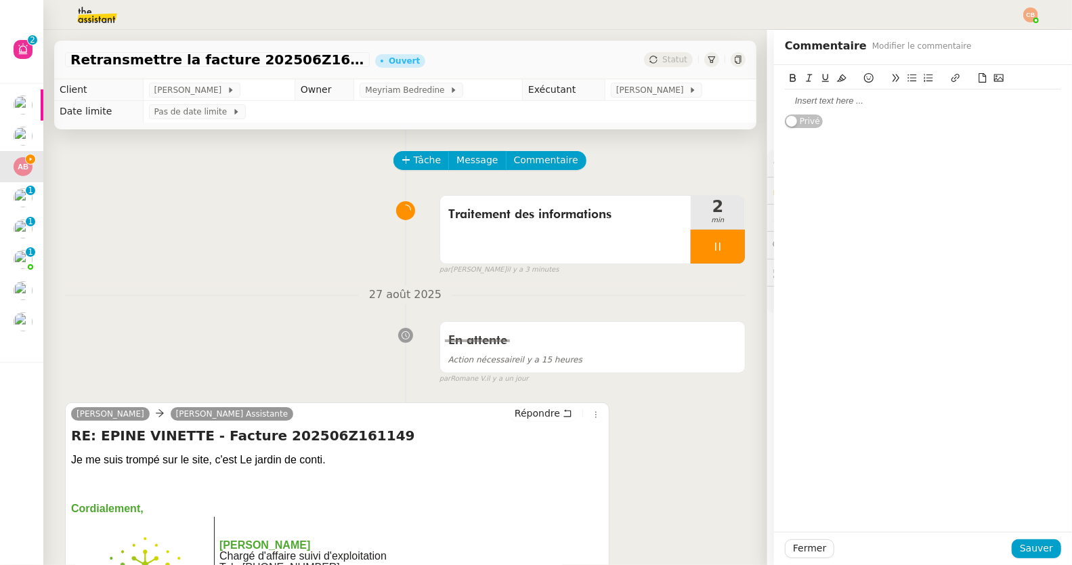
click at [774, 104] on div "Privé" at bounding box center [923, 97] width 298 height 64
click at [785, 101] on div at bounding box center [923, 101] width 276 height 12
click at [785, 106] on div at bounding box center [923, 101] width 276 height 12
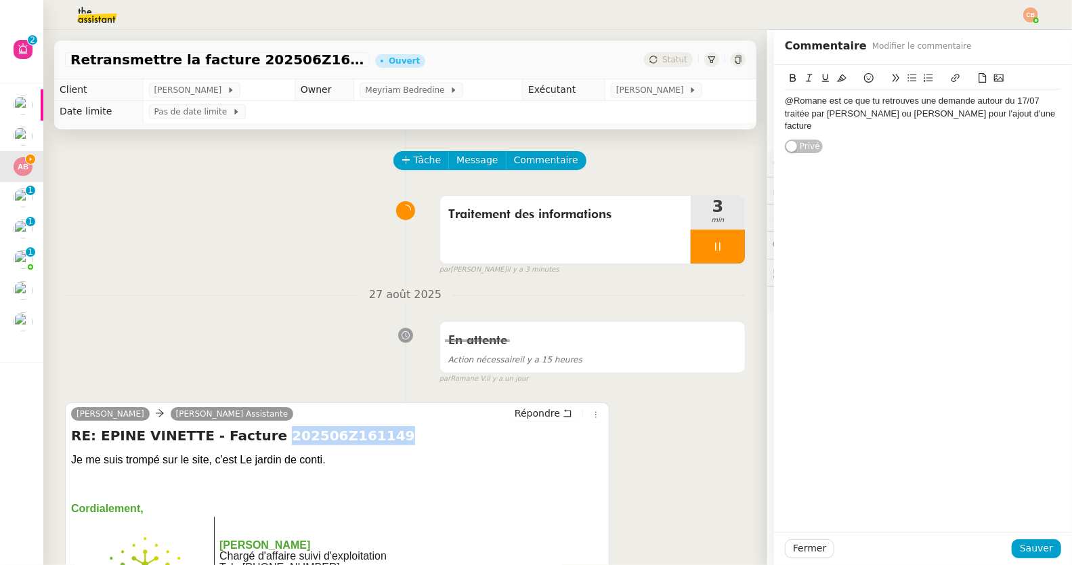
drag, startPoint x: 253, startPoint y: 433, endPoint x: 366, endPoint y: 429, distance: 113.2
click at [366, 429] on h4 "RE: EPINE VINETTE - Facture 202506Z161149" at bounding box center [337, 435] width 532 height 19
copy h4 "202506Z161149"
click at [1014, 111] on div "@Romane est ce que tu retrouves une demande autour du 17/07 traitée par [PERSON…" at bounding box center [923, 113] width 276 height 37
click at [883, 129] on div "@Romane est ce que tu retrouves une demande autour du 17/07 traitée par [PERSON…" at bounding box center [923, 113] width 276 height 37
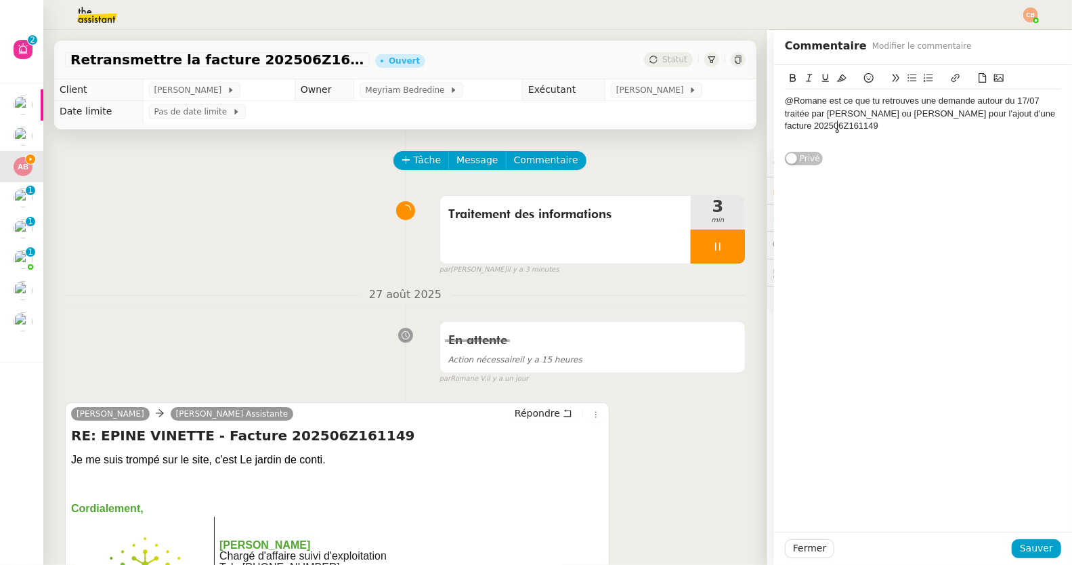
click at [959, 113] on div "@Romane est ce que tu retrouves une demande autour du 17/07 traitée par [PERSON…" at bounding box center [923, 113] width 276 height 37
click at [846, 125] on div "@Romane est ce que tu retrouves une demande autour du 17/07 traitée par [PERSON…" at bounding box center [923, 113] width 276 height 37
click at [1012, 547] on button "Sauver" at bounding box center [1036, 548] width 49 height 19
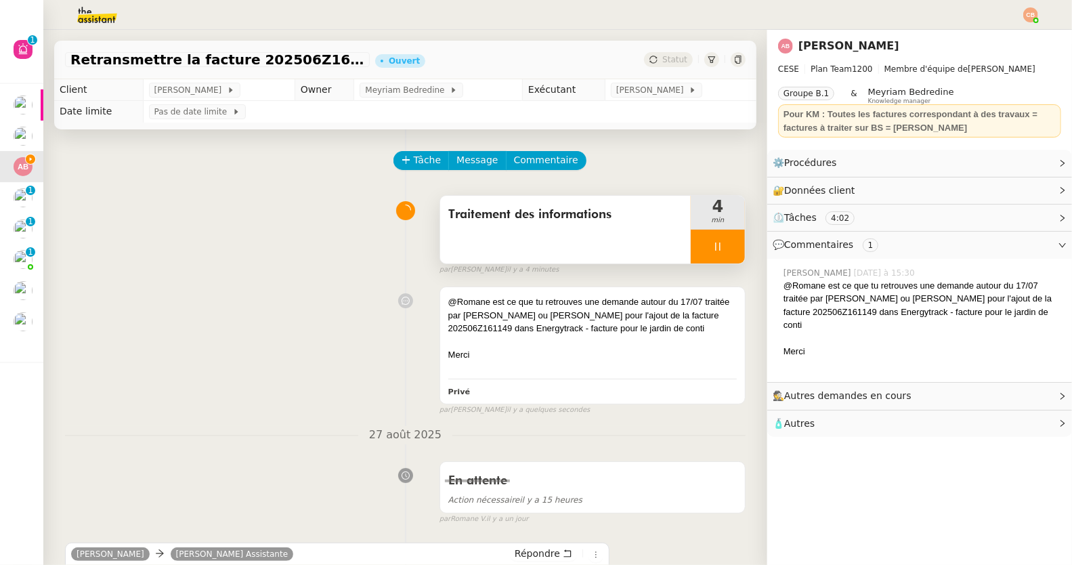
click at [720, 260] on div at bounding box center [718, 247] width 54 height 34
click at [726, 248] on icon at bounding box center [731, 246] width 11 height 11
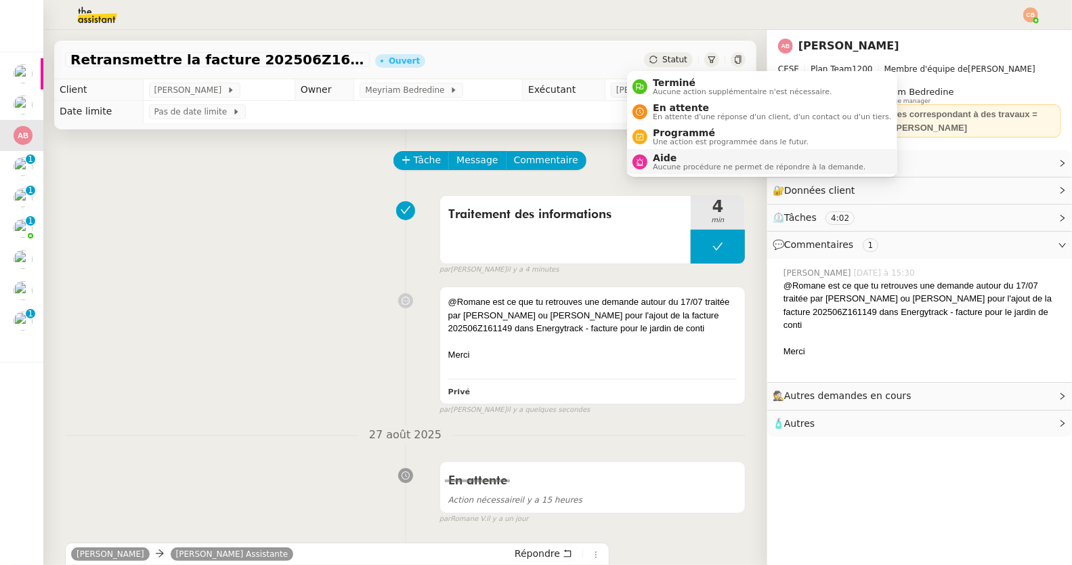
click at [658, 164] on span "Aucune procédure ne permet de répondre à la demande." at bounding box center [759, 166] width 213 height 7
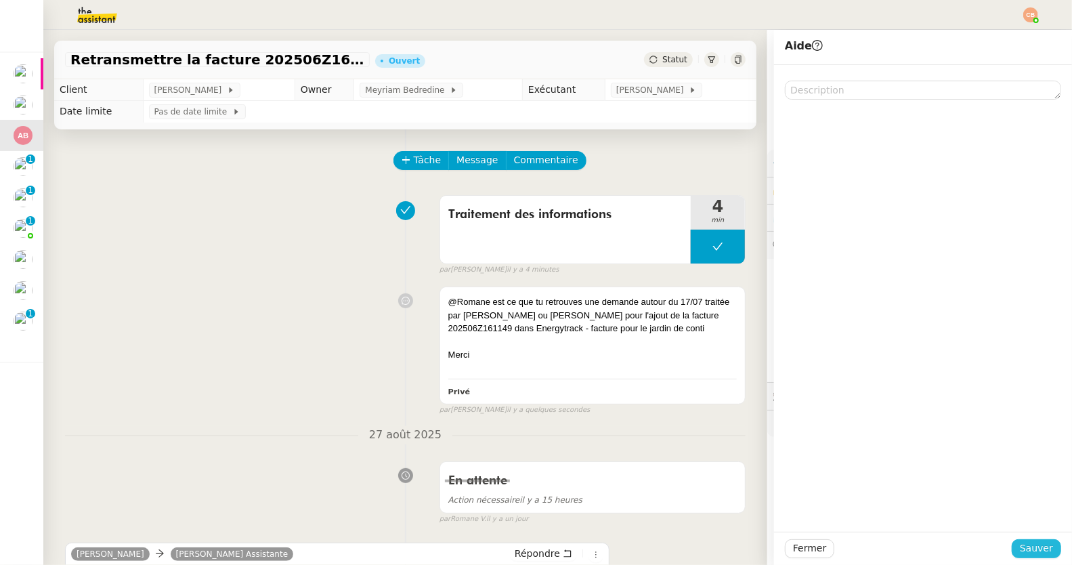
click at [1020, 543] on span "Sauver" at bounding box center [1036, 548] width 33 height 16
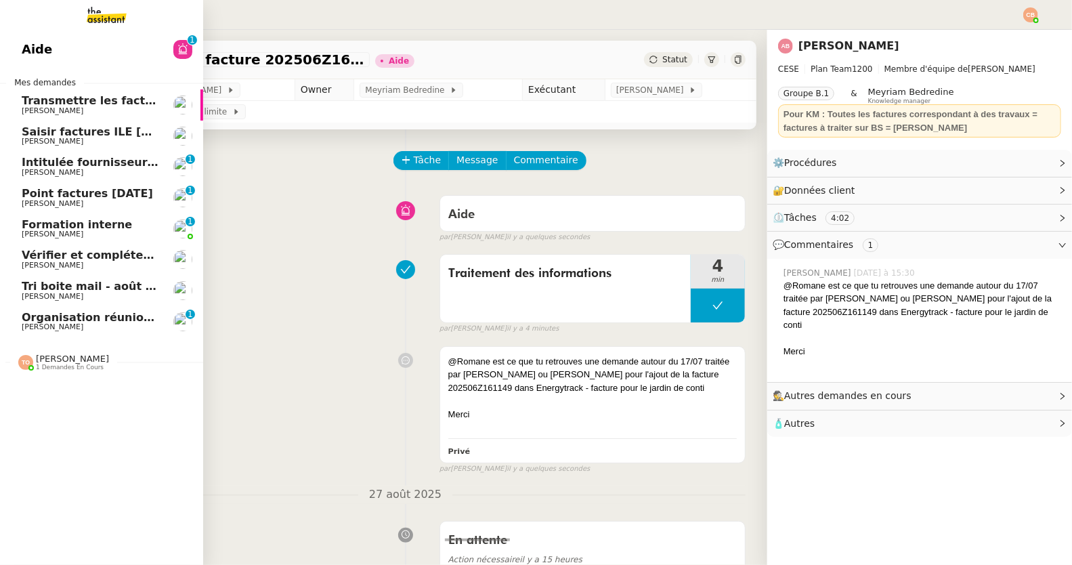
click at [43, 316] on span "Organisation réunion comptable" at bounding box center [121, 317] width 198 height 13
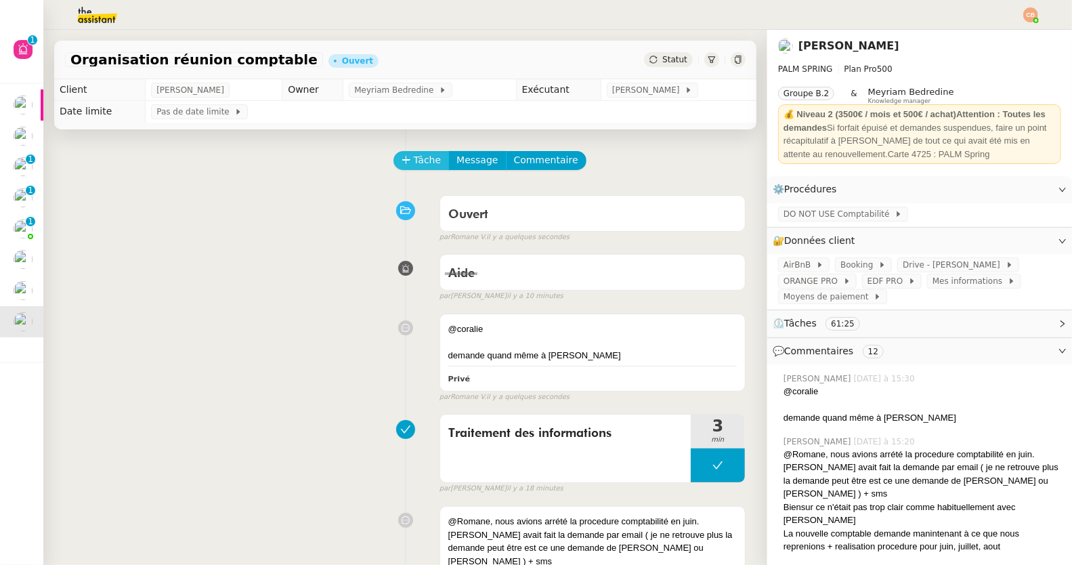
click at [414, 166] on span "Tâche" at bounding box center [428, 160] width 28 height 16
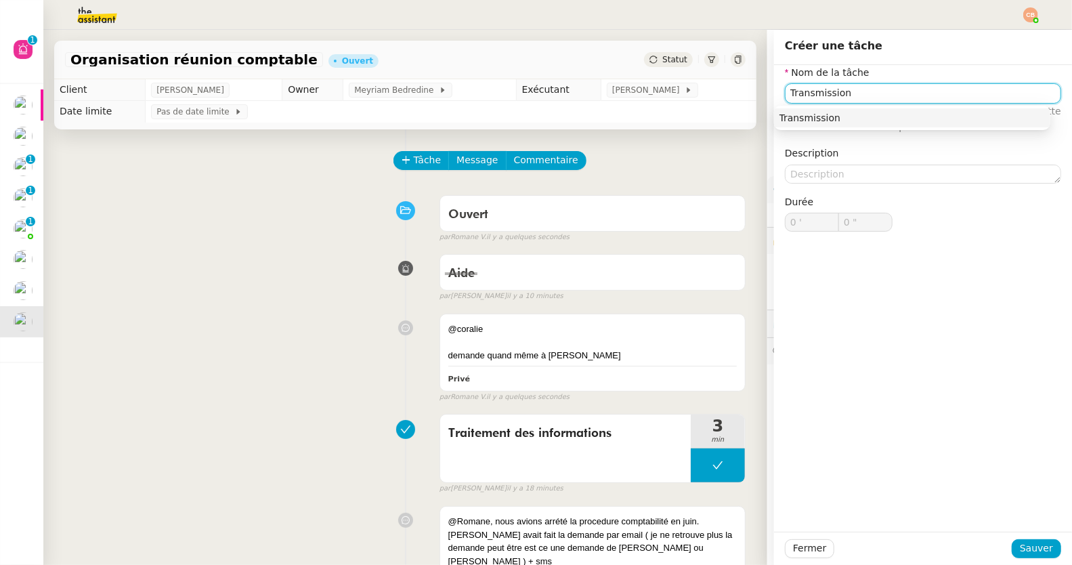
click at [824, 122] on div "Transmission" at bounding box center [911, 118] width 265 height 12
type input "Transmission"
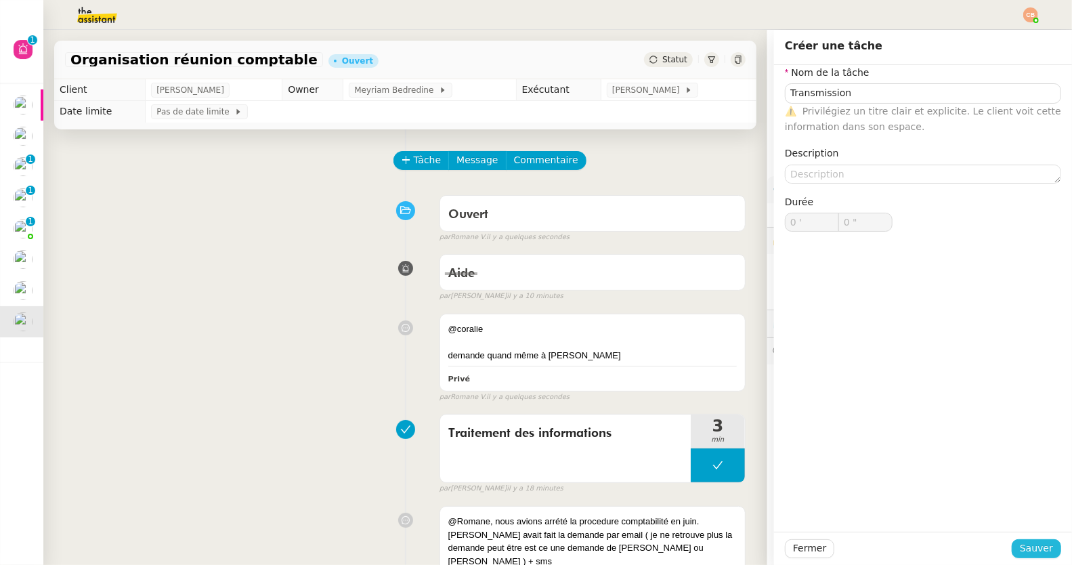
click at [1024, 550] on span "Sauver" at bounding box center [1036, 548] width 33 height 16
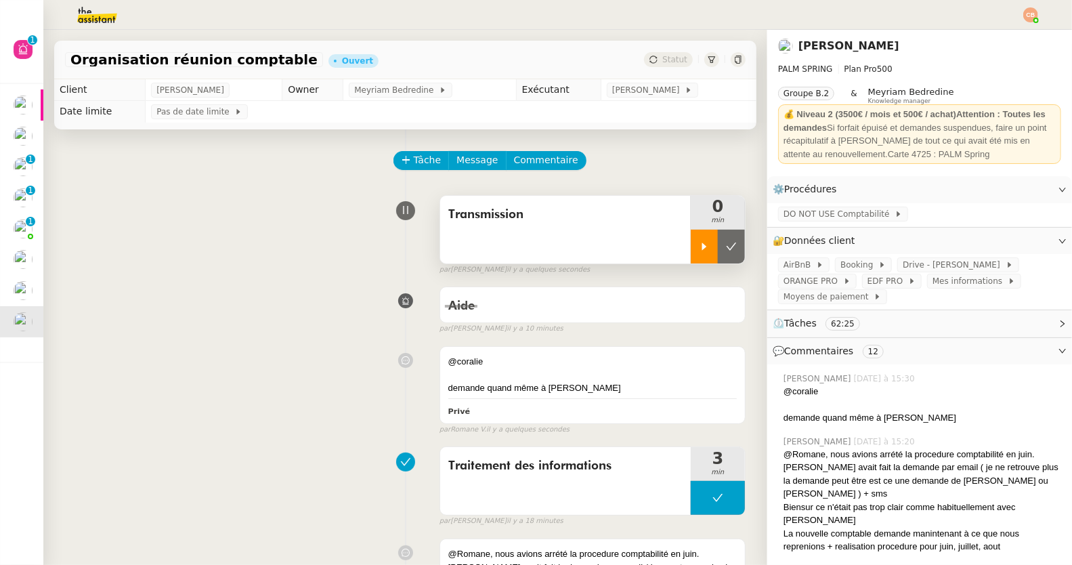
click at [691, 251] on div at bounding box center [704, 247] width 27 height 34
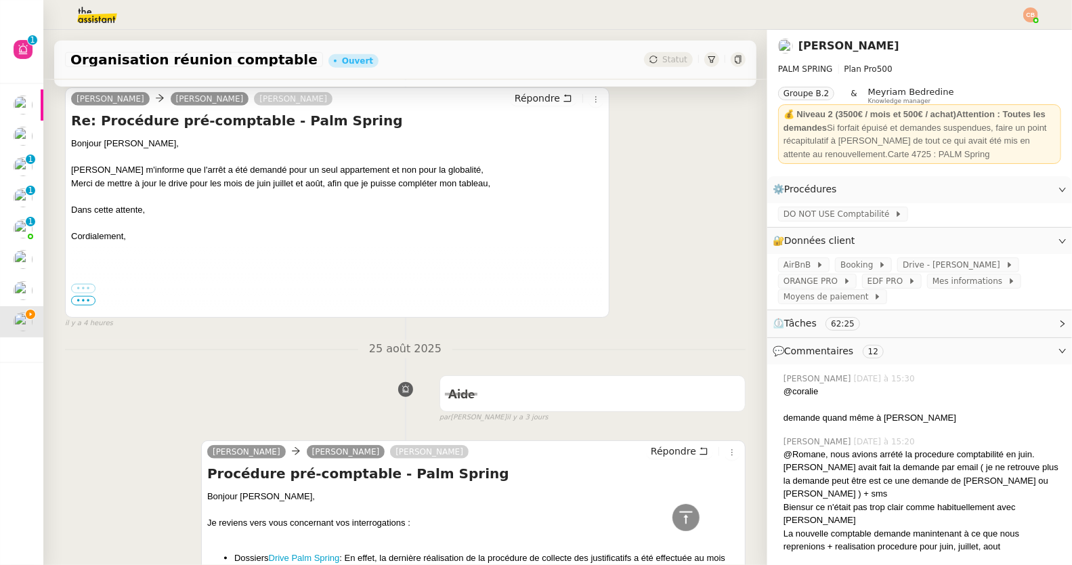
scroll to position [458, 0]
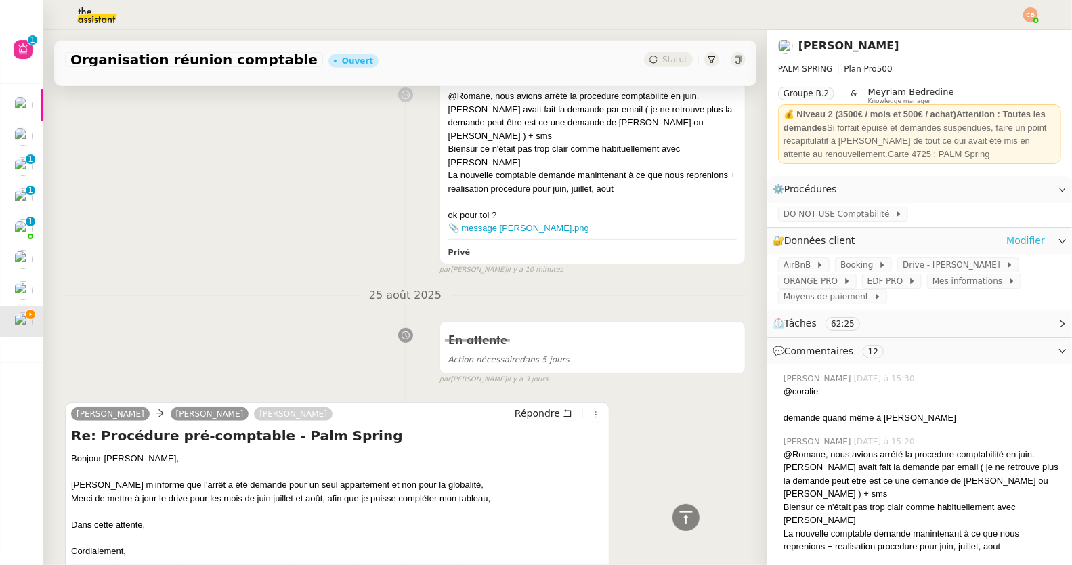
click at [1016, 238] on link "Modifier" at bounding box center [1025, 241] width 39 height 16
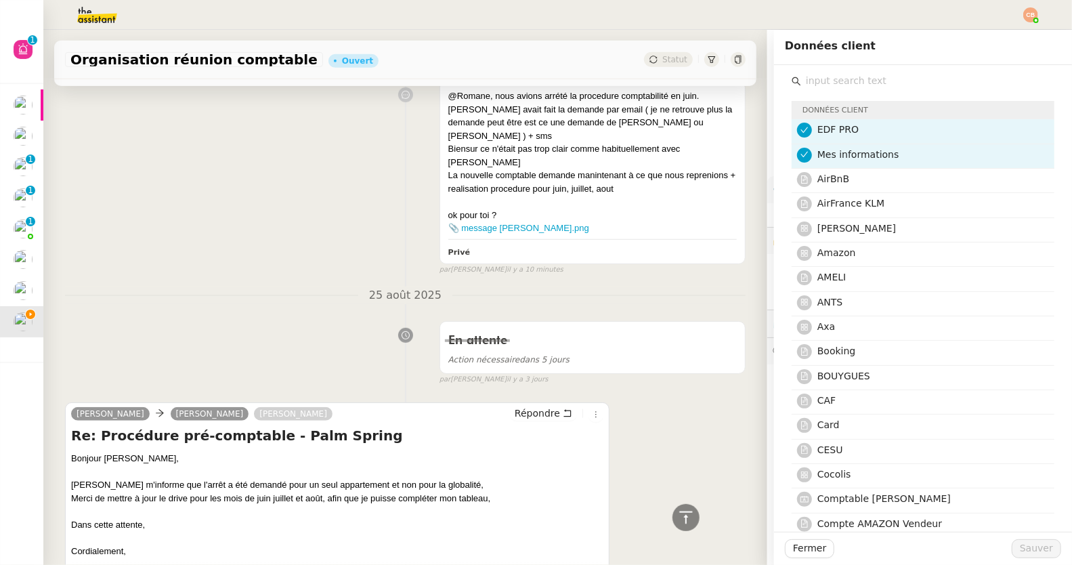
click at [846, 83] on input "text" at bounding box center [927, 81] width 253 height 18
type input "m"
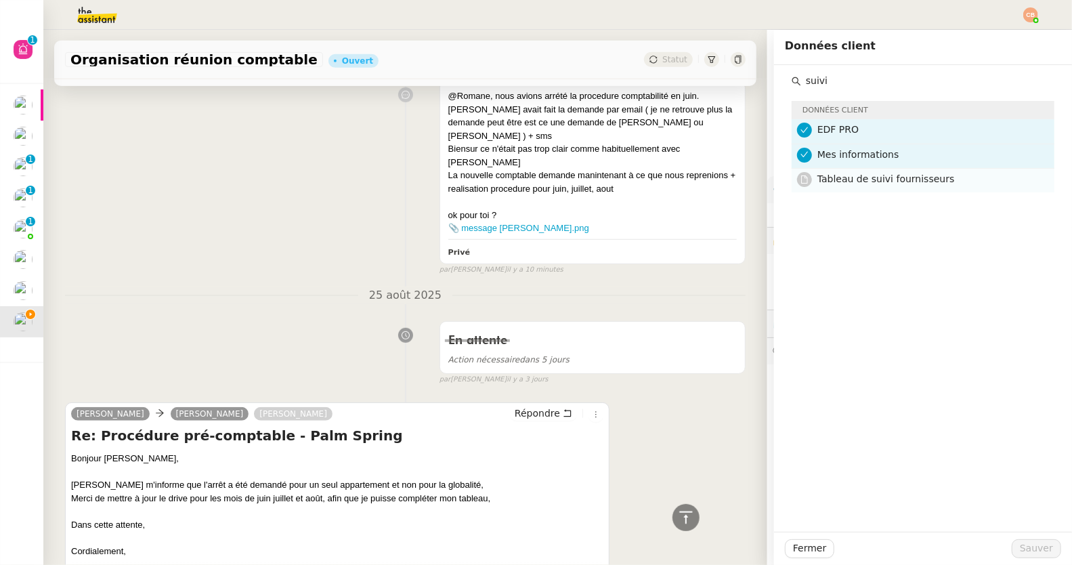
type input "suivi"
click at [882, 183] on span "Tableau de suivi fournisseurs" at bounding box center [885, 178] width 137 height 11
click at [1020, 543] on span "Sauver" at bounding box center [1036, 548] width 33 height 16
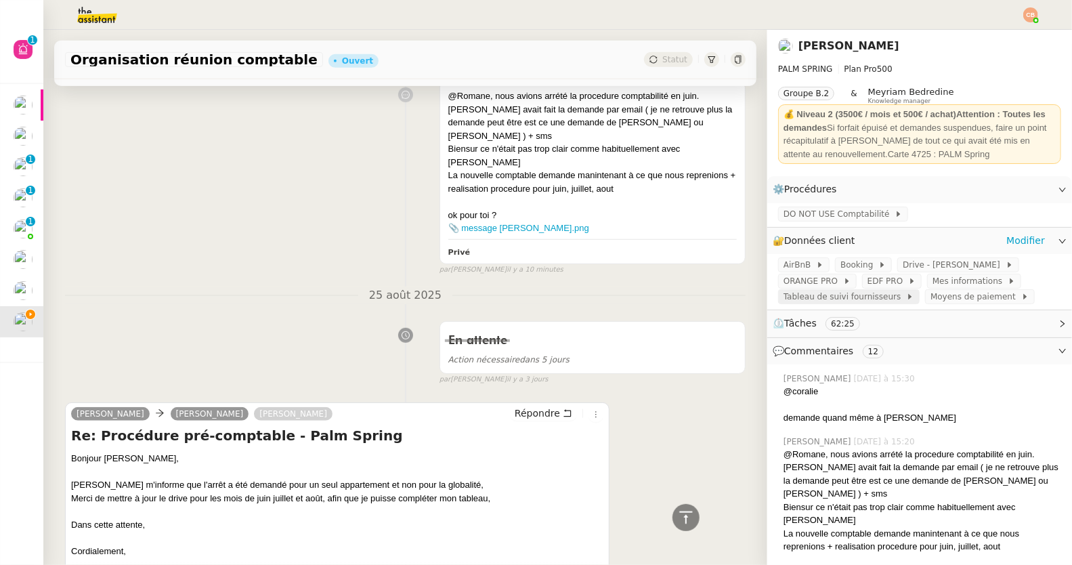
click at [840, 301] on span "Tableau de suivi fournisseurs" at bounding box center [844, 297] width 123 height 14
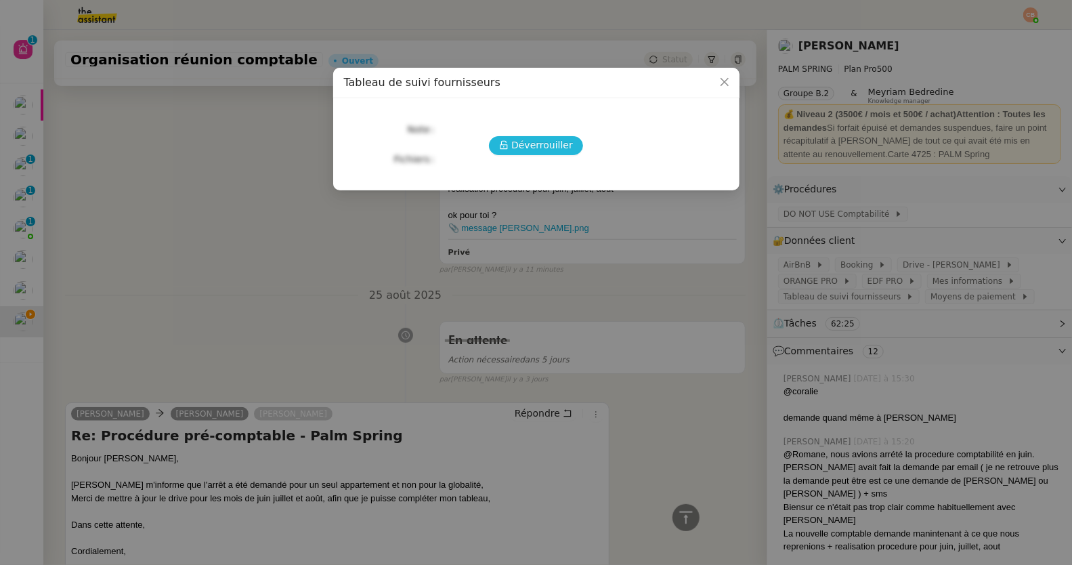
click at [532, 149] on span "Déverrouiller" at bounding box center [542, 145] width 62 height 16
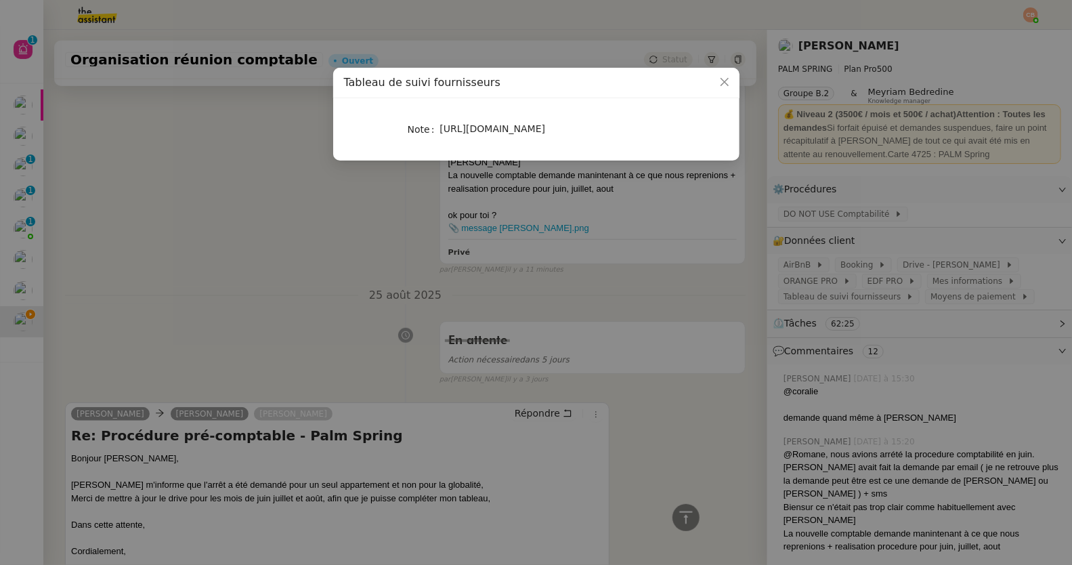
drag, startPoint x: 446, startPoint y: 130, endPoint x: 643, endPoint y: 157, distance: 198.9
click at [643, 137] on div "[URL][DOMAIN_NAME]" at bounding box center [552, 129] width 224 height 16
copy span "[URL][DOMAIN_NAME]"
click at [142, 157] on nz-modal-container "Tableau de suivi fournisseurs Note [URL][DOMAIN_NAME]" at bounding box center [536, 282] width 1072 height 565
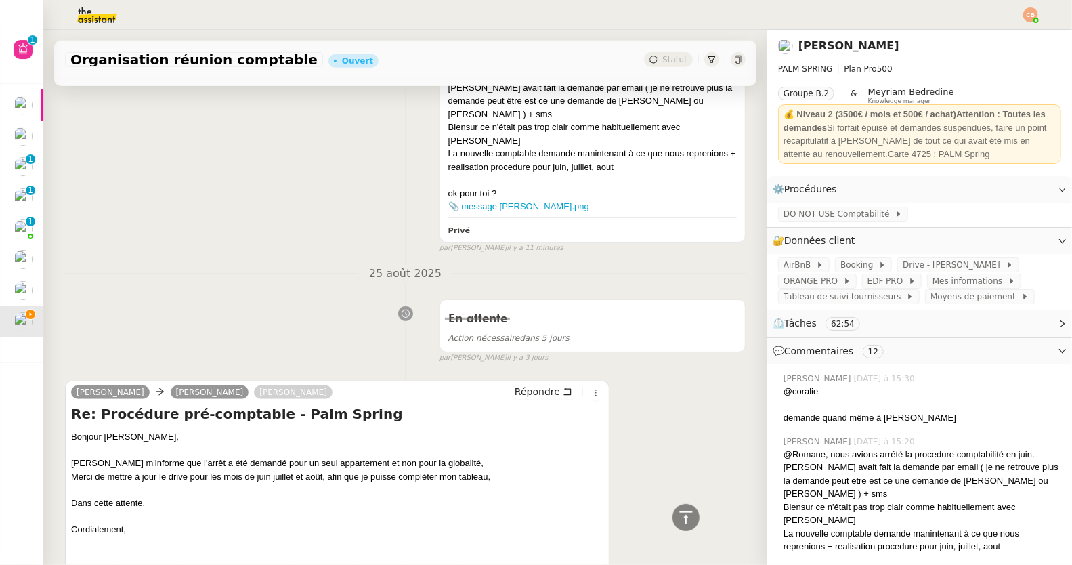
scroll to position [550, 0]
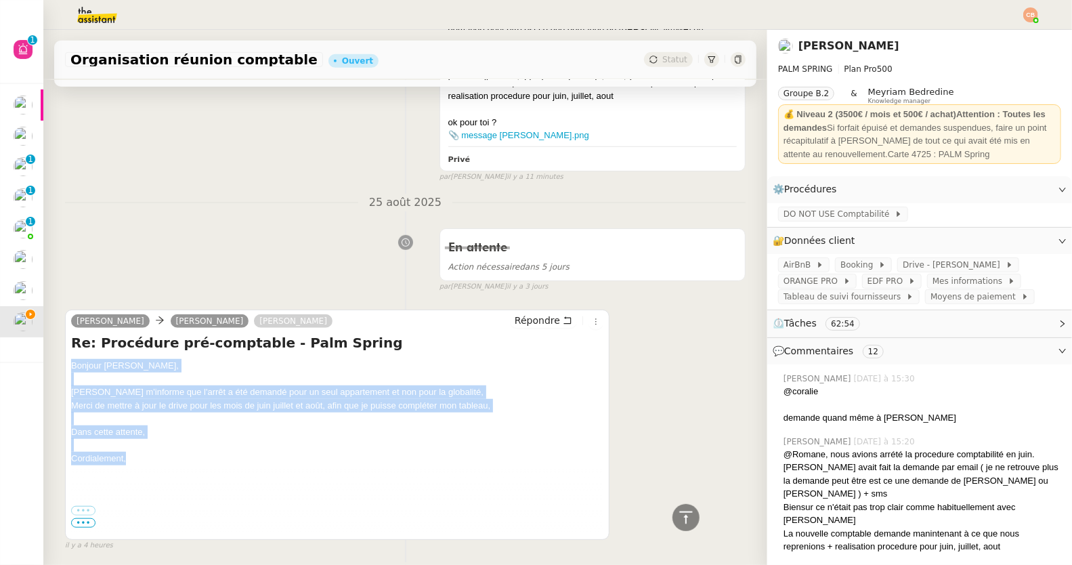
drag, startPoint x: 71, startPoint y: 333, endPoint x: 157, endPoint y: 425, distance: 126.0
click at [157, 425] on div "Bonjour [PERSON_NAME] m'informe que l'arrêt a été demandé pour un seul appartem…" at bounding box center [337, 418] width 532 height 119
copy div "Bonjour [PERSON_NAME] m'informe que l'arrêt a été demandé pour un seul appartem…"
click at [515, 314] on span "Répondre" at bounding box center [537, 321] width 45 height 14
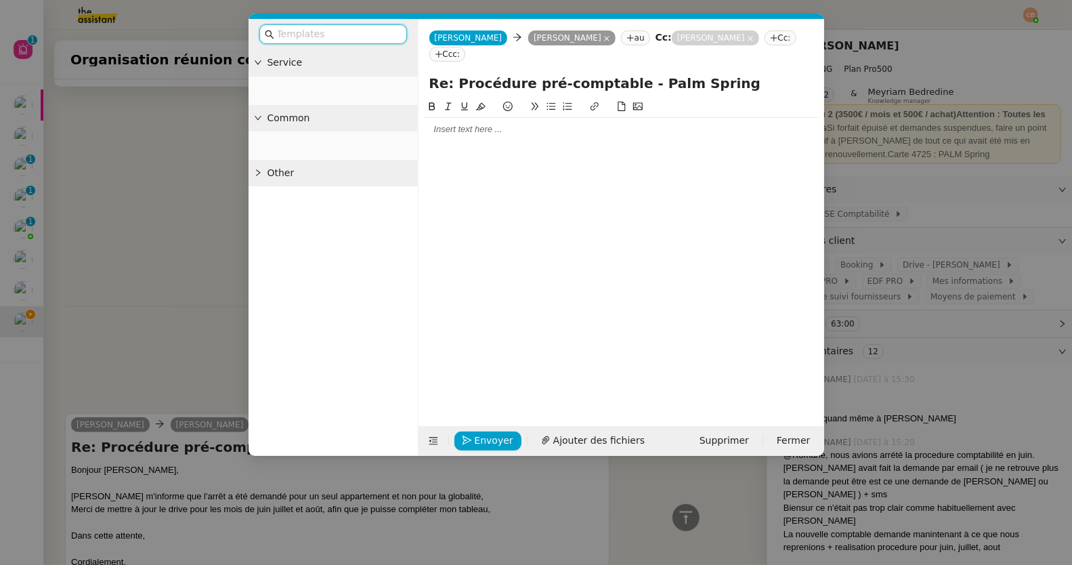
scroll to position [653, 0]
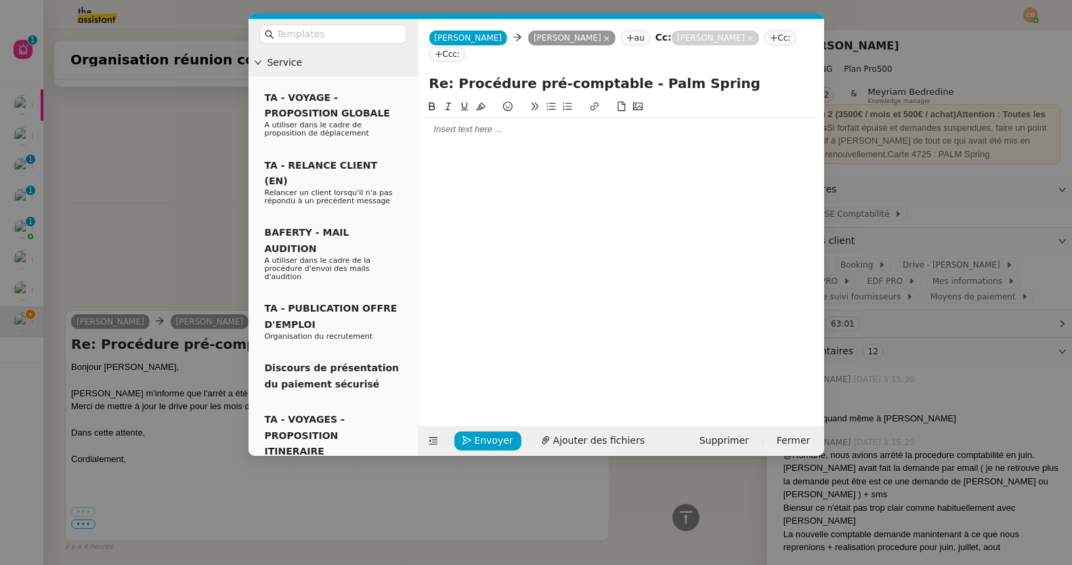
click at [462, 123] on div at bounding box center [621, 129] width 395 height 12
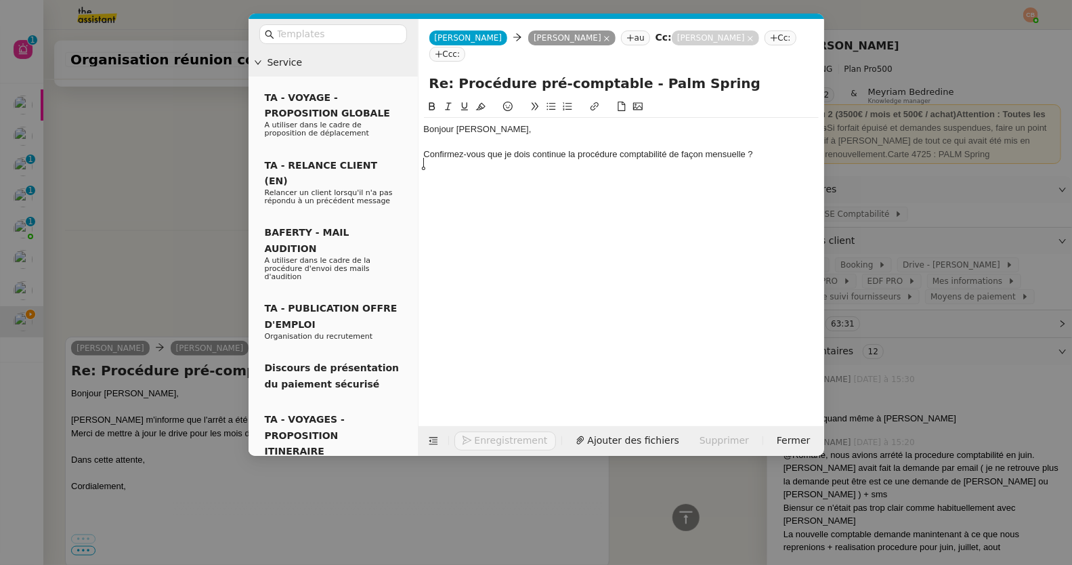
scroll to position [720, 0]
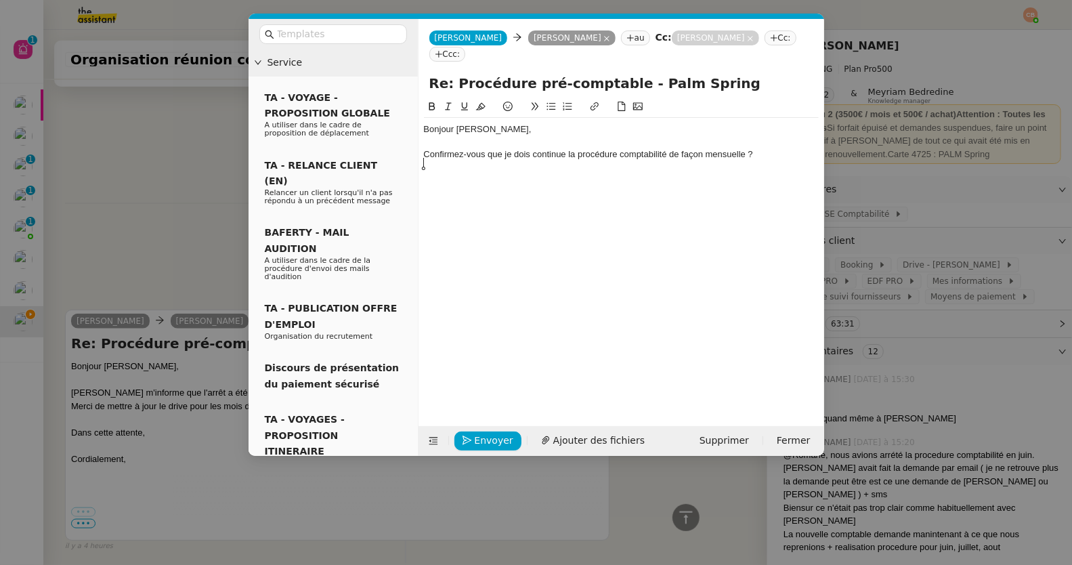
click at [747, 161] on div at bounding box center [621, 167] width 395 height 12
click at [744, 148] on div "Confirmez-vous que je dois continue la procédure comptabilité de façon mensuell…" at bounding box center [621, 154] width 395 height 12
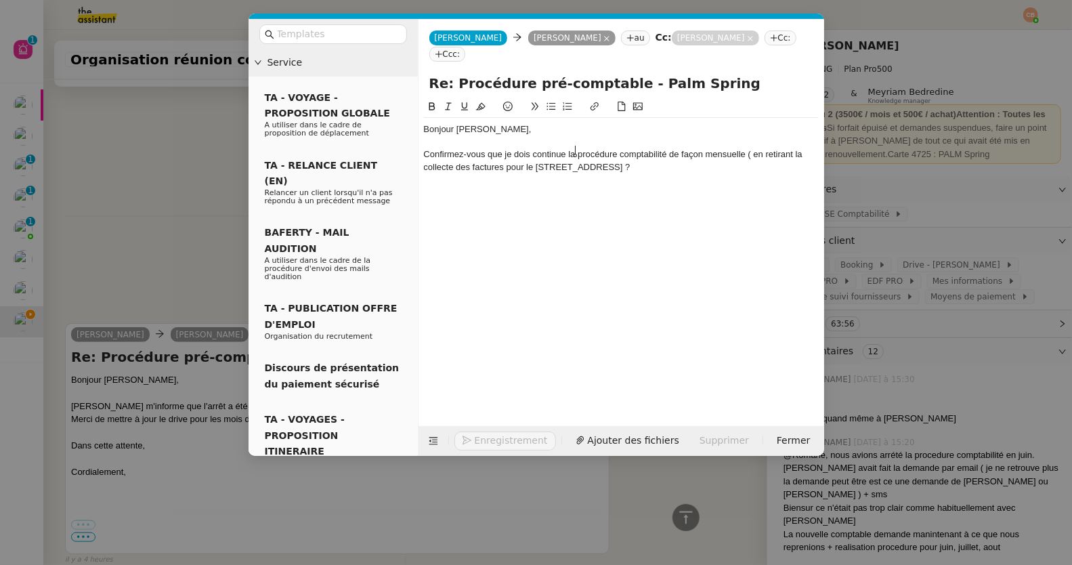
scroll to position [733, 0]
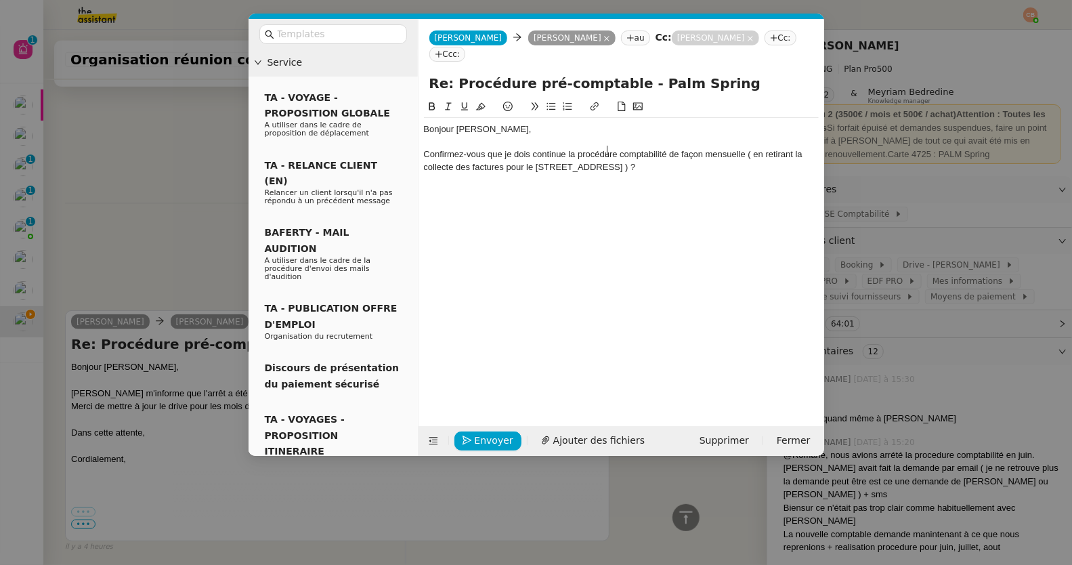
click at [623, 152] on div "Confirmez-vous que je dois continue la procédure comptabilité de façon mensuell…" at bounding box center [621, 160] width 395 height 25
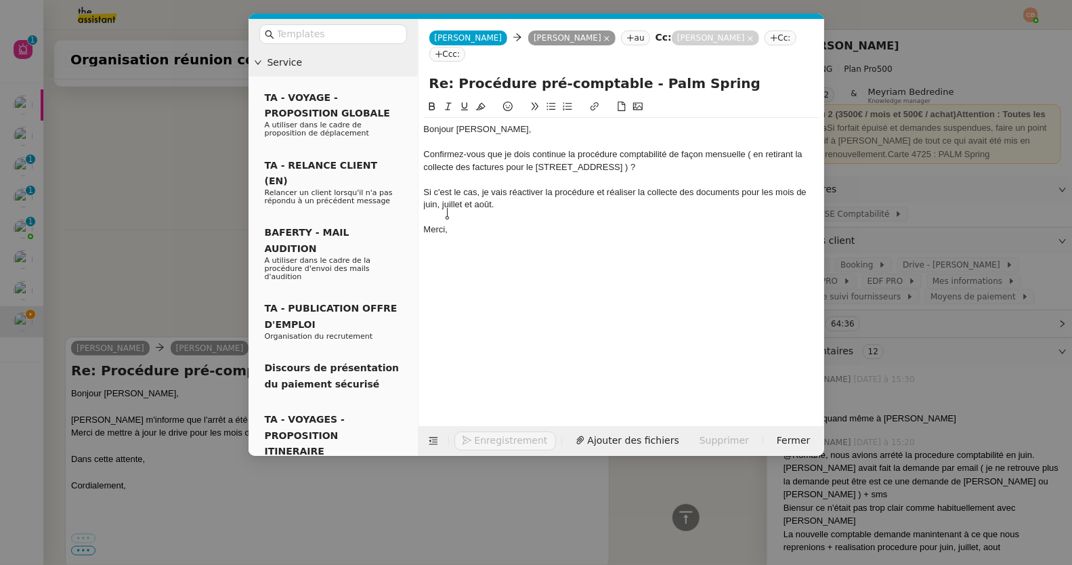
scroll to position [785, 0]
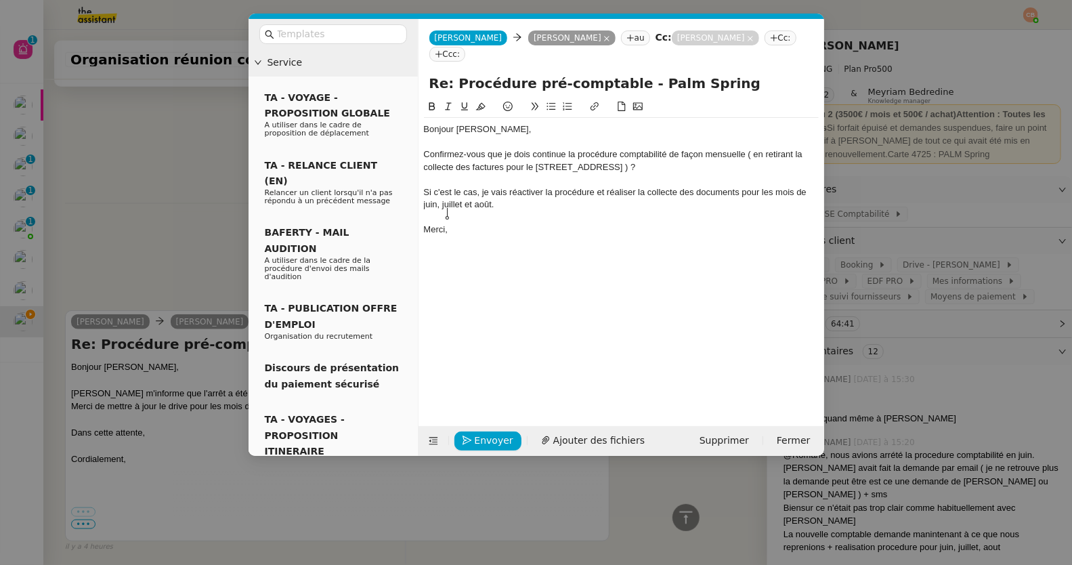
click at [565, 148] on div "Confirmez-vous que je dois continue la procédure comptabilité de façon mensuell…" at bounding box center [621, 160] width 395 height 25
click at [200, 168] on nz-modal-container "Service TA - VOYAGE - PROPOSITION GLOBALE A utiliser dans le cadre de propositi…" at bounding box center [536, 282] width 1072 height 565
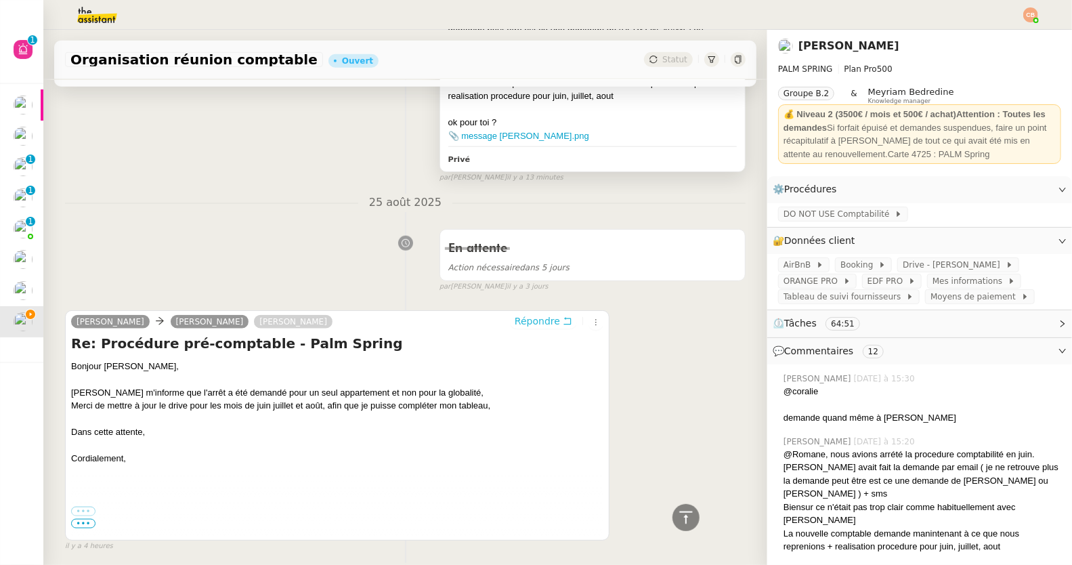
scroll to position [784, 0]
click at [783, 209] on span "DO NOT USE Comptabilité" at bounding box center [838, 214] width 111 height 14
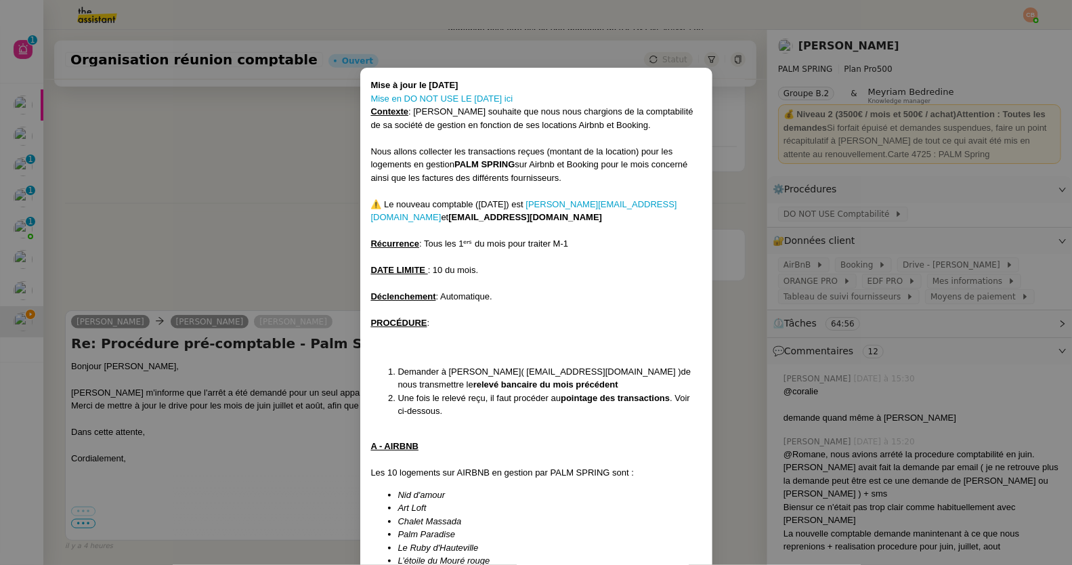
click at [297, 172] on nz-modal-container "Mise à jour le [DATE] Mise en DO NOT USE LE [DATE] ici Contexte : [PERSON_NAME]…" at bounding box center [536, 282] width 1072 height 565
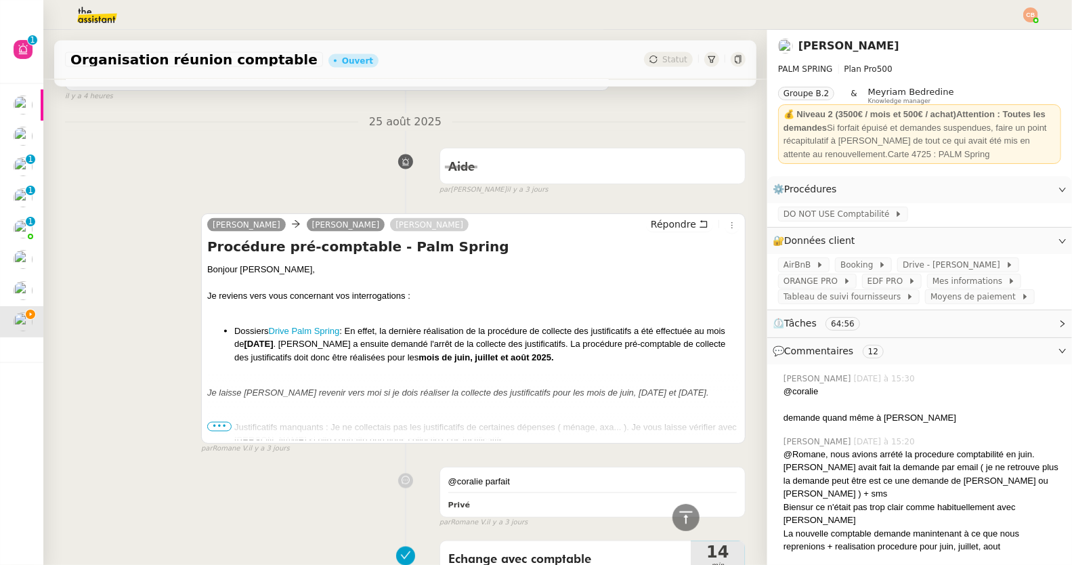
scroll to position [1240, 0]
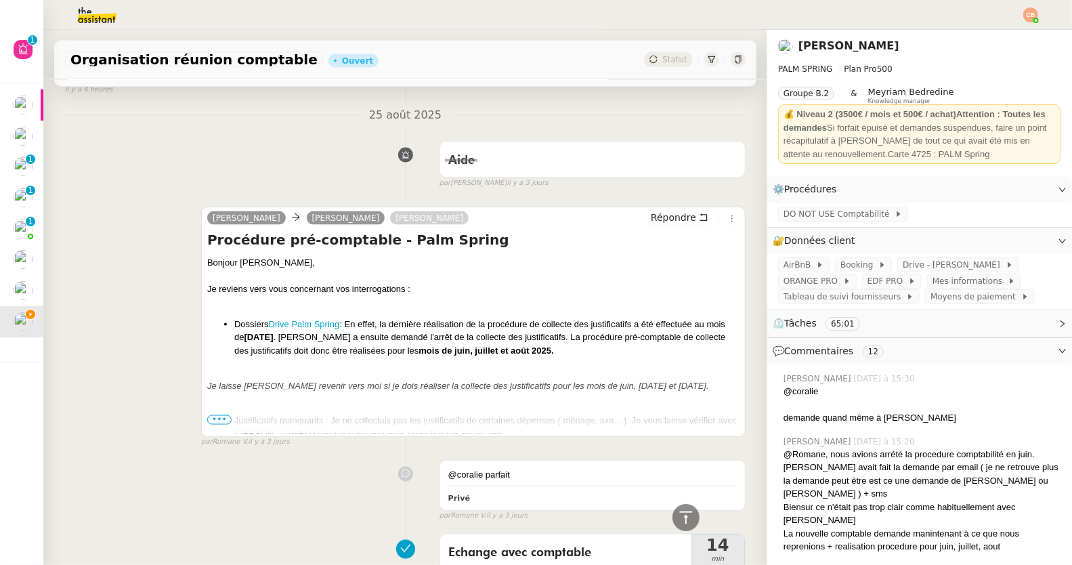
click at [221, 415] on span "•••" at bounding box center [219, 419] width 24 height 9
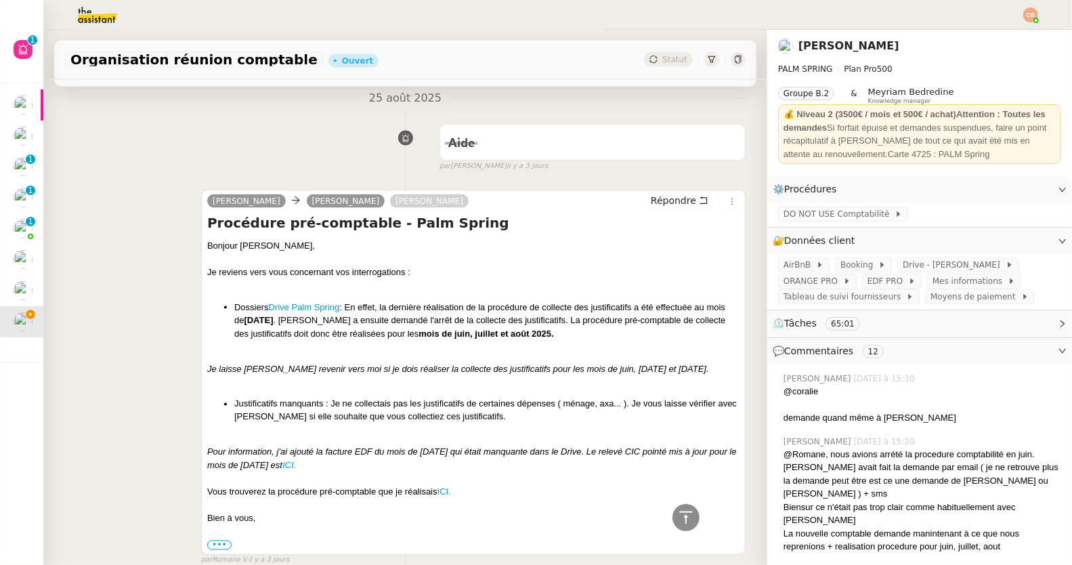
scroll to position [1284, 0]
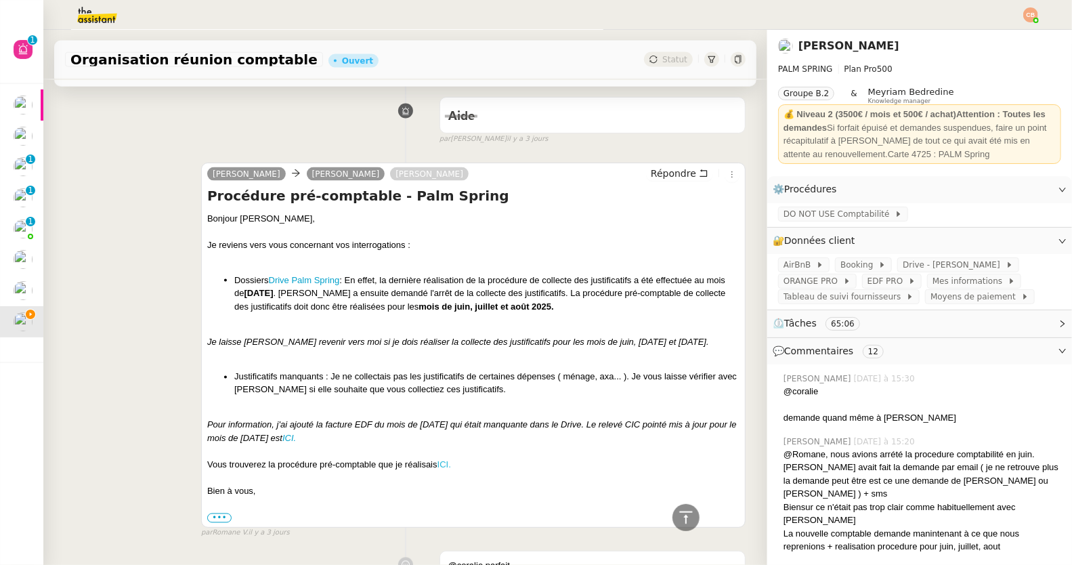
click at [441, 460] on link "ICI." at bounding box center [444, 465] width 14 height 10
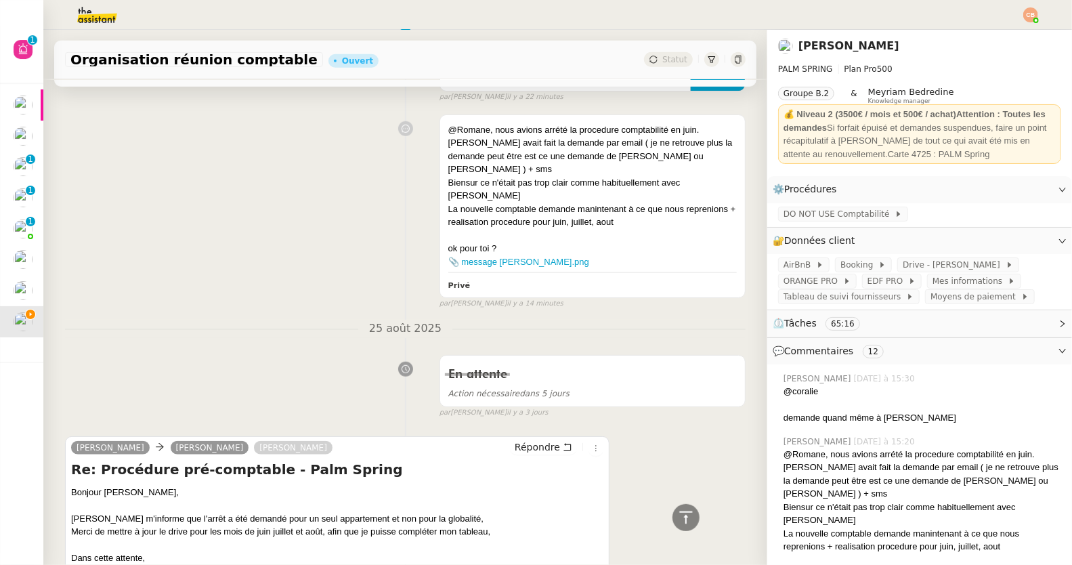
scroll to position [0, 0]
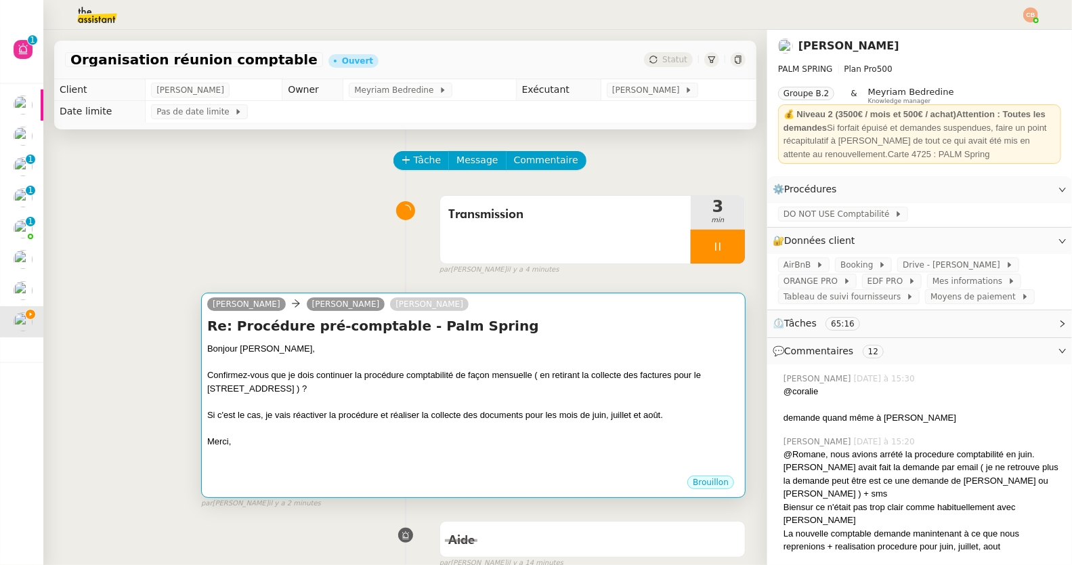
click at [400, 348] on div "Bonjour [PERSON_NAME]," at bounding box center [473, 349] width 532 height 14
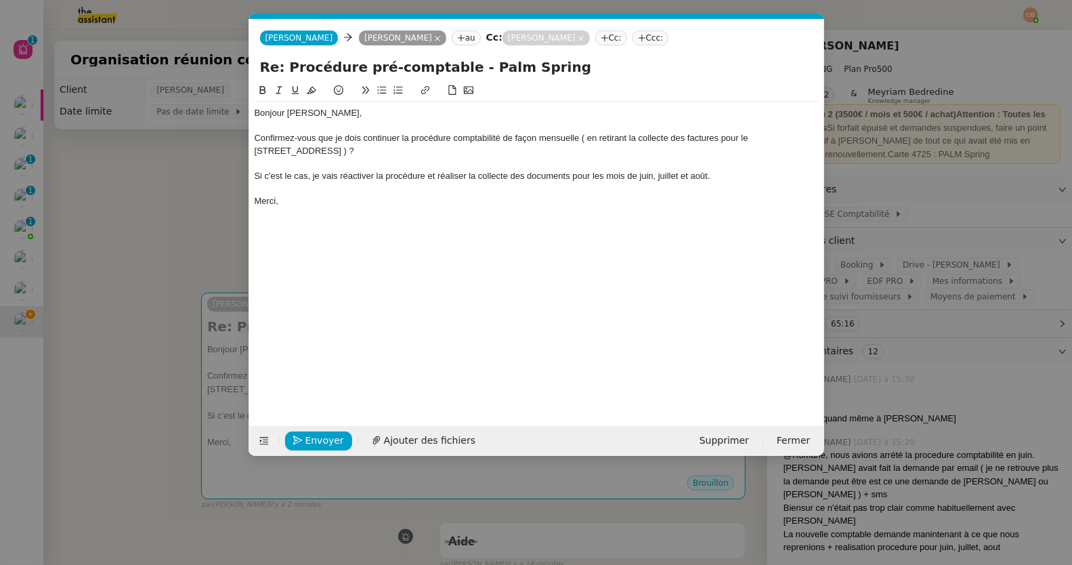
scroll to position [0, 28]
drag, startPoint x: 402, startPoint y: 137, endPoint x: 500, endPoint y: 139, distance: 98.2
click at [500, 139] on div "Confirmez-vous que je dois continuer la procédure comptabilité de façon mensuel…" at bounding box center [537, 144] width 564 height 25
click at [423, 89] on icon at bounding box center [424, 89] width 9 height 9
type input "la procédure comptabilité"
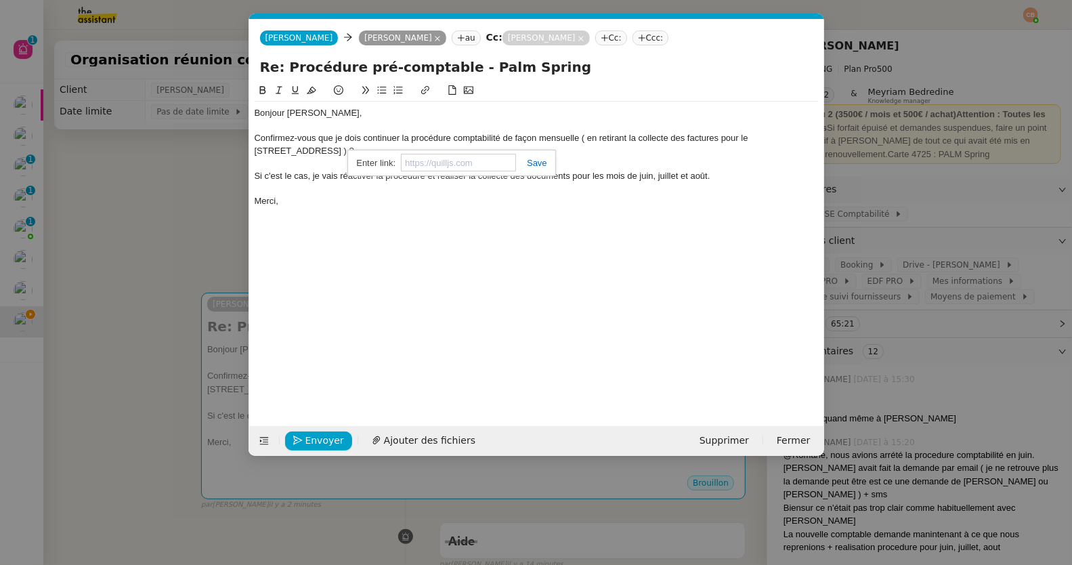
paste input "[URL][DOMAIN_NAME]"
type input "[URL][DOMAIN_NAME]"
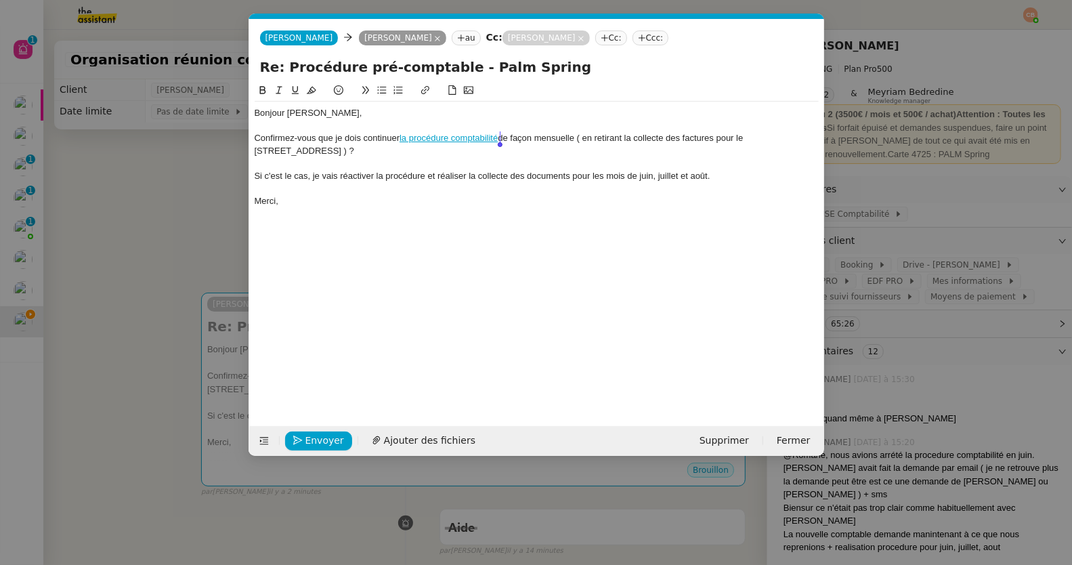
click at [607, 120] on div at bounding box center [537, 126] width 564 height 12
click at [807, 136] on div "Confirmez-vous que je dois continuer la procédure comptabilité de façon mensuel…" at bounding box center [537, 144] width 564 height 25
click at [256, 134] on div "Confirmez-vous que je dois continuer la procédure comptabilité de façon mensuel…" at bounding box center [537, 144] width 564 height 25
click at [379, 91] on icon at bounding box center [381, 89] width 9 height 9
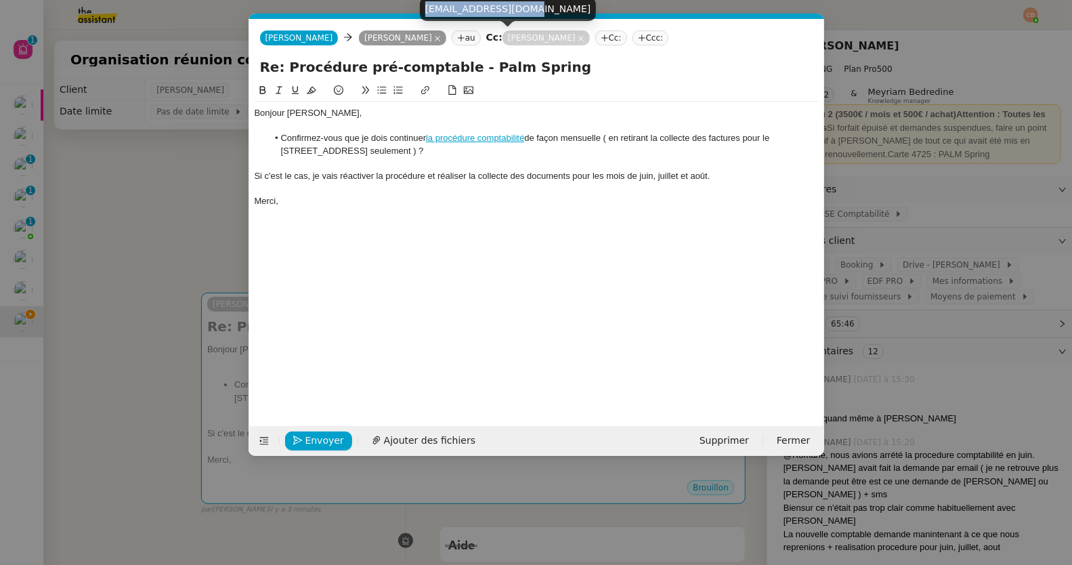
drag, startPoint x: 426, startPoint y: 10, endPoint x: 524, endPoint y: 9, distance: 98.2
click at [524, 9] on div "[EMAIL_ADDRESS][DOMAIN_NAME]" at bounding box center [508, 9] width 177 height 24
copy div "[EMAIL_ADDRESS][DOMAIN_NAME]"
click at [452, 37] on nz-tag "au" at bounding box center [466, 37] width 29 height 15
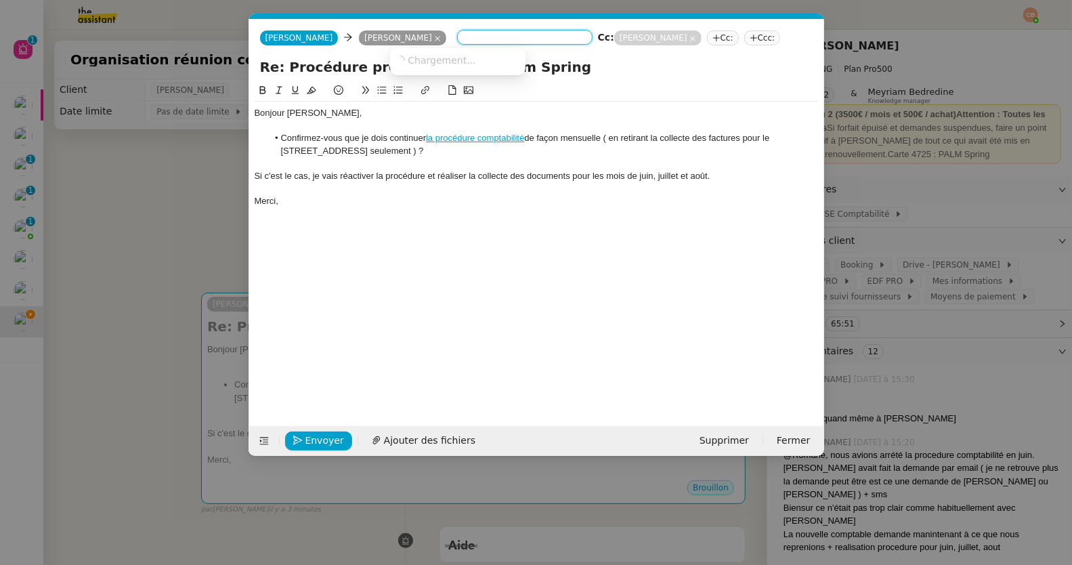
click at [462, 37] on input at bounding box center [524, 39] width 125 height 14
paste input "[EMAIL_ADDRESS][DOMAIN_NAME]"
type input "[EMAIL_ADDRESS][DOMAIN_NAME]"
click at [415, 62] on span "[PERSON_NAME]" at bounding box center [460, 59] width 130 height 11
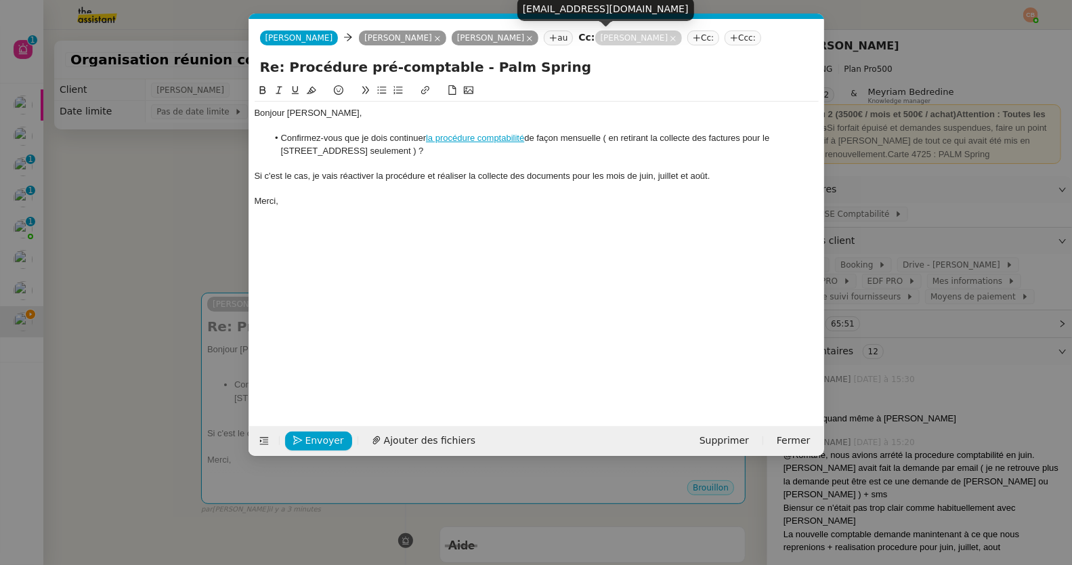
click at [670, 38] on icon at bounding box center [673, 38] width 7 height 7
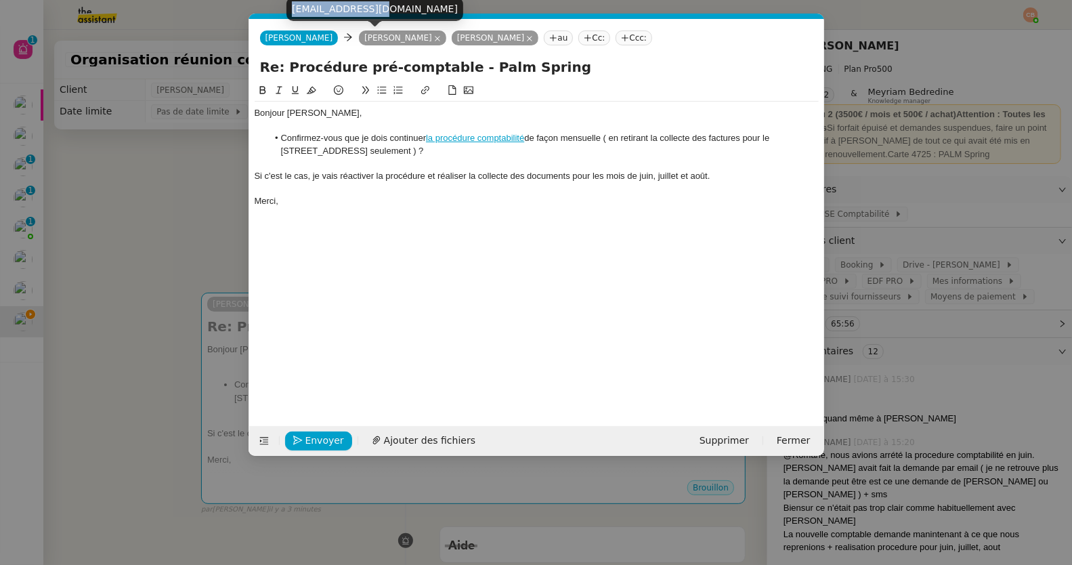
drag, startPoint x: 291, startPoint y: 10, endPoint x: 379, endPoint y: 5, distance: 88.2
click at [379, 5] on div "[EMAIL_ADDRESS][DOMAIN_NAME]" at bounding box center [374, 9] width 177 height 24
copy div "[EMAIL_ADDRESS][DOMAIN_NAME]"
click at [578, 35] on nz-tag "Cc:" at bounding box center [594, 37] width 32 height 15
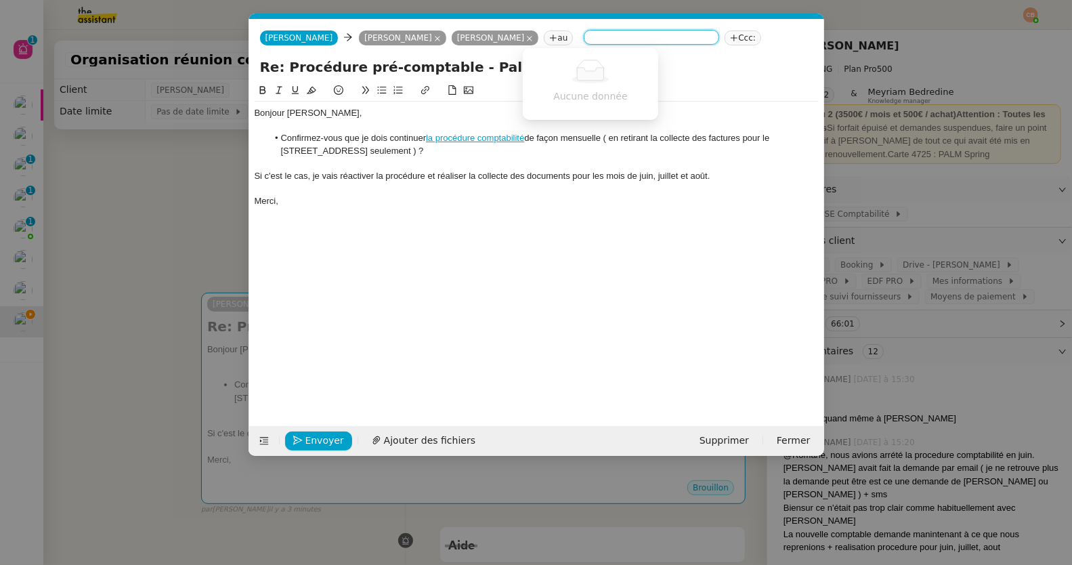
paste input "[EMAIL_ADDRESS][DOMAIN_NAME]"
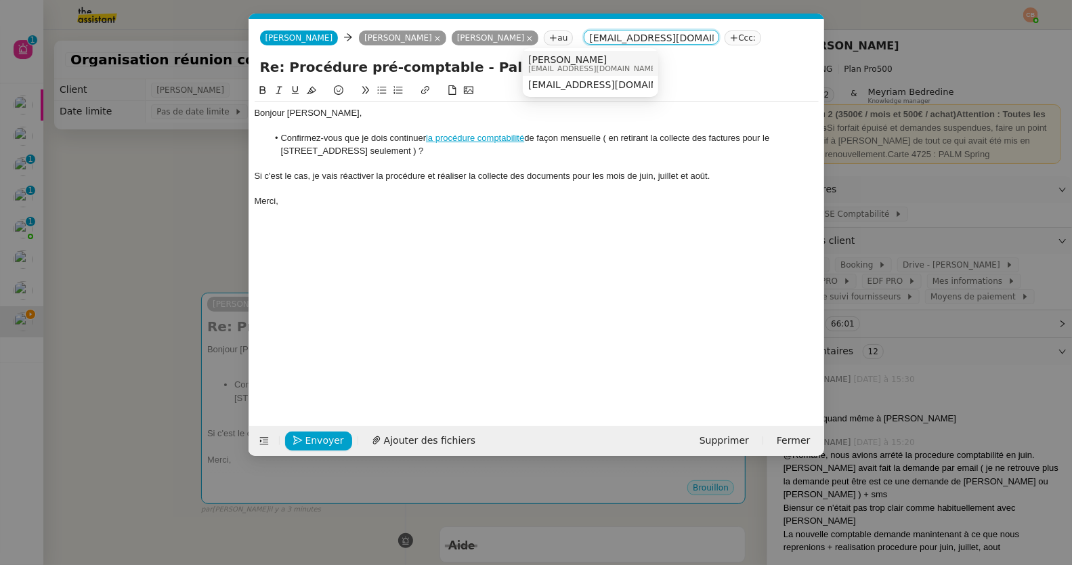
type input "[EMAIL_ADDRESS][DOMAIN_NAME]"
click at [546, 62] on span "[PERSON_NAME]" at bounding box center [593, 59] width 130 height 11
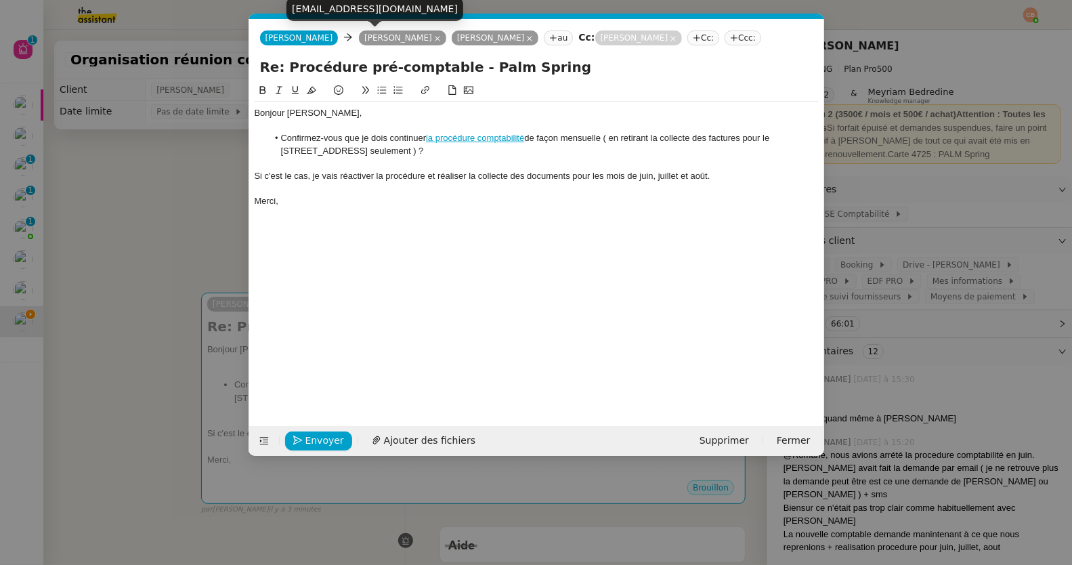
click at [434, 39] on icon at bounding box center [437, 38] width 7 height 7
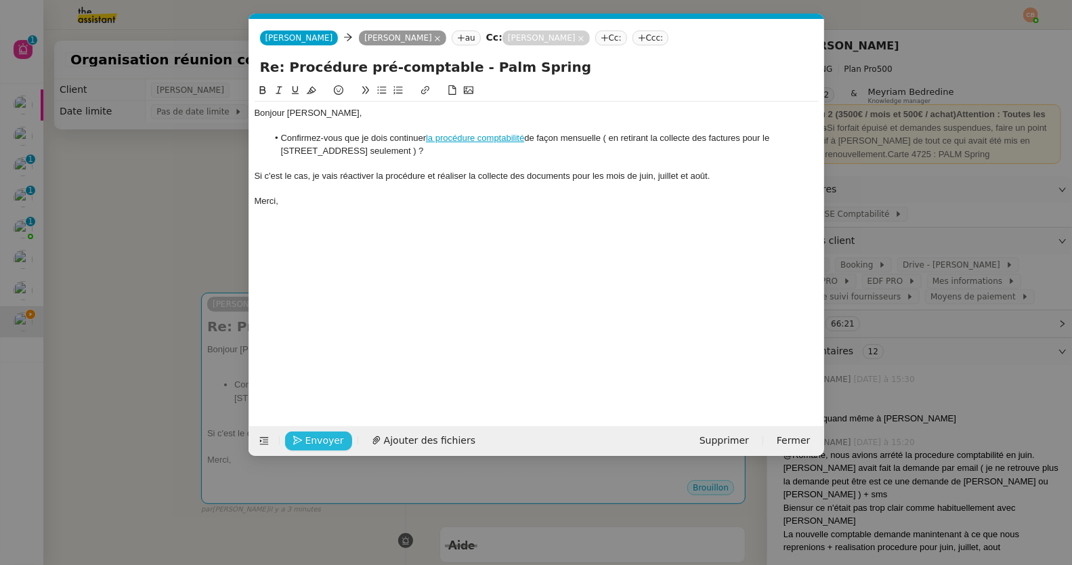
click at [301, 433] on button "Envoyer" at bounding box center [318, 440] width 67 height 19
click at [301, 433] on button "Confirmer l'envoi" at bounding box center [340, 440] width 110 height 19
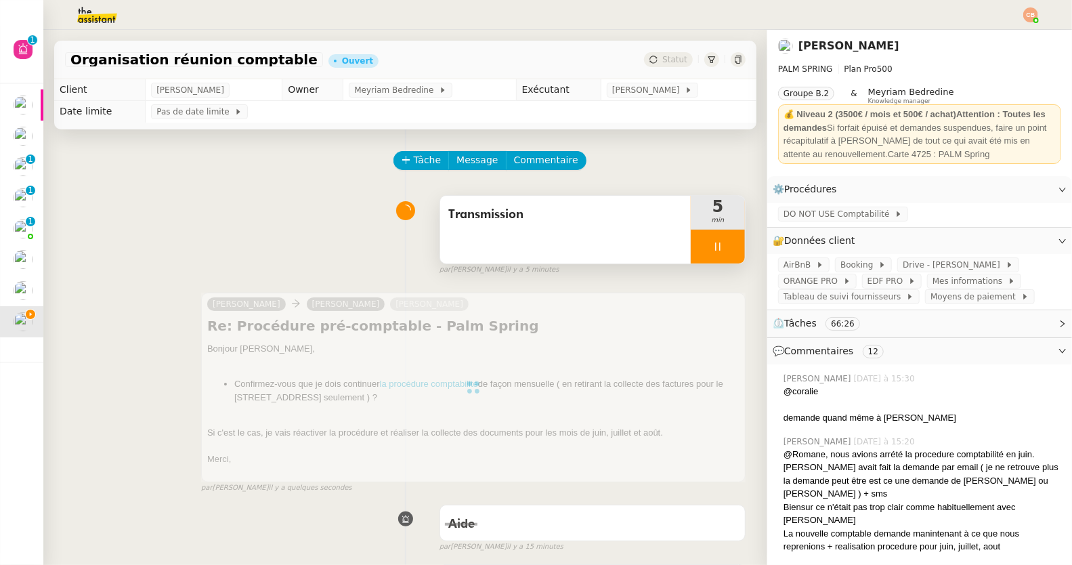
click at [713, 246] on div at bounding box center [718, 247] width 54 height 34
click at [727, 246] on icon at bounding box center [732, 245] width 10 height 7
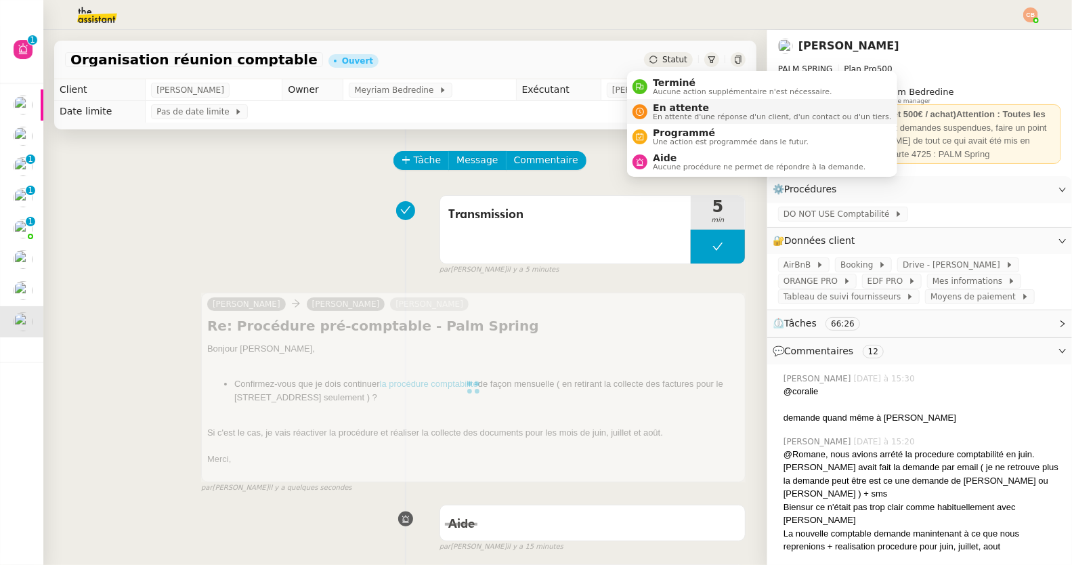
click at [651, 109] on div "En attente En attente d'une réponse d'un client, d'un contact ou d'un tiers." at bounding box center [769, 111] width 244 height 18
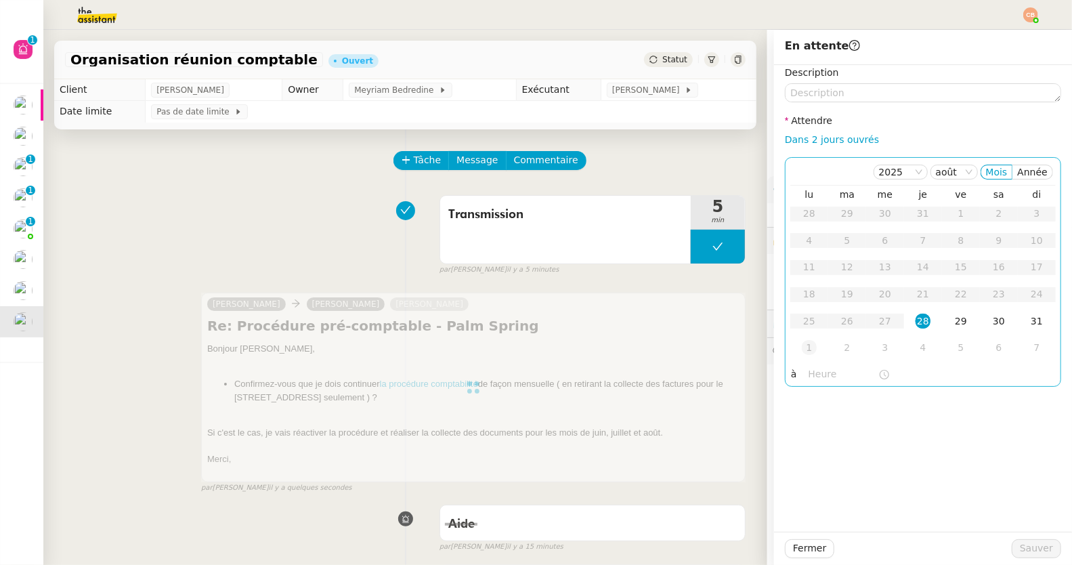
click at [802, 345] on div "1" at bounding box center [809, 347] width 15 height 15
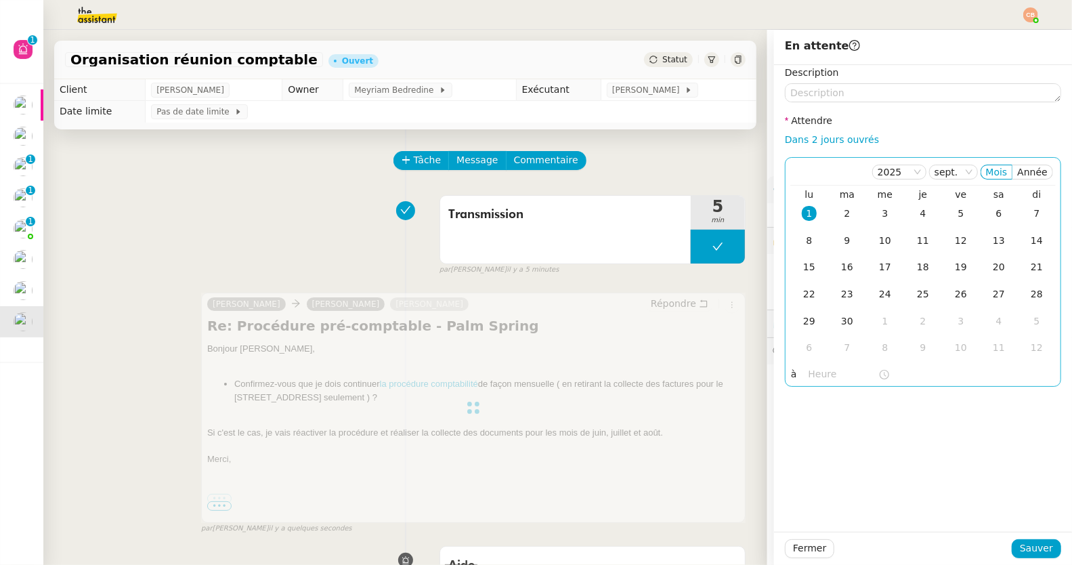
click at [808, 372] on input "text" at bounding box center [843, 374] width 70 height 16
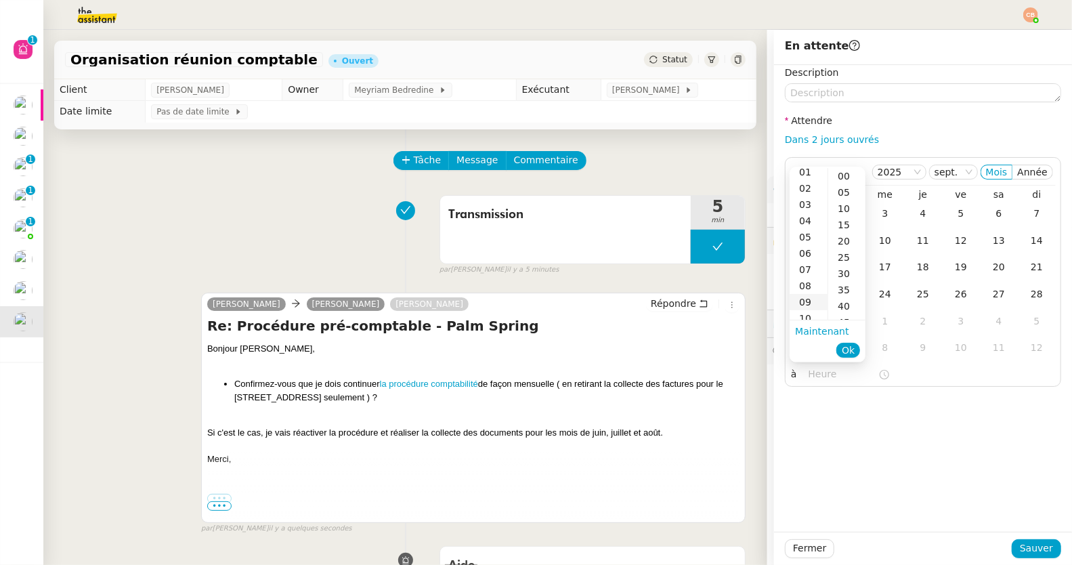
click at [804, 300] on div "09" at bounding box center [809, 302] width 38 height 16
click at [844, 179] on div "00" at bounding box center [846, 176] width 37 height 16
type input "09:00"
click at [847, 493] on div "Description Attendre Dans 2 jours ouvrés [DATE] Mois Année lu ma me je ve sa di…" at bounding box center [923, 298] width 298 height 467
click at [1012, 545] on button "Sauver" at bounding box center [1036, 548] width 49 height 19
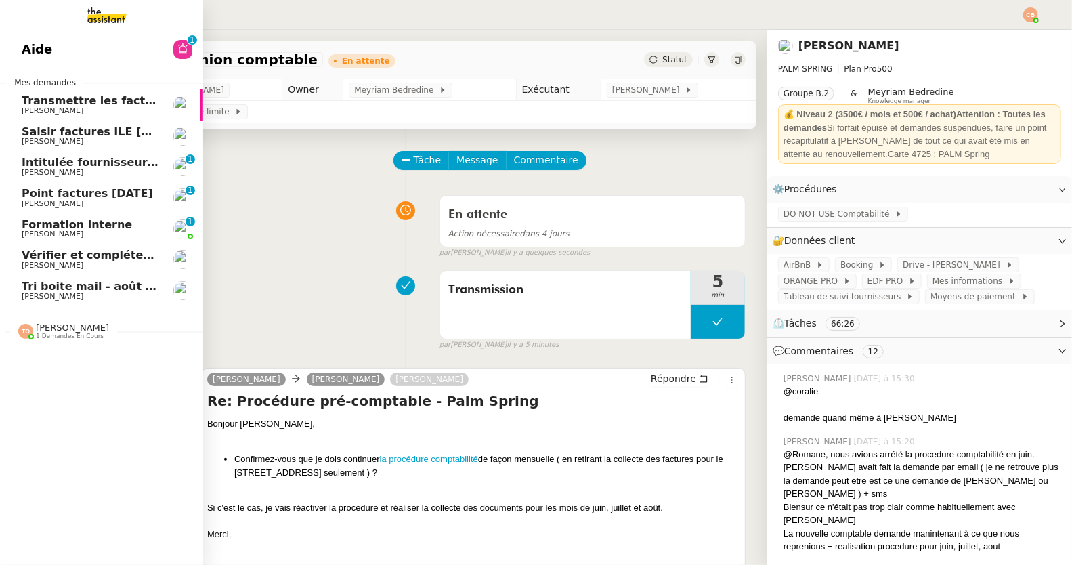
click at [50, 144] on span "[PERSON_NAME]" at bounding box center [53, 141] width 62 height 9
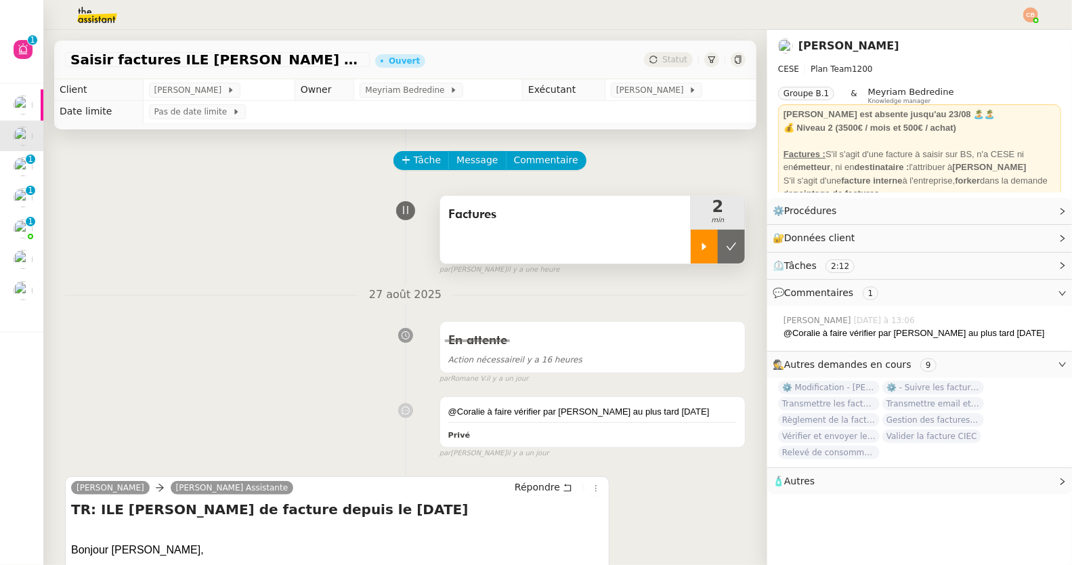
click at [699, 241] on icon at bounding box center [704, 246] width 11 height 11
click at [514, 167] on span "Commentaire" at bounding box center [546, 160] width 64 height 16
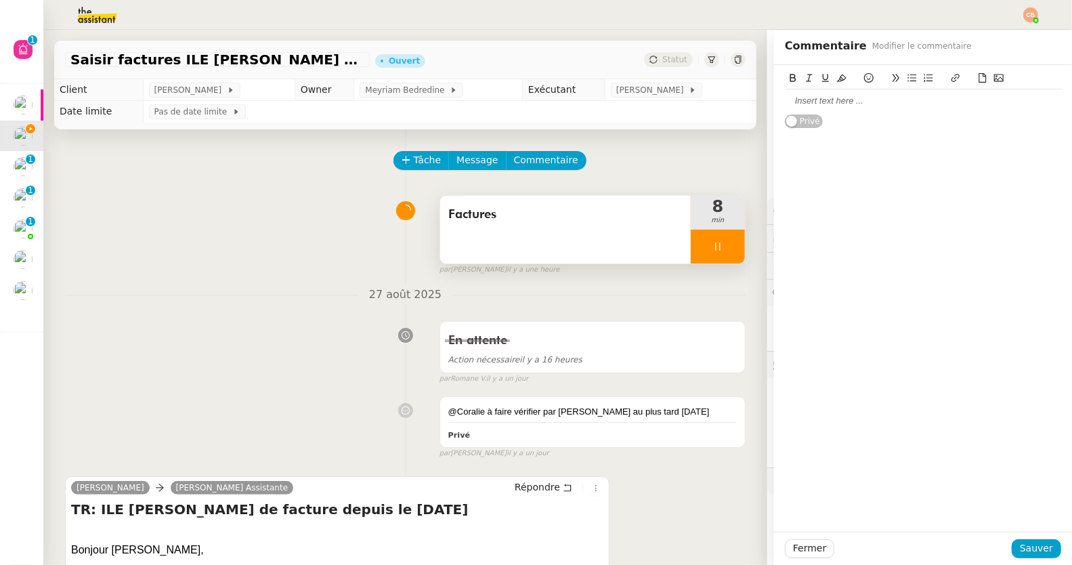
click at [853, 97] on div at bounding box center [923, 101] width 276 height 12
click at [863, 78] on button at bounding box center [869, 78] width 16 height 16
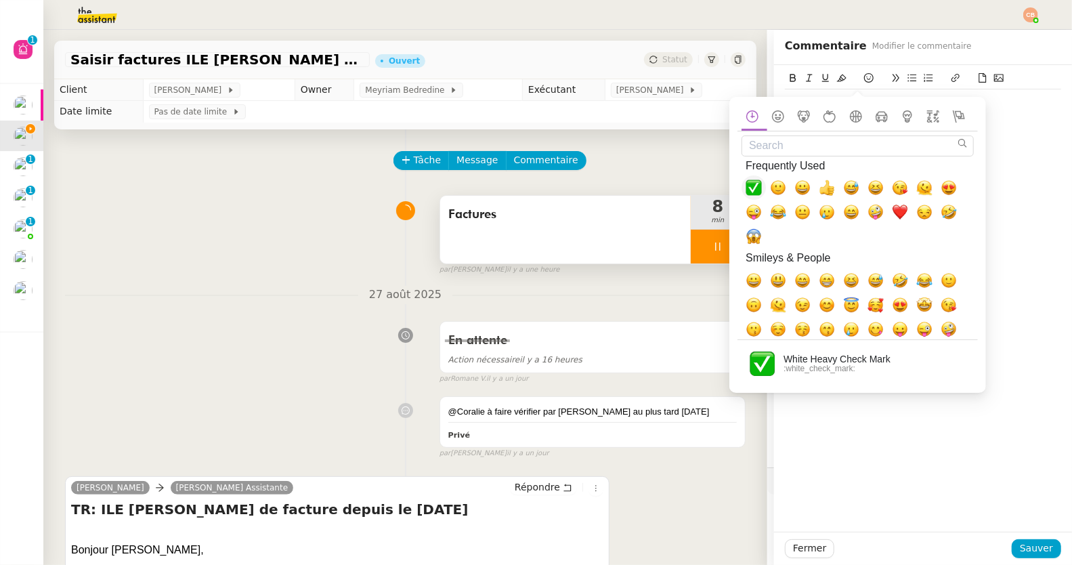
click at [754, 188] on span "✅, white_check_mark" at bounding box center [754, 187] width 16 height 16
click at [1017, 304] on div "Facture 202508Z161244 ✅ Privé" at bounding box center [923, 298] width 298 height 467
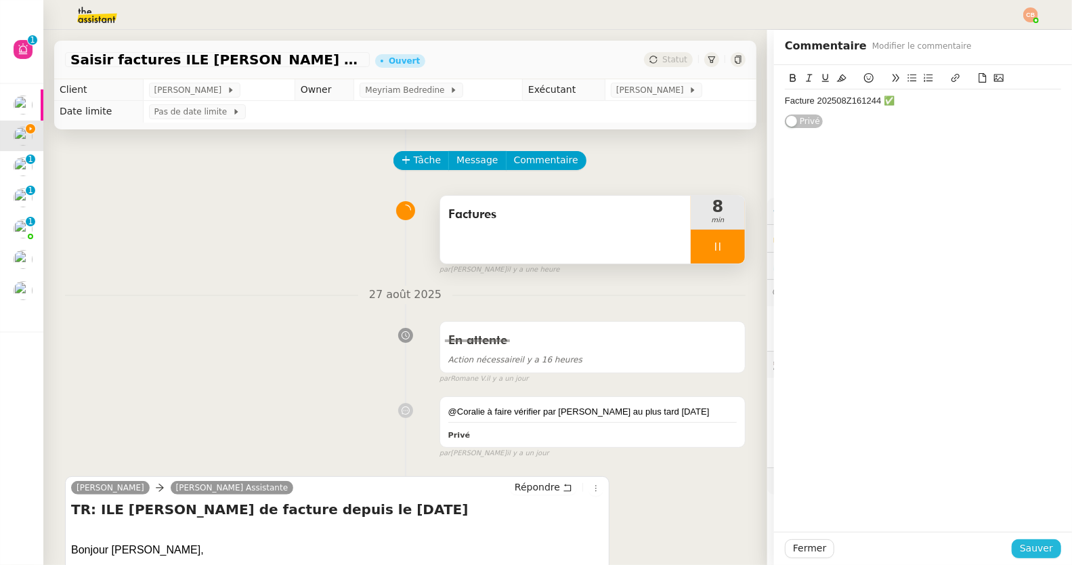
click at [1035, 546] on span "Sauver" at bounding box center [1036, 548] width 33 height 16
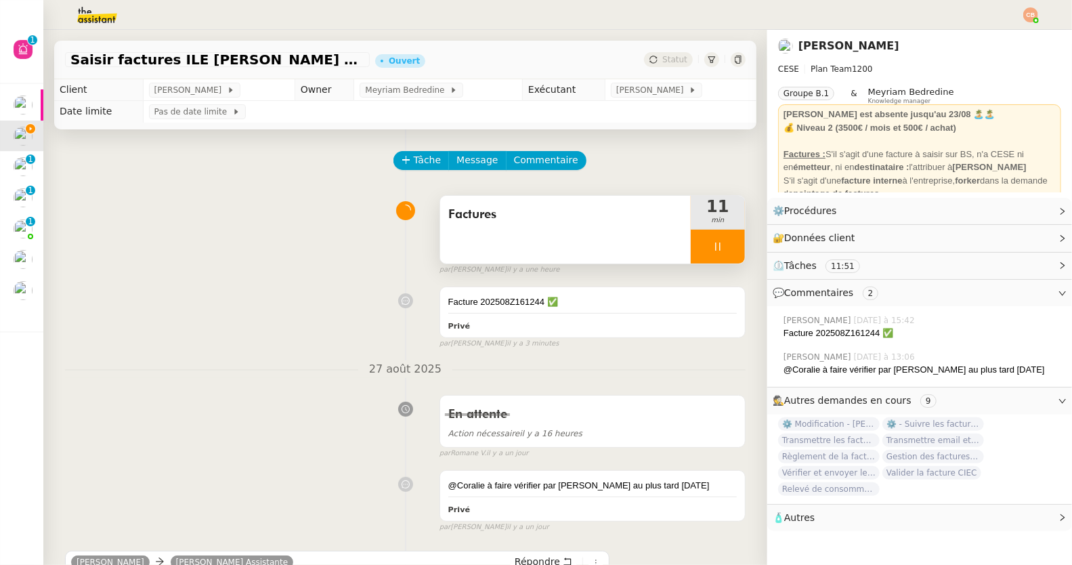
click at [1013, 16] on div at bounding box center [536, 15] width 1004 height 30
click at [1003, 35] on li "Suivi" at bounding box center [994, 38] width 88 height 19
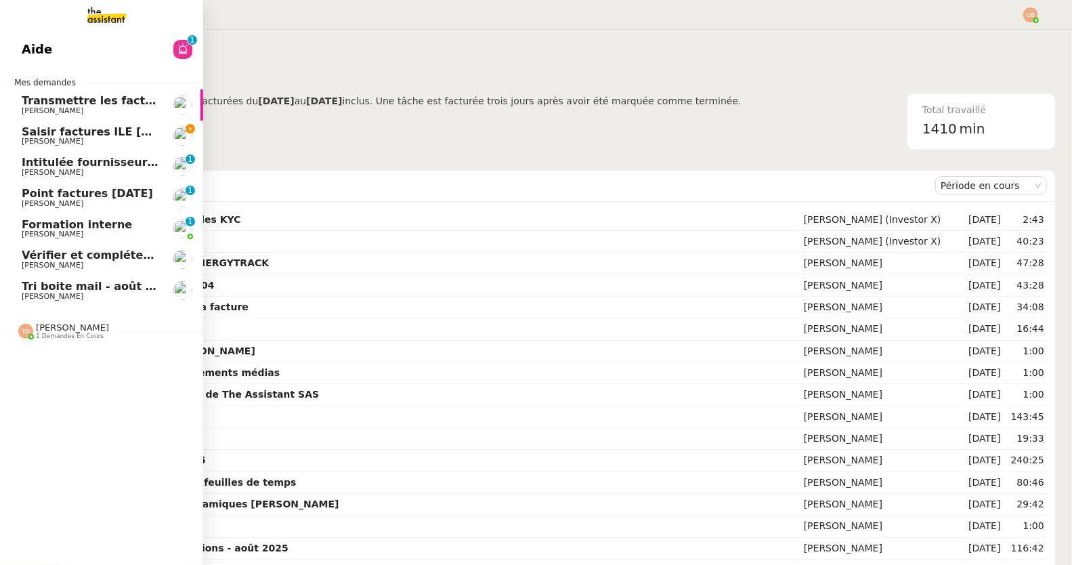
click at [64, 131] on span "Saisir factures ILE [PERSON_NAME] sur ENERGYTRACK" at bounding box center [187, 131] width 331 height 13
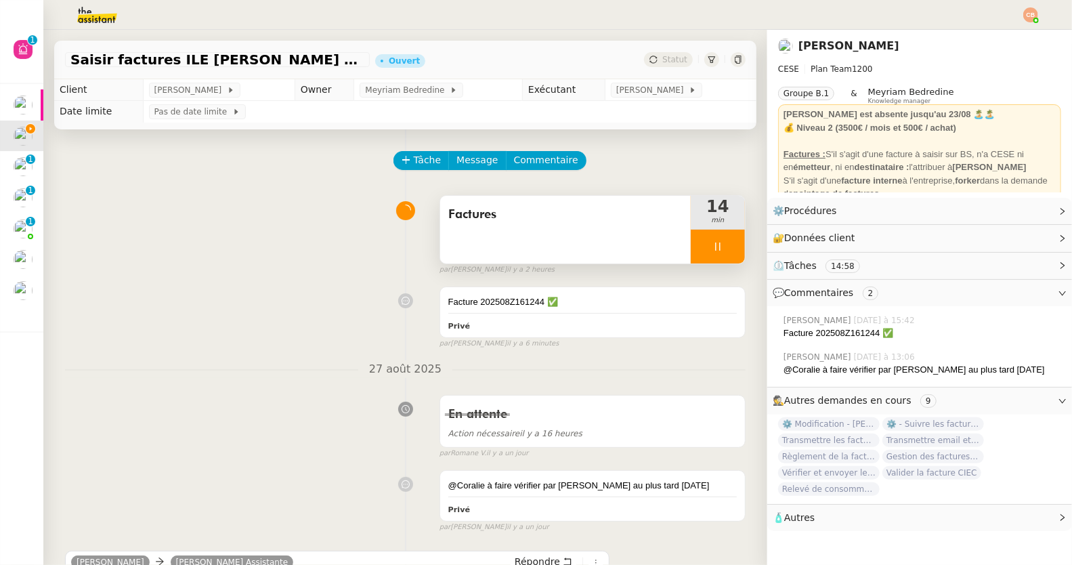
click at [715, 242] on icon at bounding box center [717, 246] width 5 height 8
click at [699, 247] on div at bounding box center [704, 247] width 27 height 34
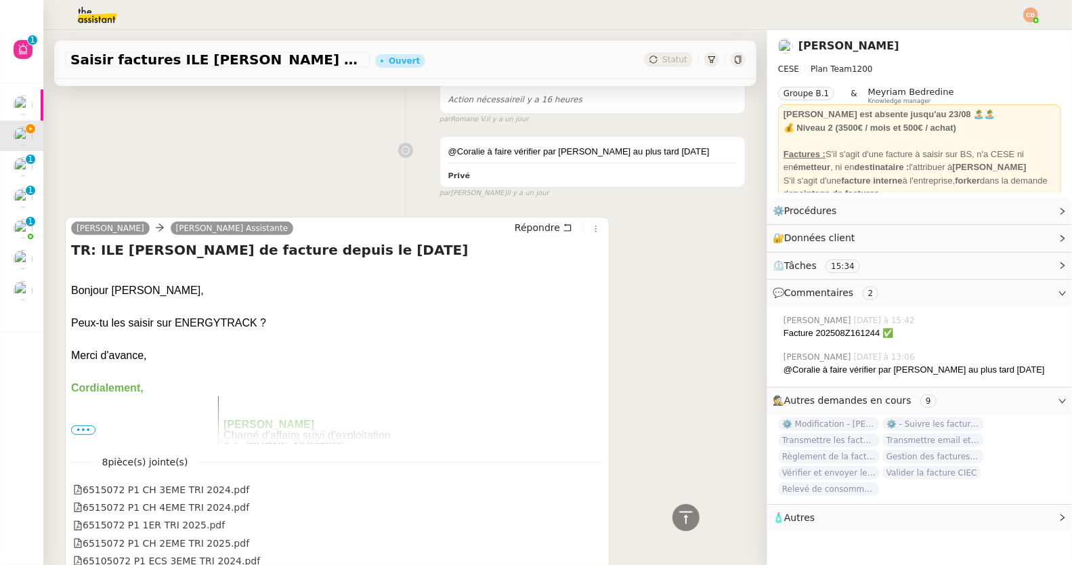
scroll to position [69, 0]
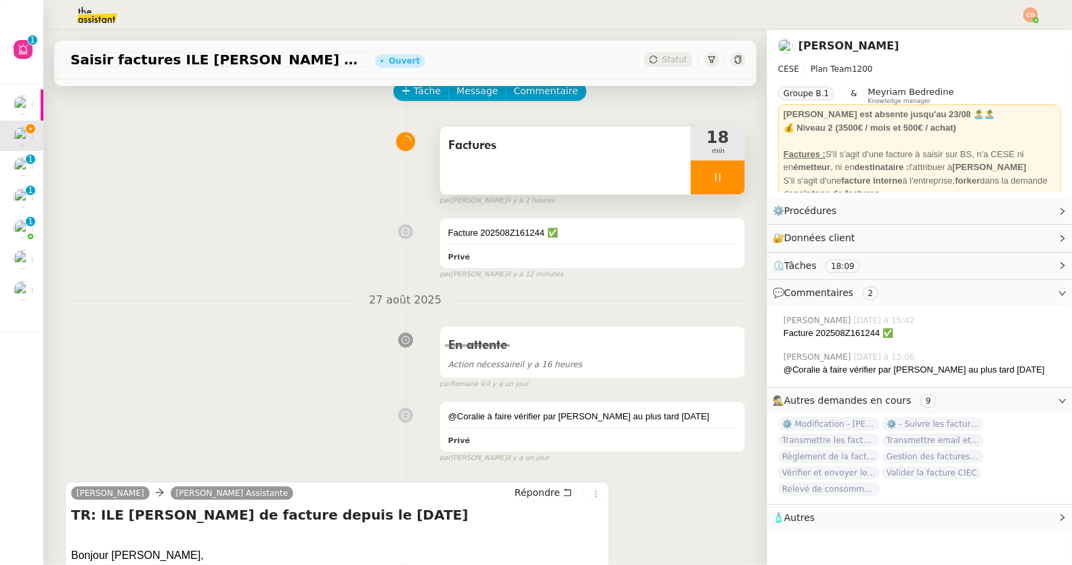
click at [712, 172] on icon at bounding box center [717, 177] width 11 height 11
